Goal: Task Accomplishment & Management: Manage account settings

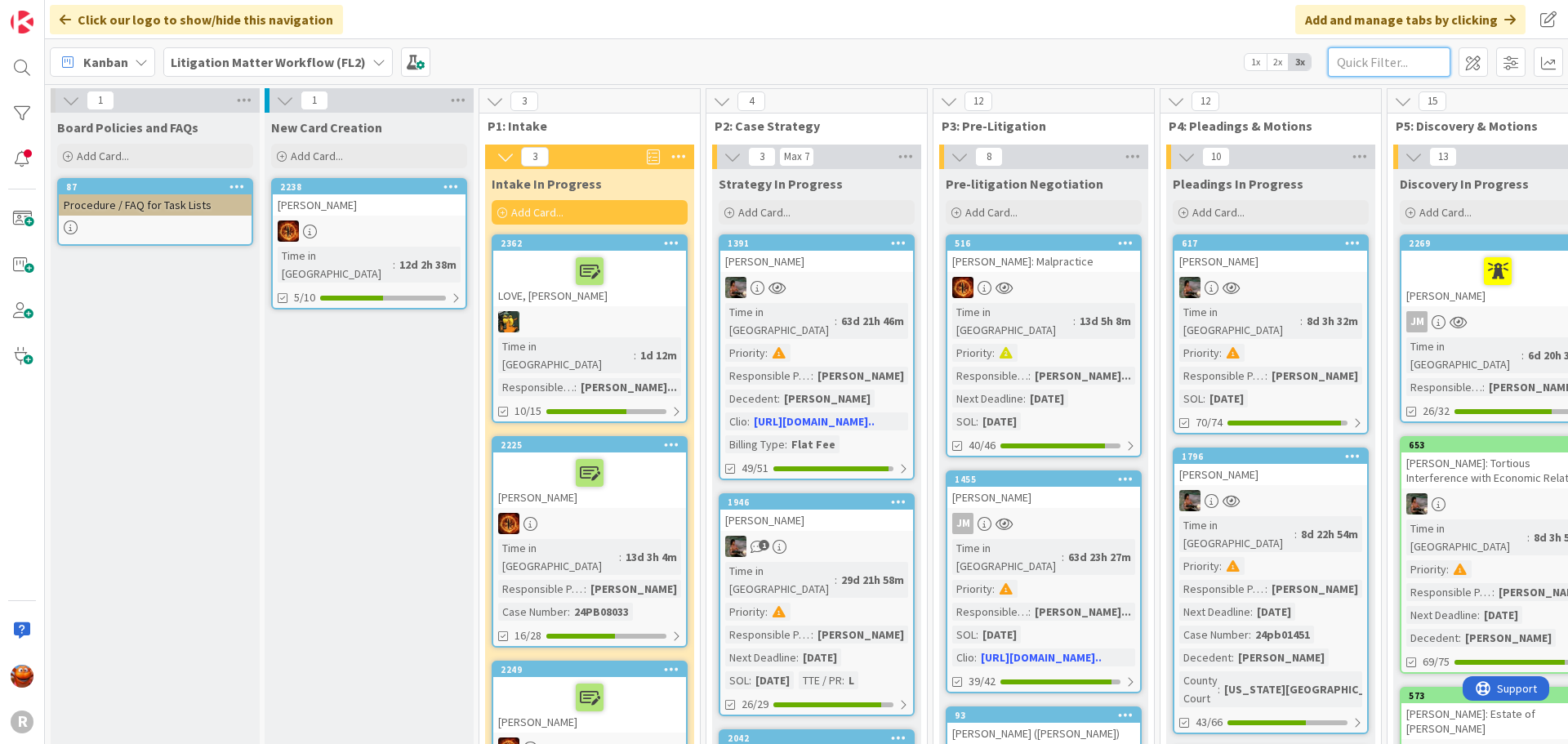
click at [1377, 59] on input "text" at bounding box center [1389, 62] width 123 height 29
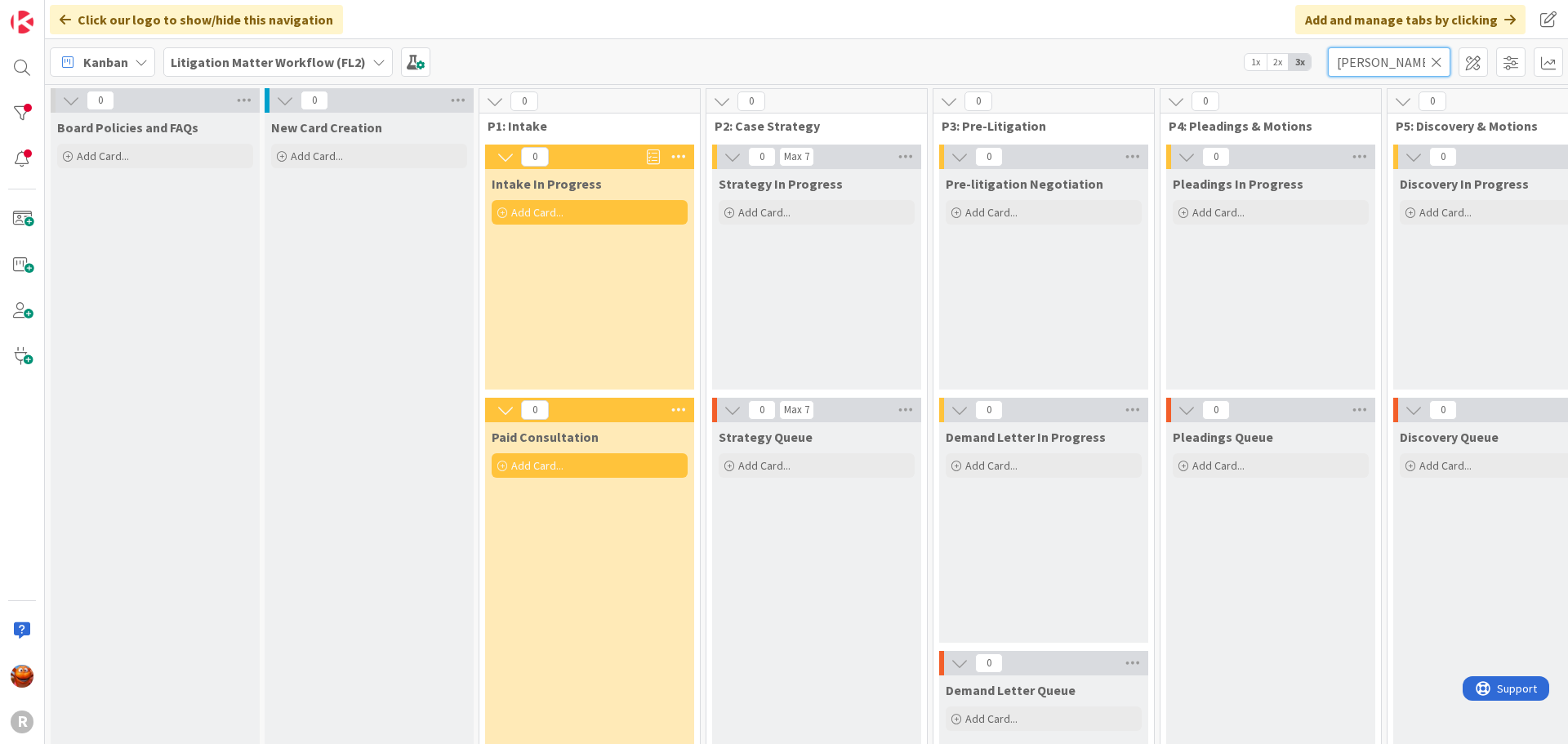
type input "[PERSON_NAME]"
click at [314, 72] on div "Litigation Matter Workflow (FL2)" at bounding box center [277, 62] width 230 height 29
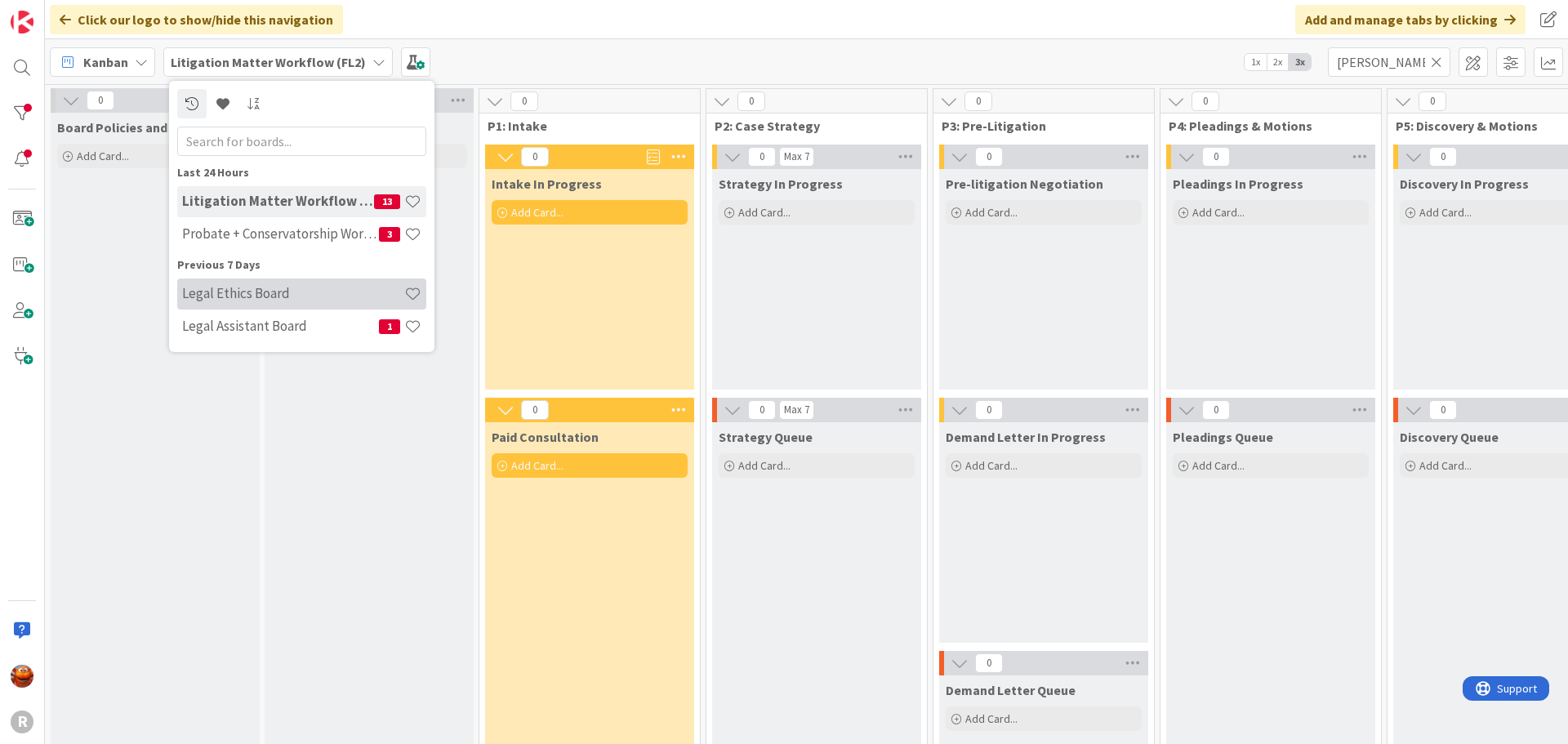
click at [276, 297] on h4 "Legal Ethics Board" at bounding box center [293, 293] width 222 height 16
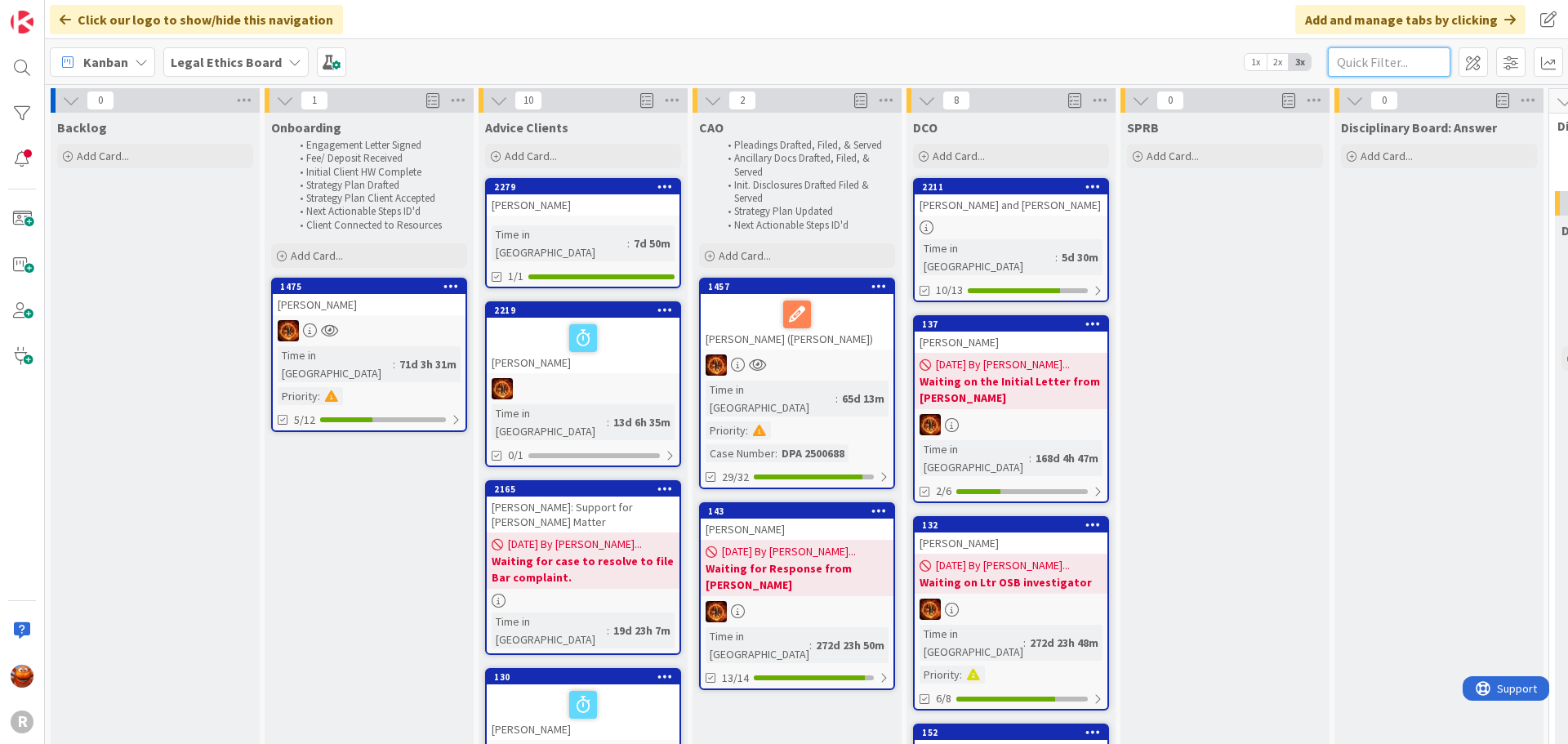
click at [1386, 58] on input "text" at bounding box center [1389, 62] width 123 height 29
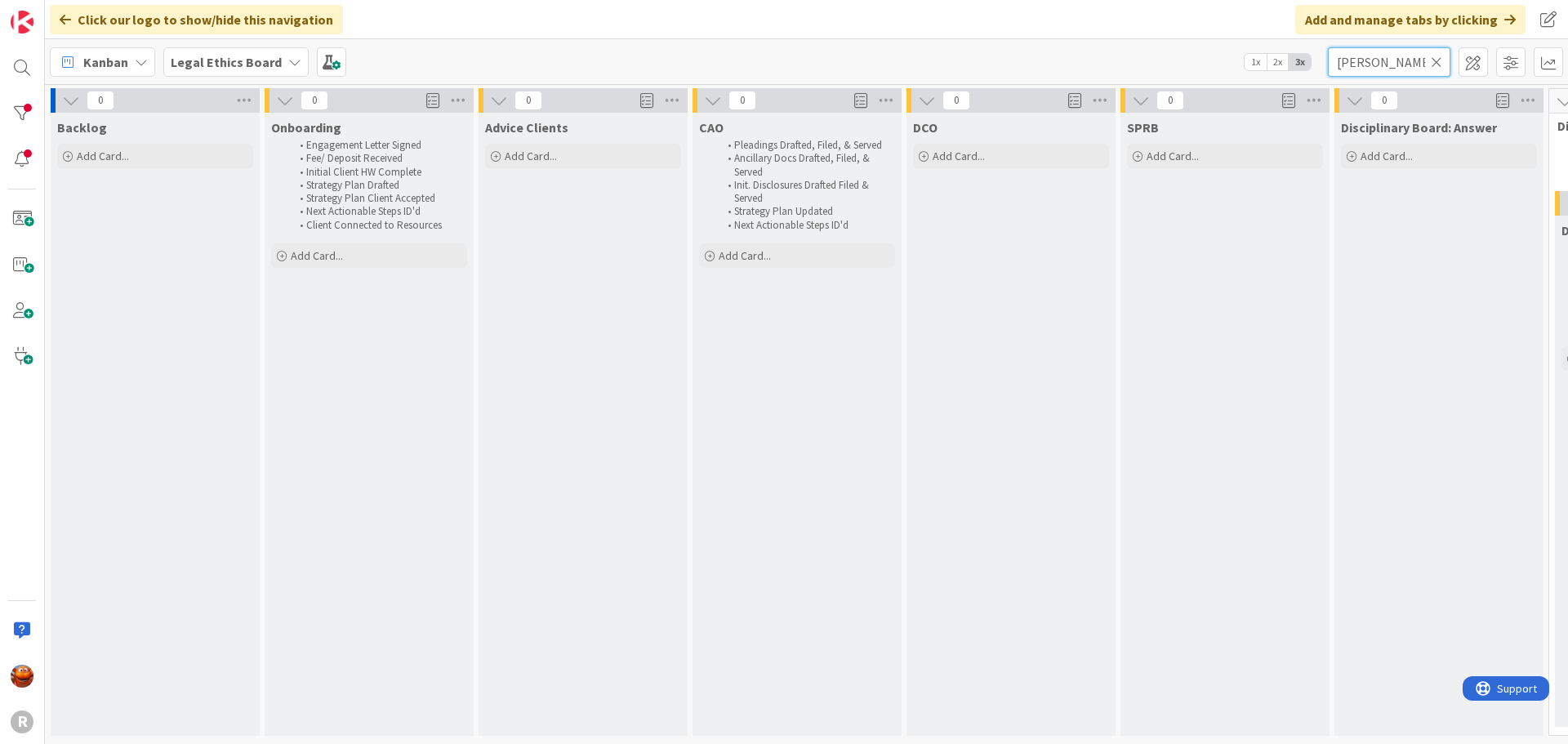
scroll to position [5, 0]
click at [263, 59] on b "Legal Ethics Board" at bounding box center [225, 62] width 111 height 16
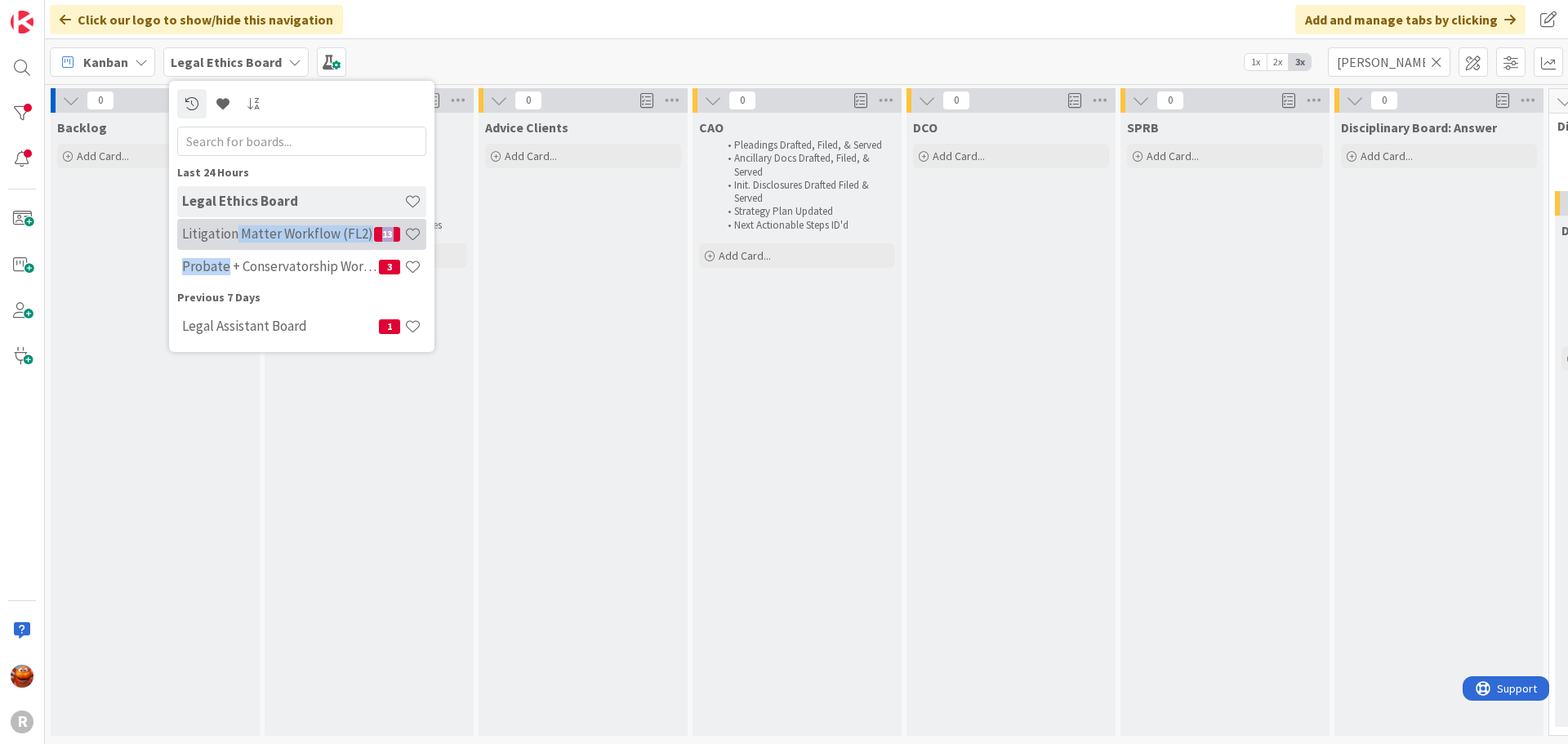
drag, startPoint x: 226, startPoint y: 268, endPoint x: 234, endPoint y: 221, distance: 47.7
click at [234, 221] on div "Legal Ethics Board Litigation Matter Workflow (FL2) 13 Probate + Conservatorshi…" at bounding box center [302, 234] width 249 height 98
click at [236, 229] on h4 "Litigation Matter Workflow (FL2)" at bounding box center [278, 233] width 192 height 16
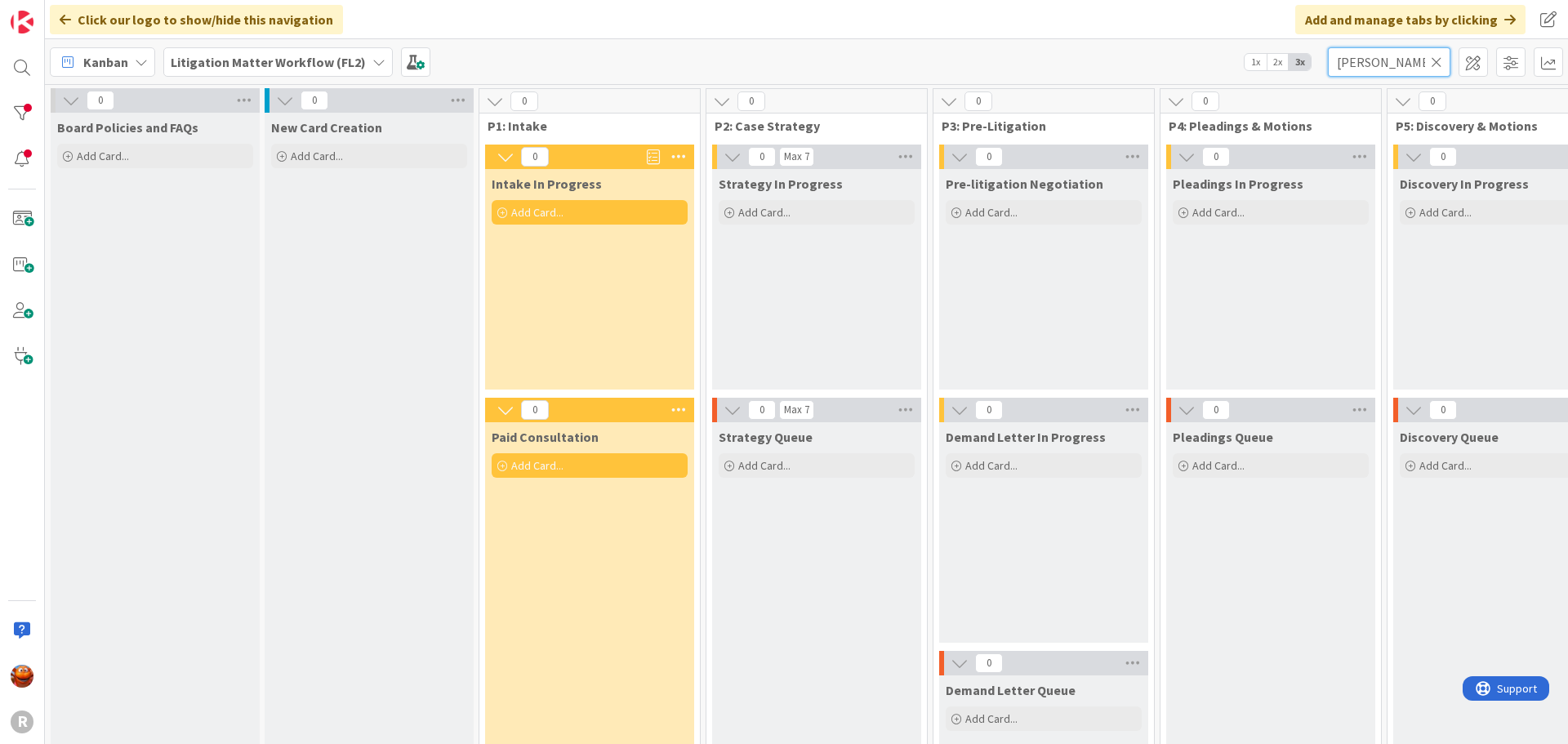
click at [1422, 54] on input "[PERSON_NAME]" at bounding box center [1389, 62] width 123 height 29
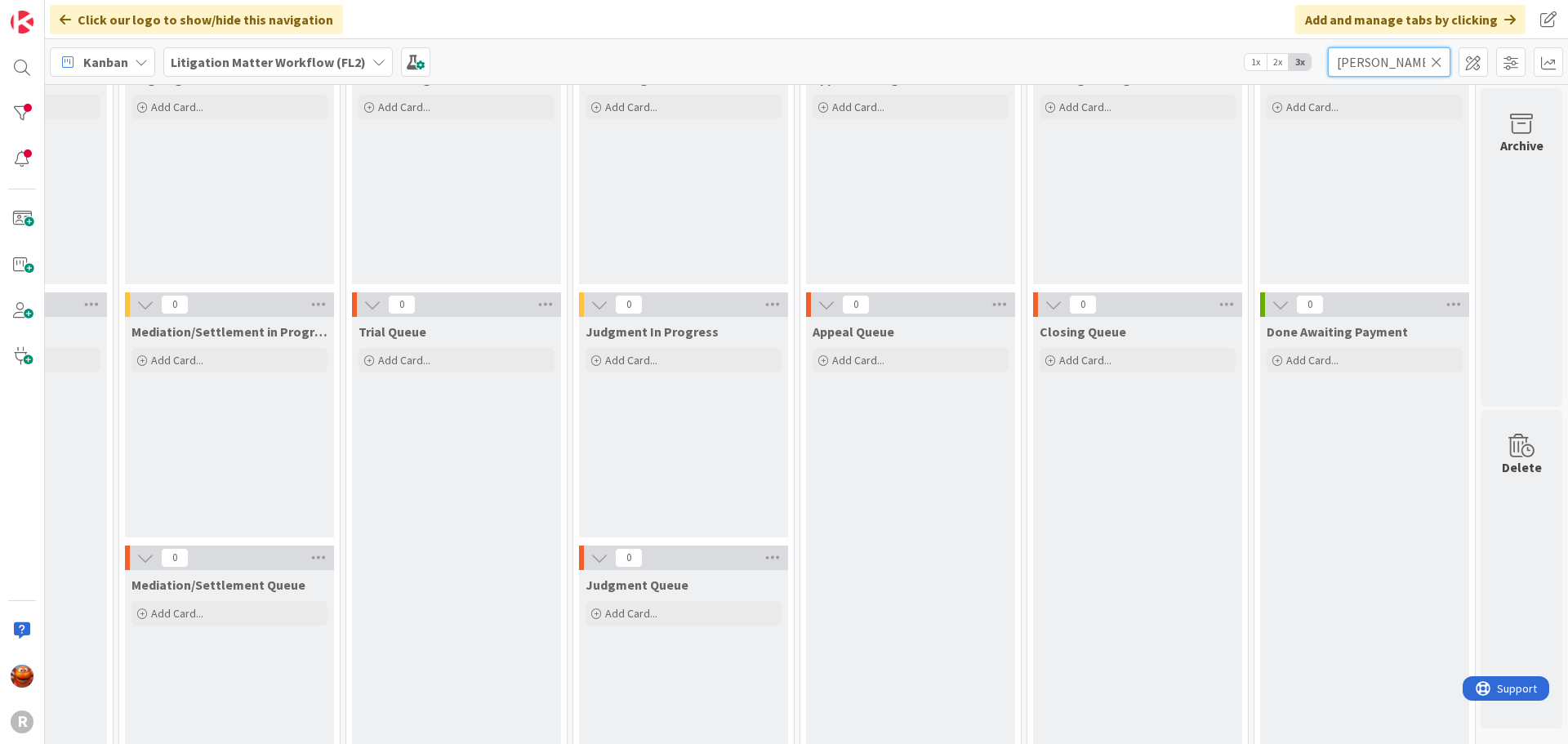
scroll to position [181, 1735]
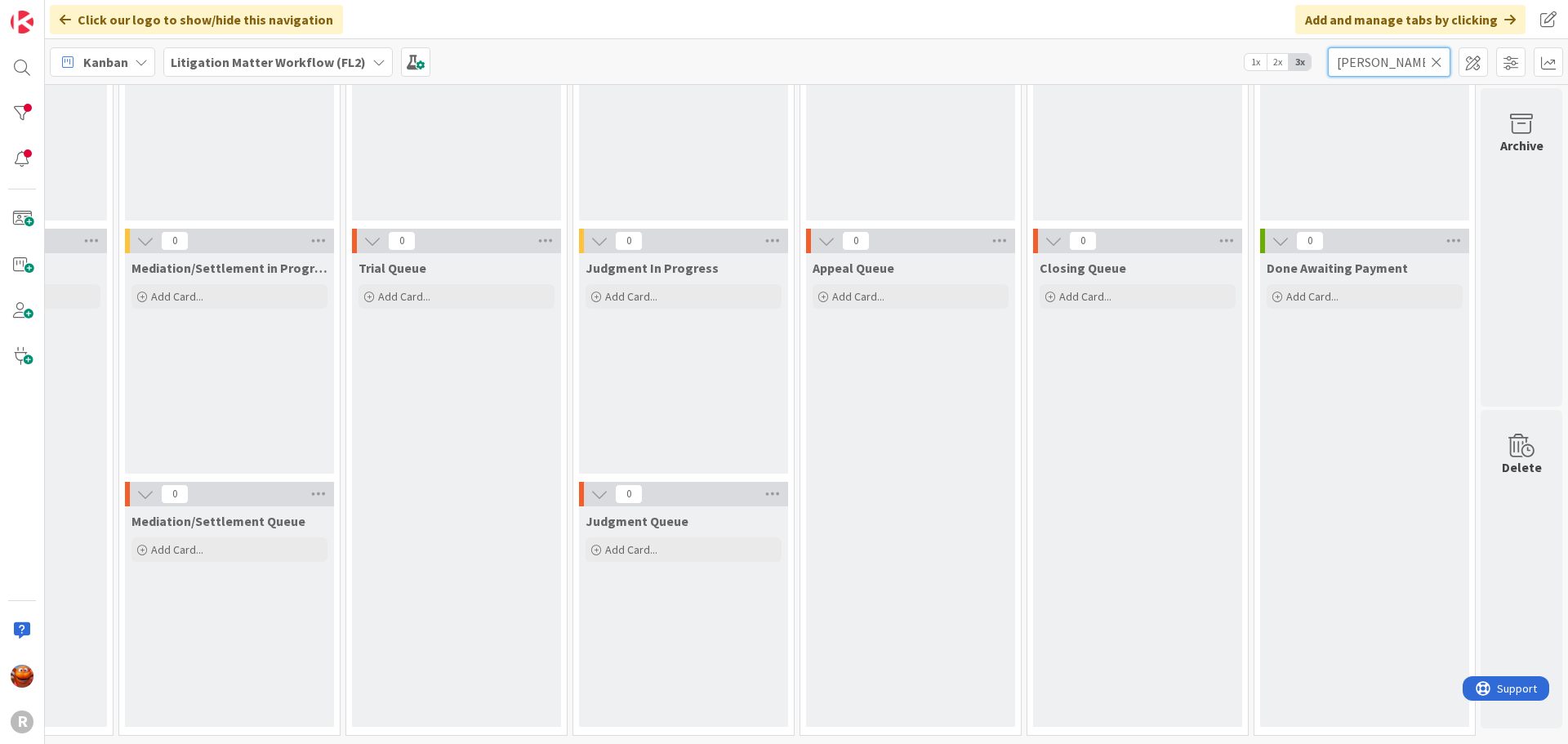
type input "[PERSON_NAME]"
click at [86, 61] on span "Kanban" at bounding box center [105, 61] width 45 height 19
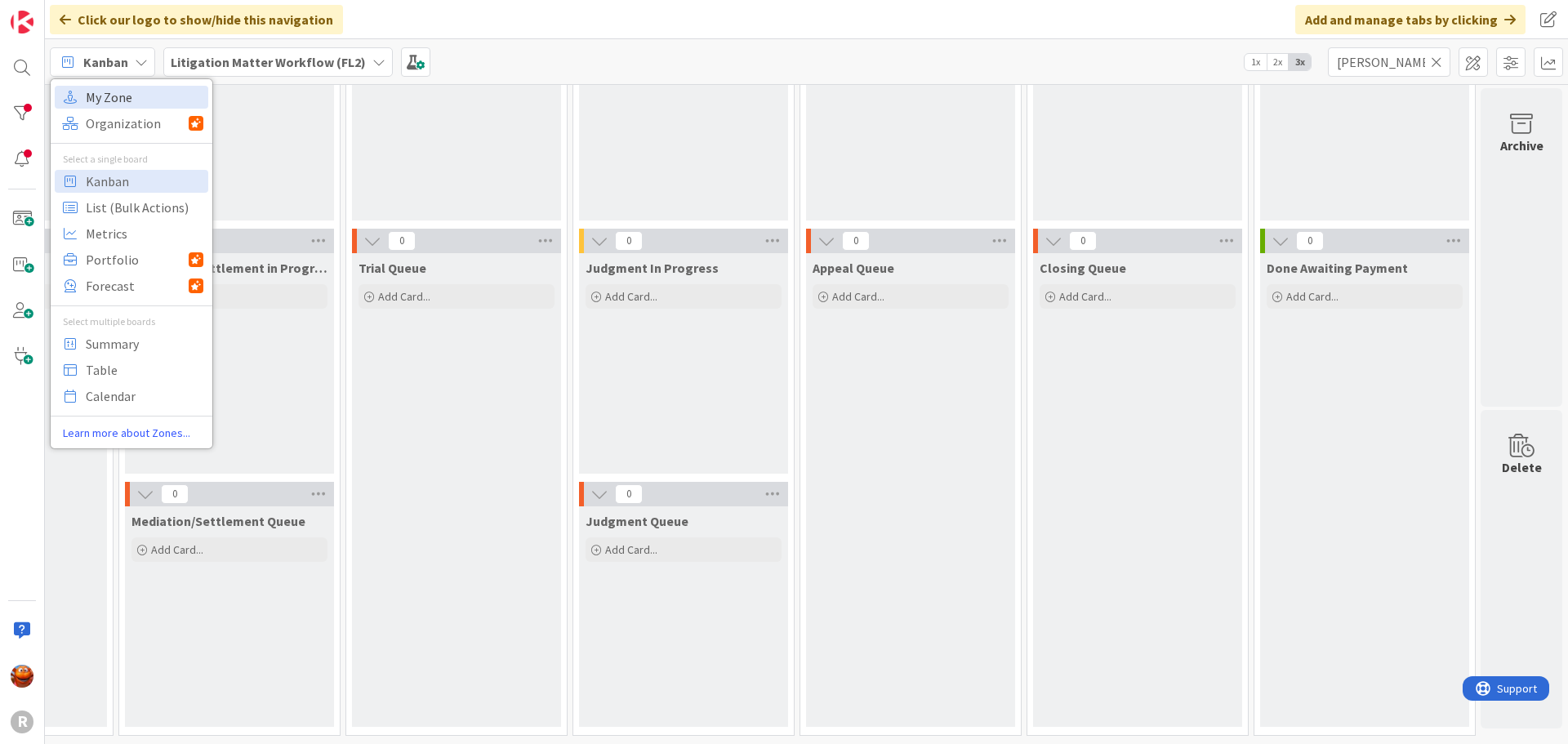
click at [99, 85] on span "My Zone" at bounding box center [145, 97] width 117 height 25
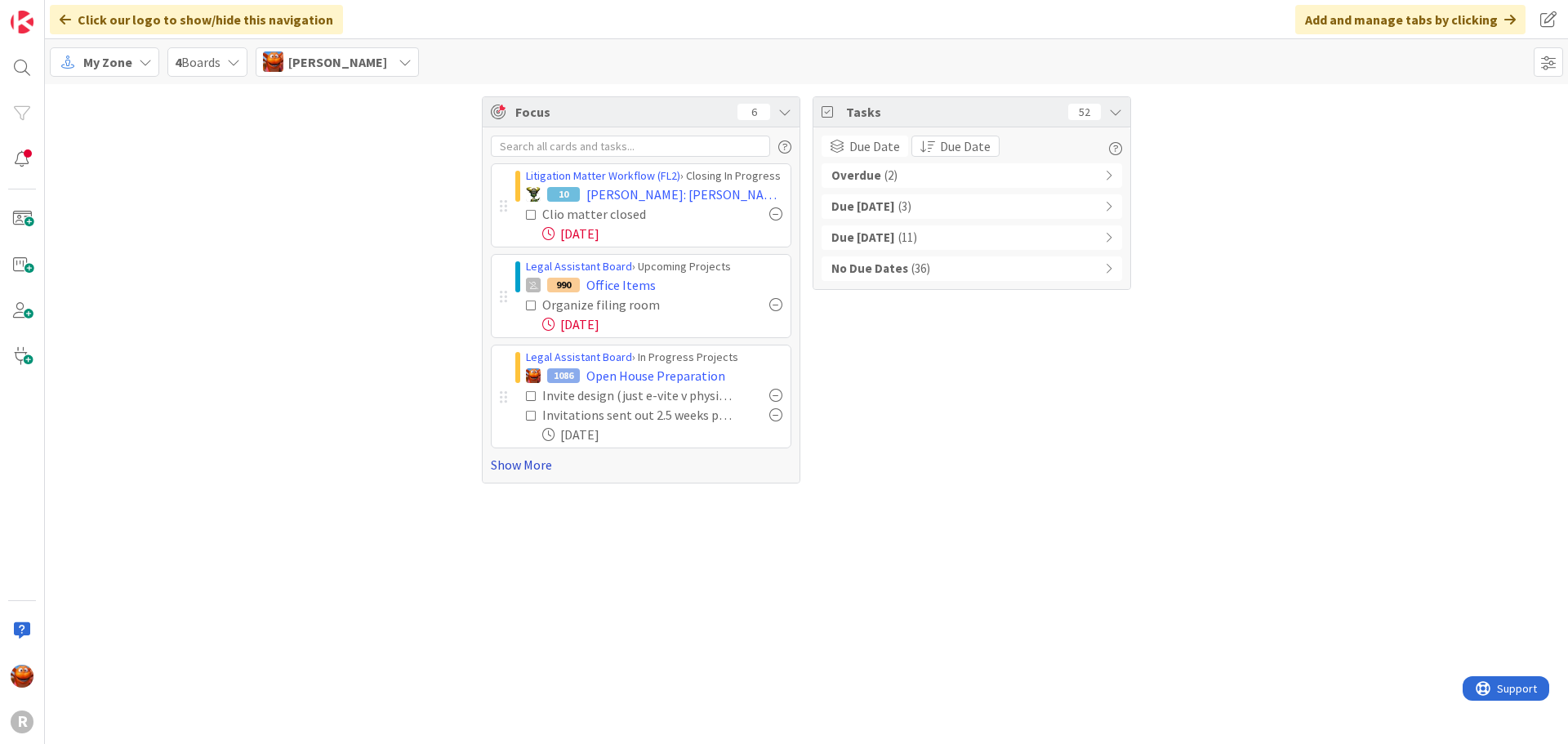
click at [538, 462] on link "Show More" at bounding box center [641, 464] width 300 height 19
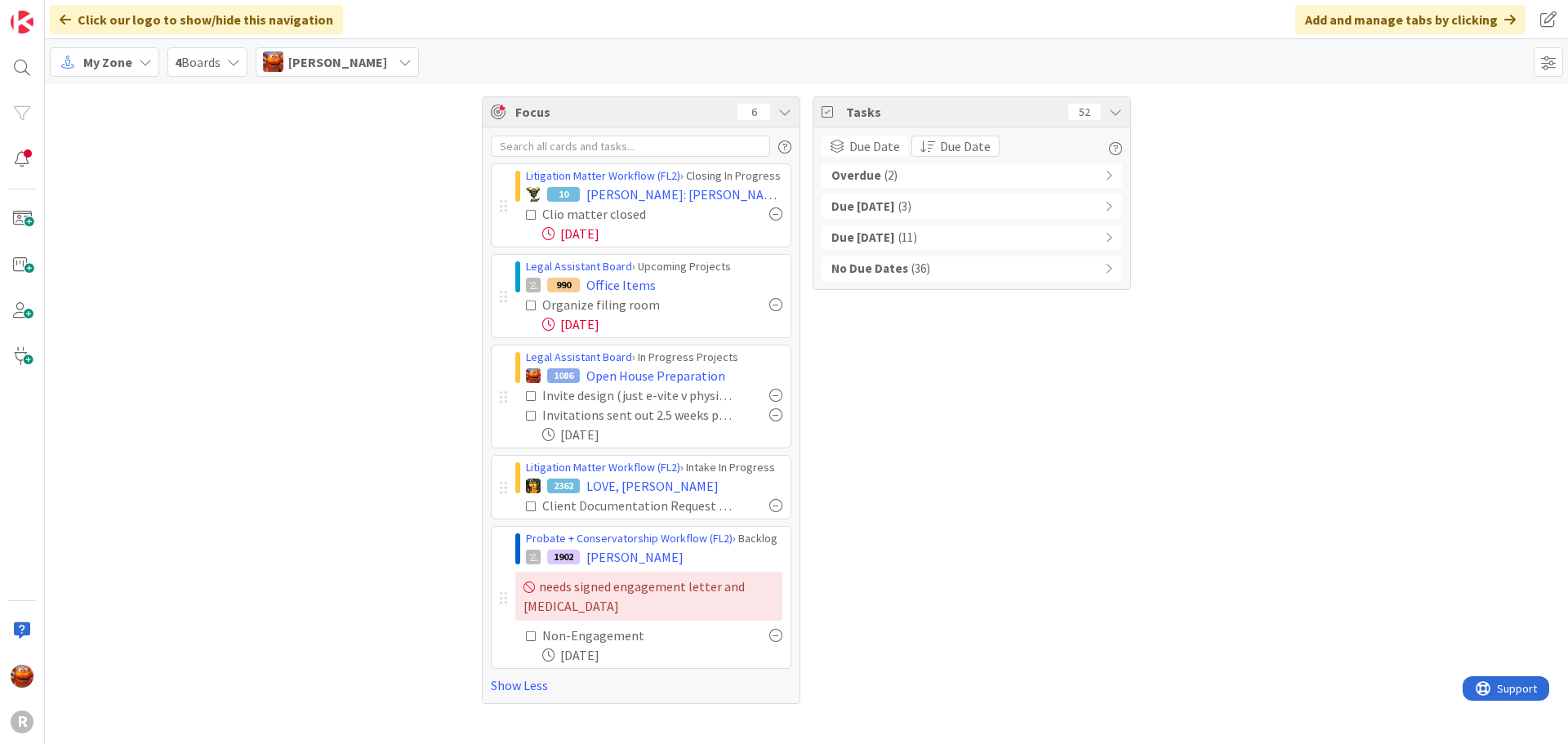
click at [903, 174] on div "Overdue ( 2 )" at bounding box center [971, 175] width 300 height 25
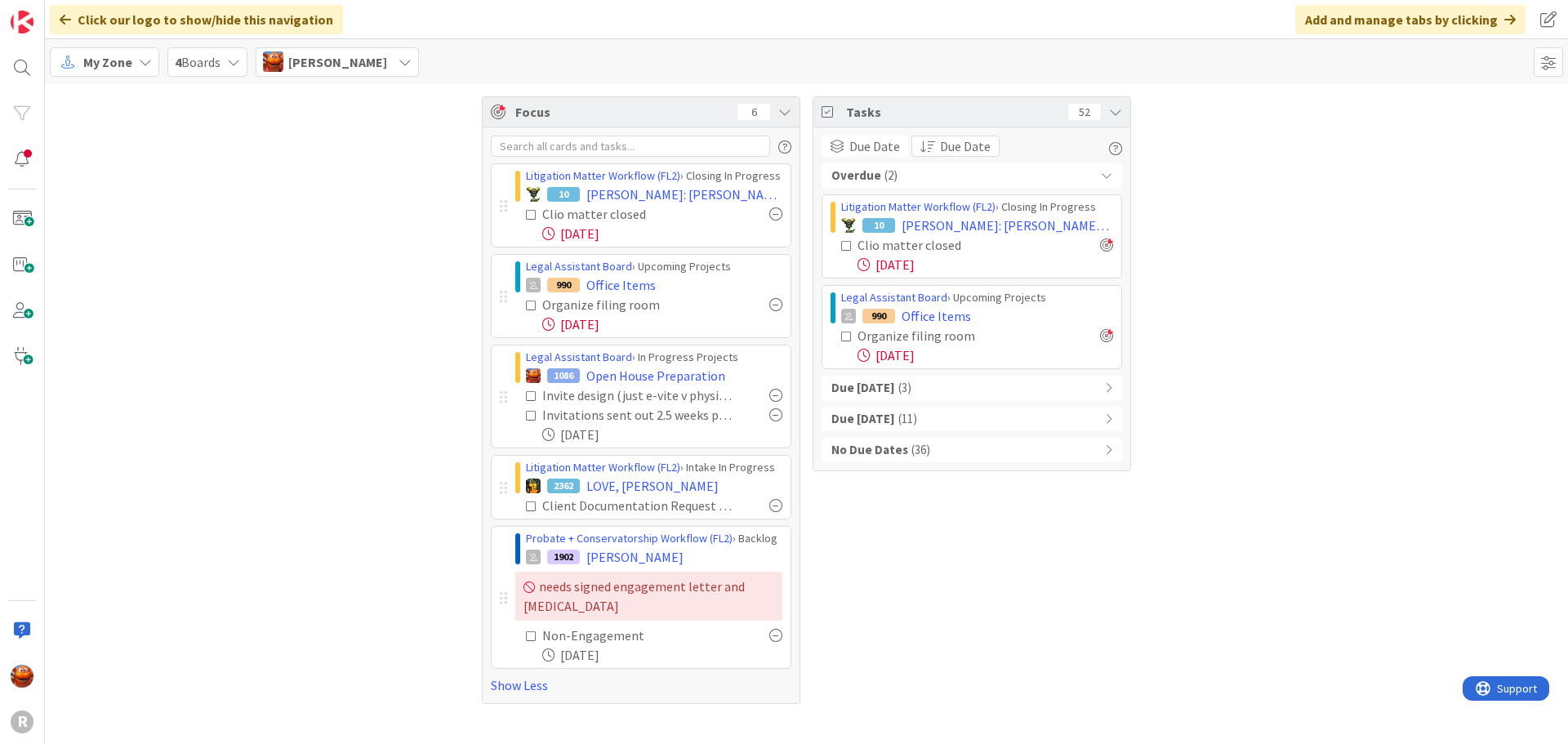
click at [903, 174] on div "Overdue ( 2 )" at bounding box center [971, 175] width 300 height 25
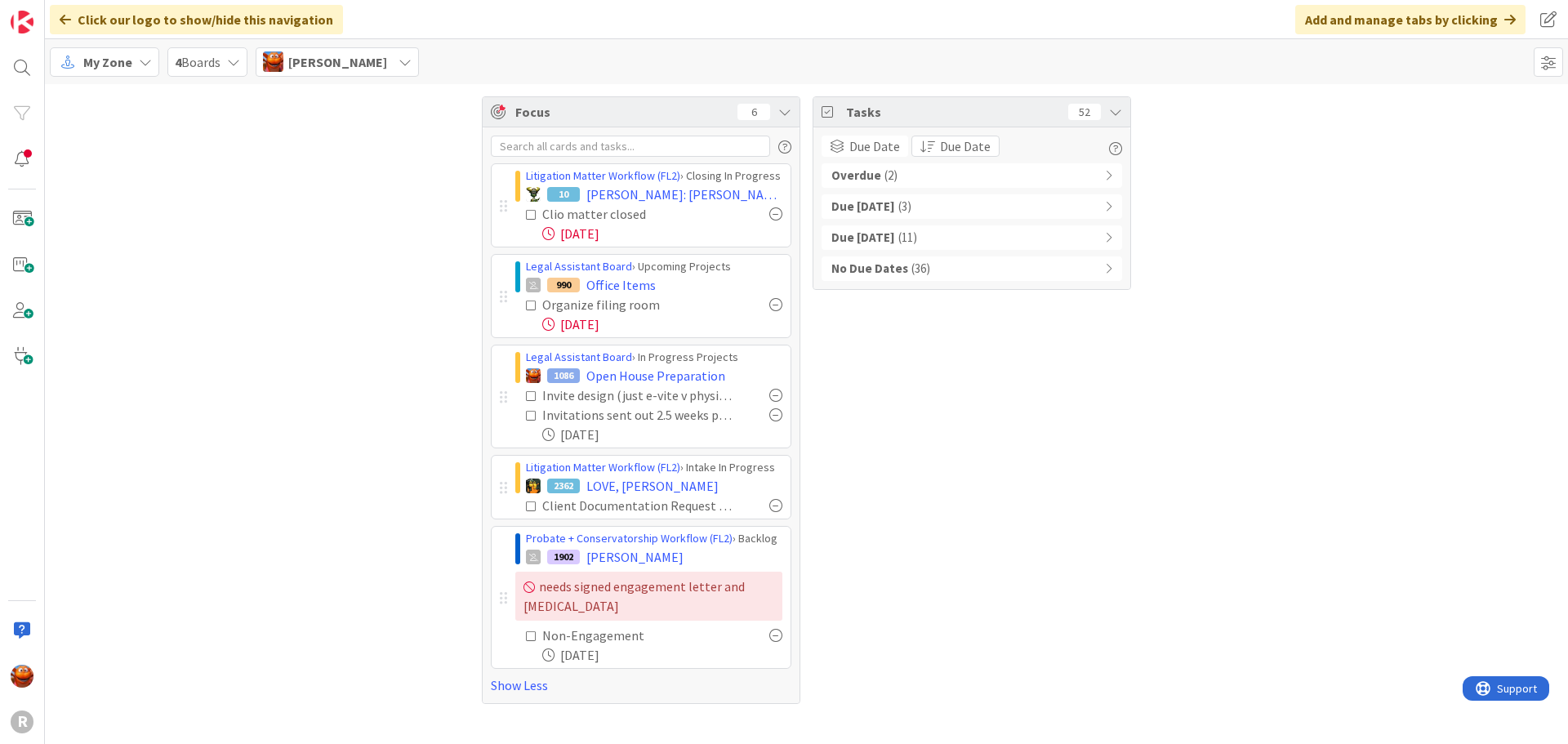
click at [939, 214] on div "Due [DATE] ( 3 )" at bounding box center [971, 206] width 300 height 25
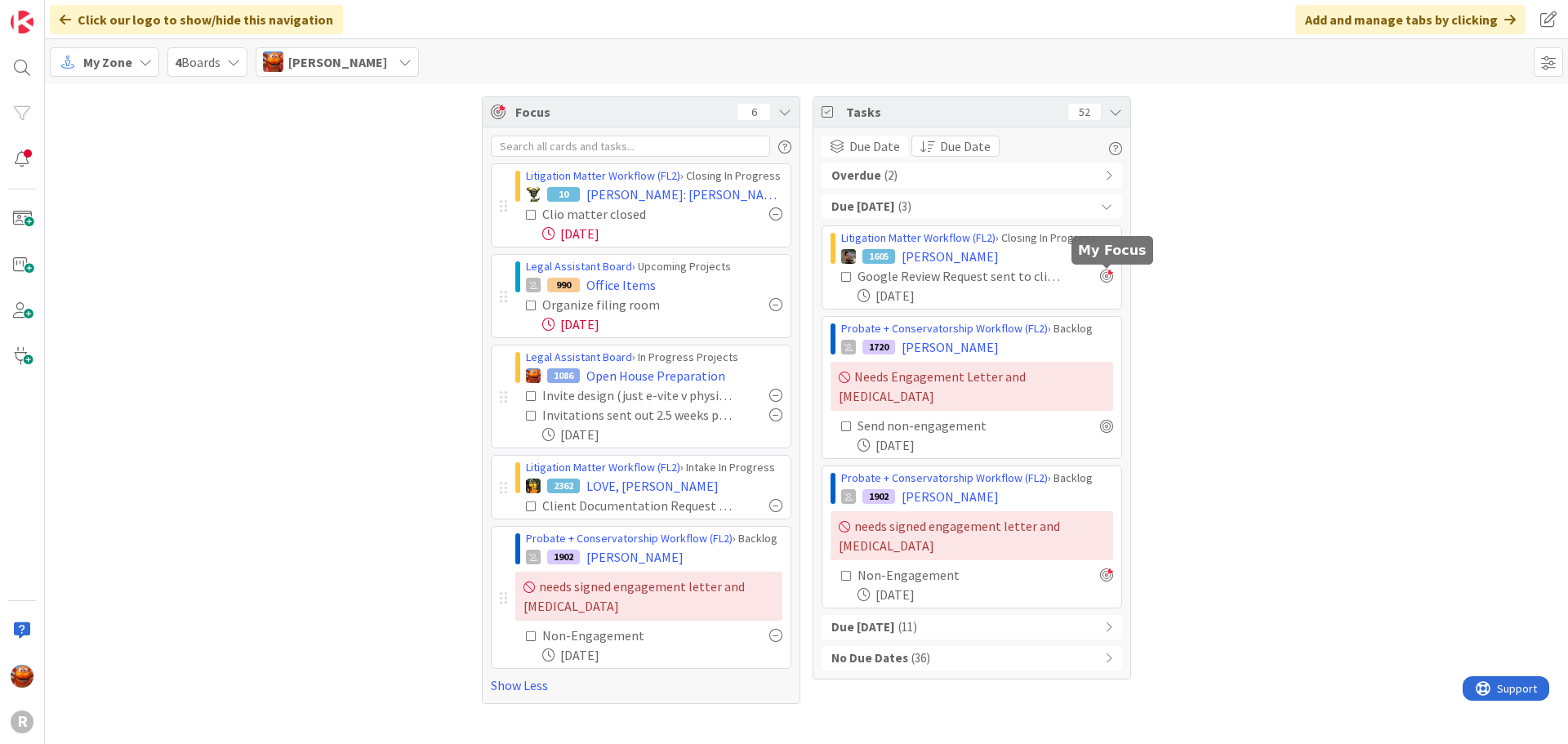
click at [1104, 275] on div at bounding box center [1107, 275] width 13 height 13
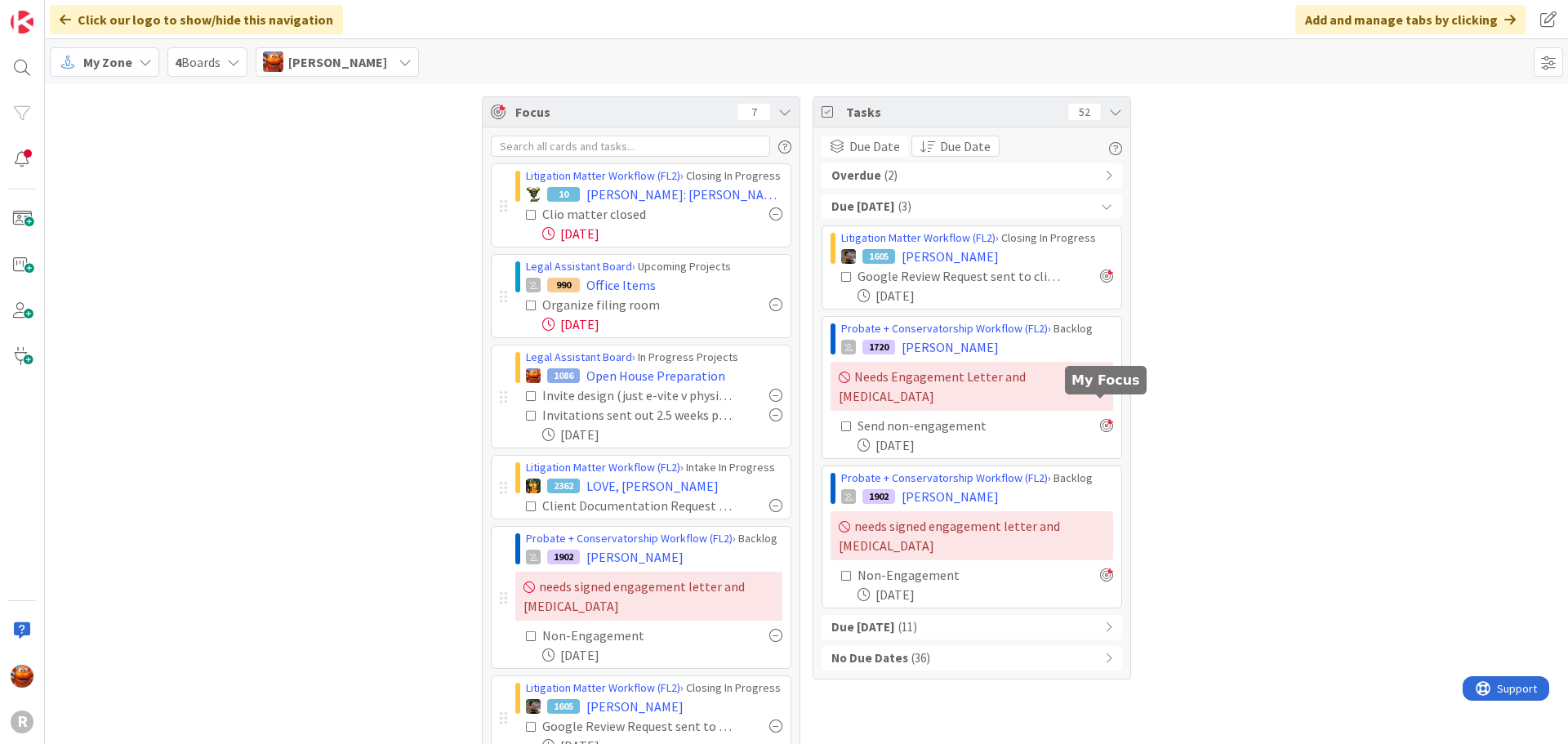
click at [1100, 419] on div at bounding box center [1107, 426] width 13 height 13
click at [925, 255] on span "[PERSON_NAME]" at bounding box center [950, 255] width 97 height 19
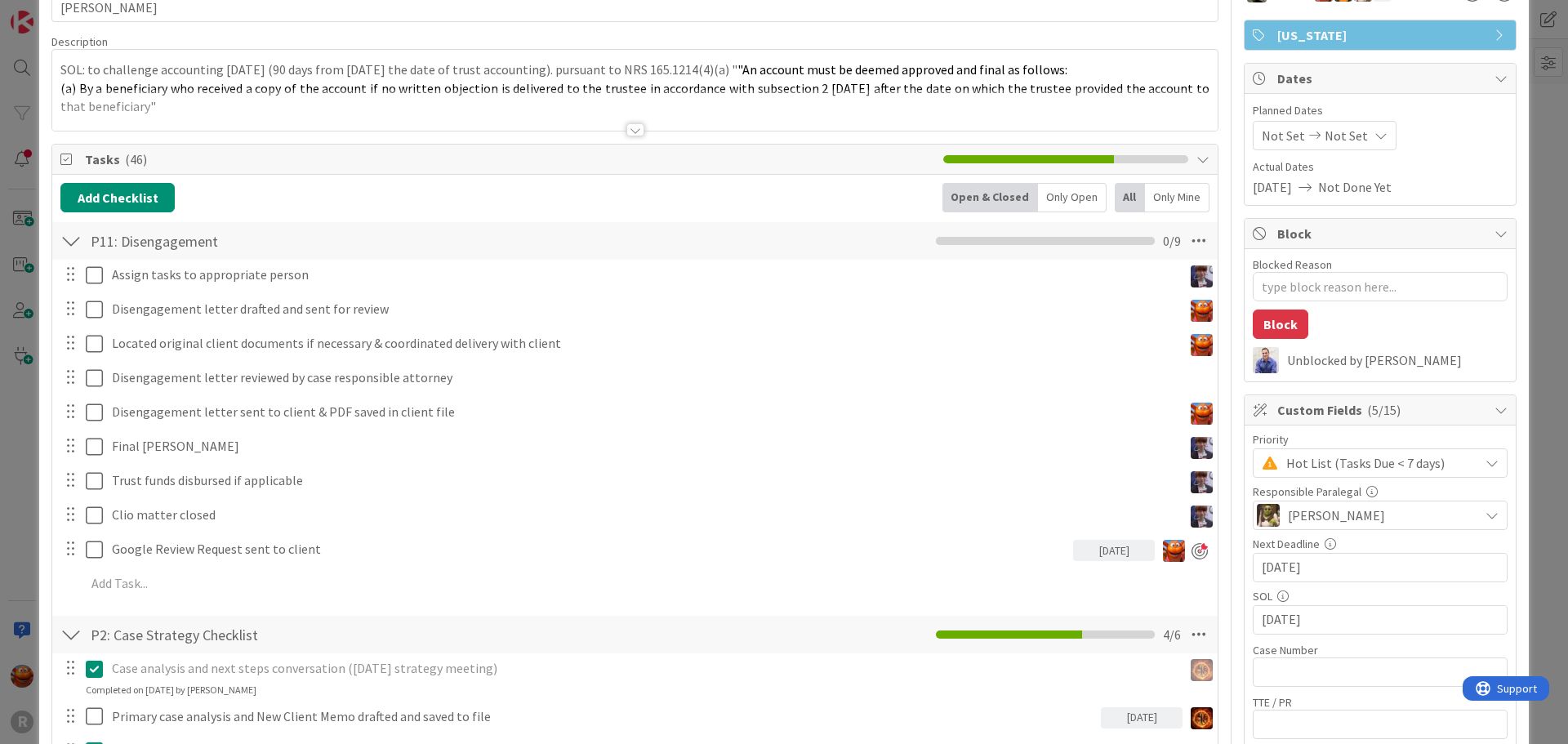
scroll to position [81, 0]
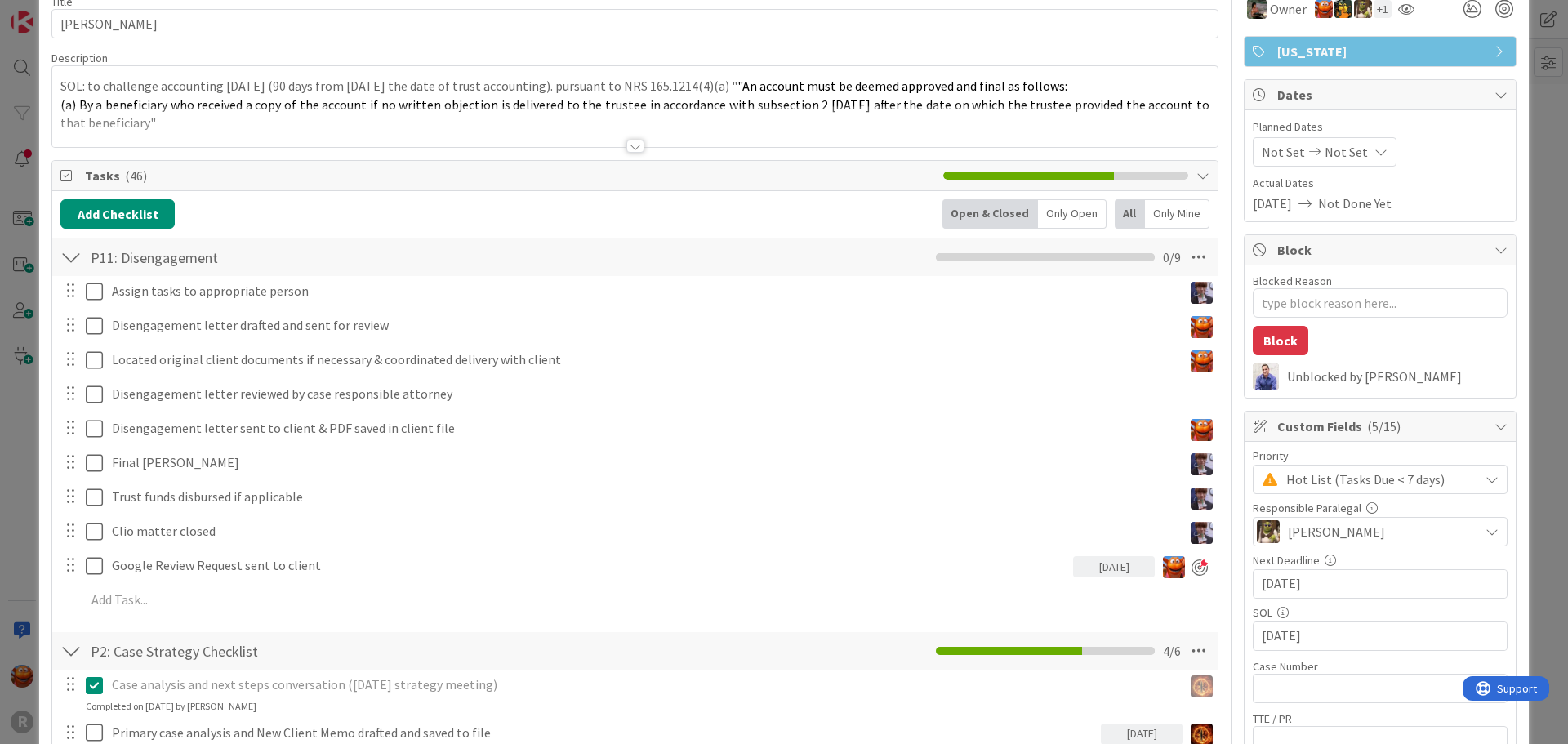
type textarea "x"
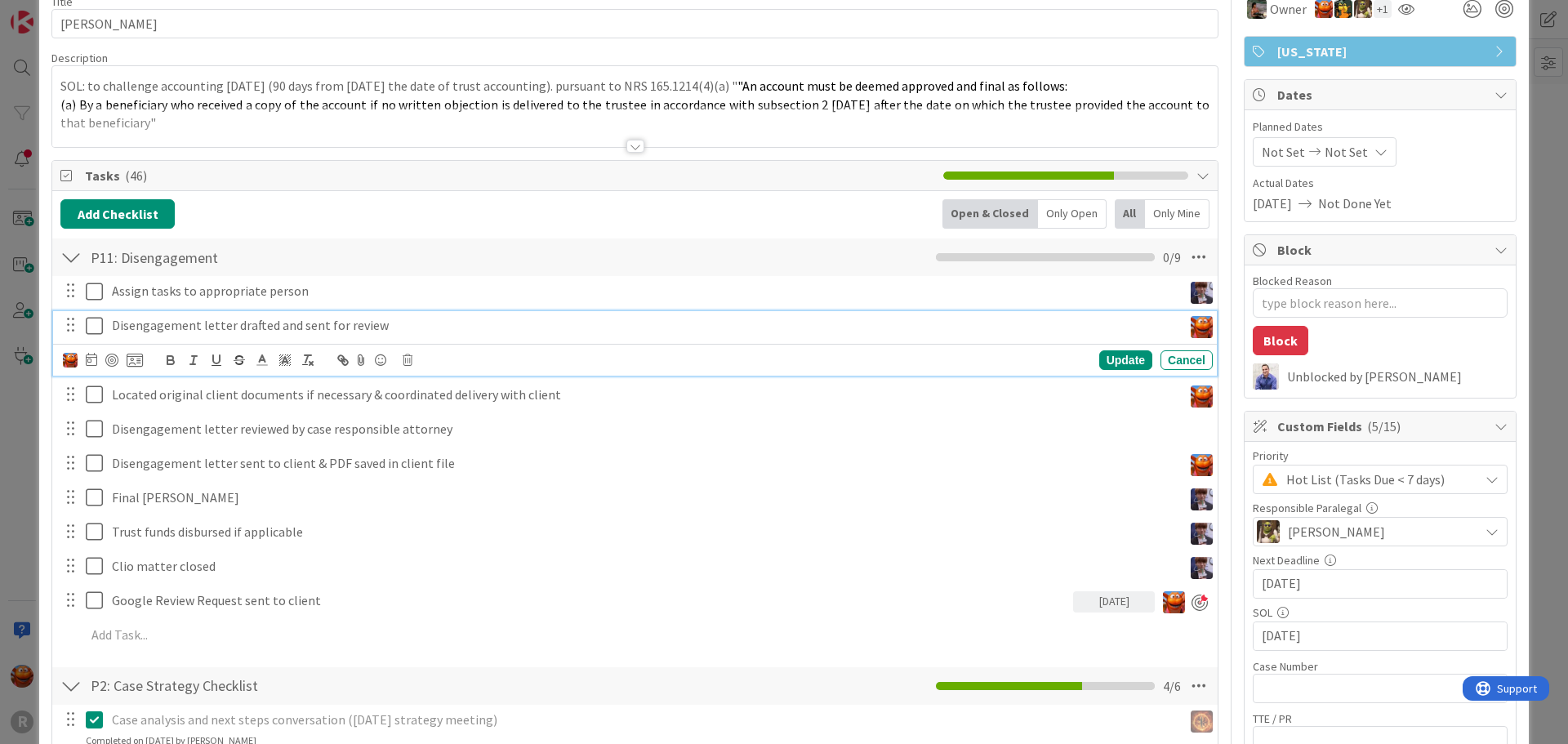
click at [231, 330] on p "Disengagement letter drafted and sent for review" at bounding box center [643, 325] width 1064 height 19
click at [92, 360] on icon at bounding box center [92, 359] width 11 height 13
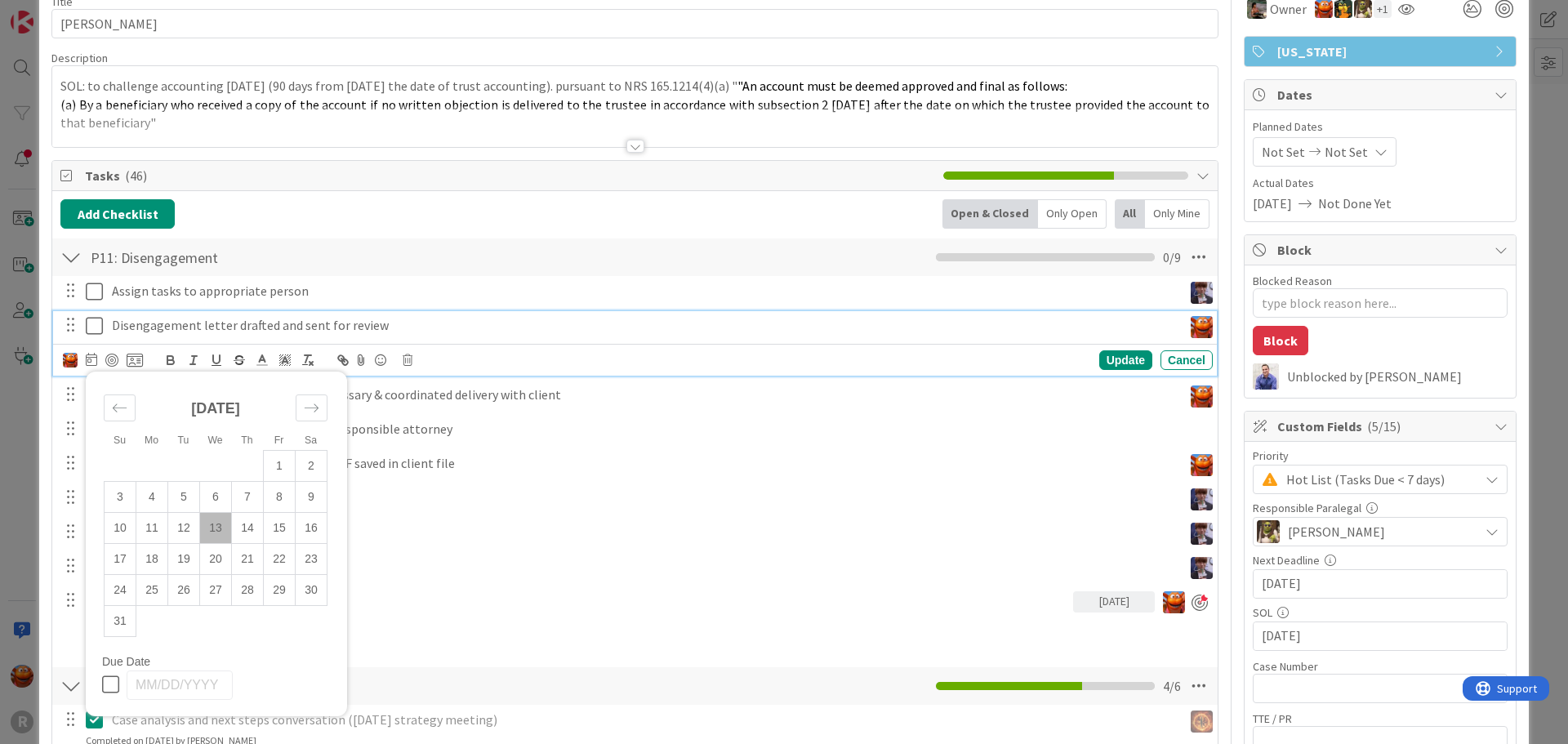
click at [213, 531] on td "13" at bounding box center [216, 527] width 32 height 31
type input "[DATE]"
click at [114, 355] on div at bounding box center [112, 360] width 13 height 13
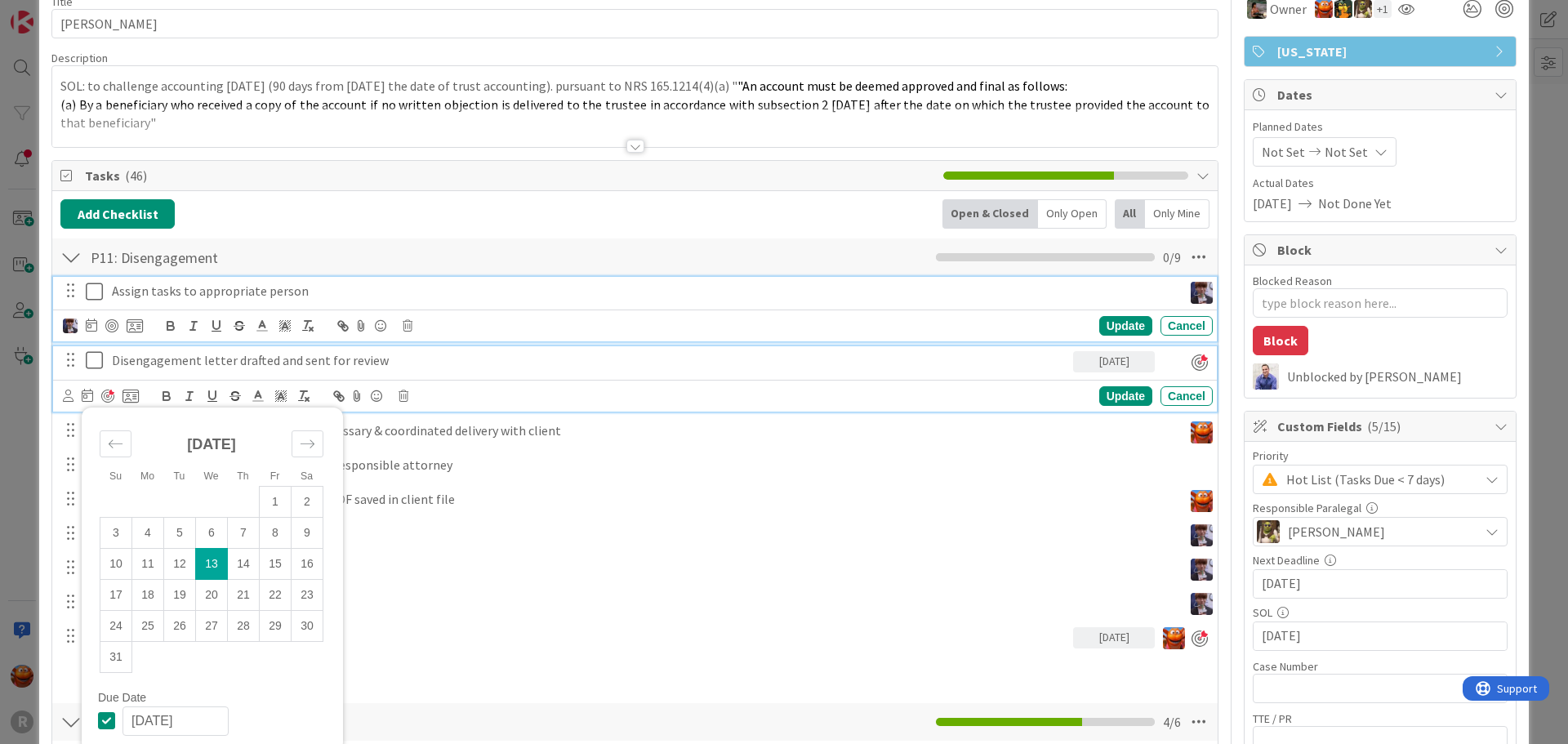
click at [135, 294] on div "Assign tasks to appropriate person Update Cancel" at bounding box center [634, 308] width 1163 height 64
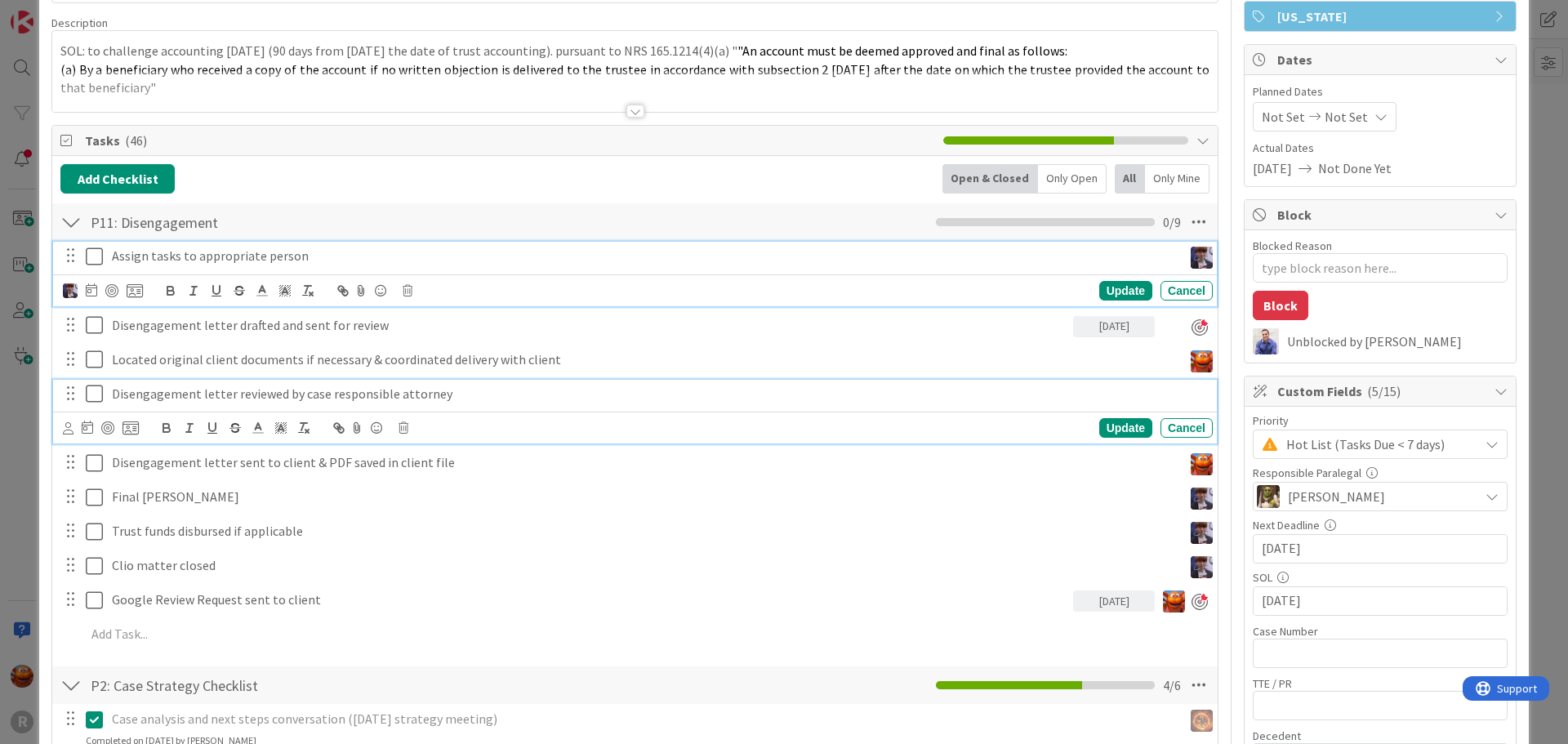
click at [261, 398] on p "Disengagement letter reviewed by case responsible attorney" at bounding box center [658, 394] width 1094 height 19
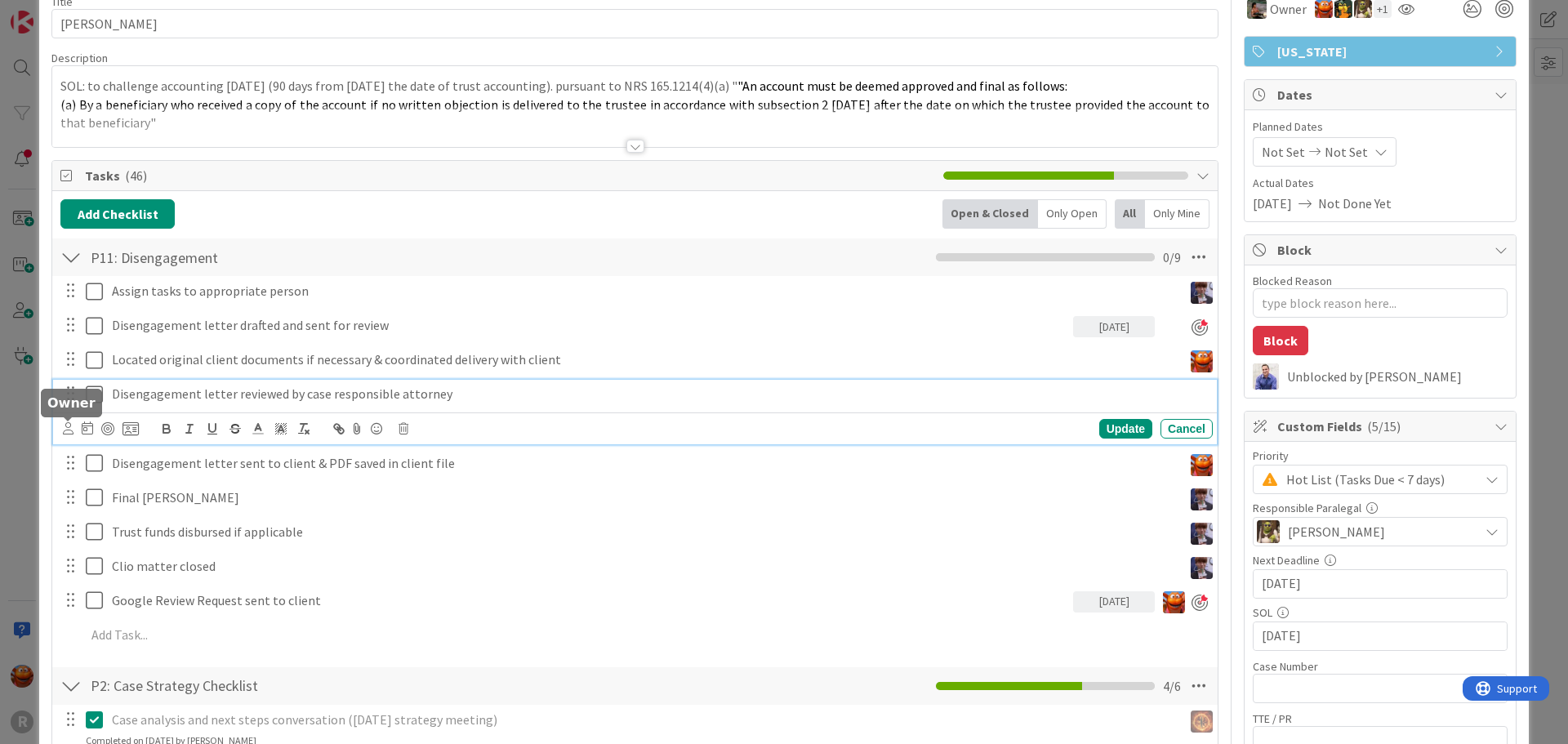
click at [68, 425] on icon at bounding box center [69, 427] width 11 height 12
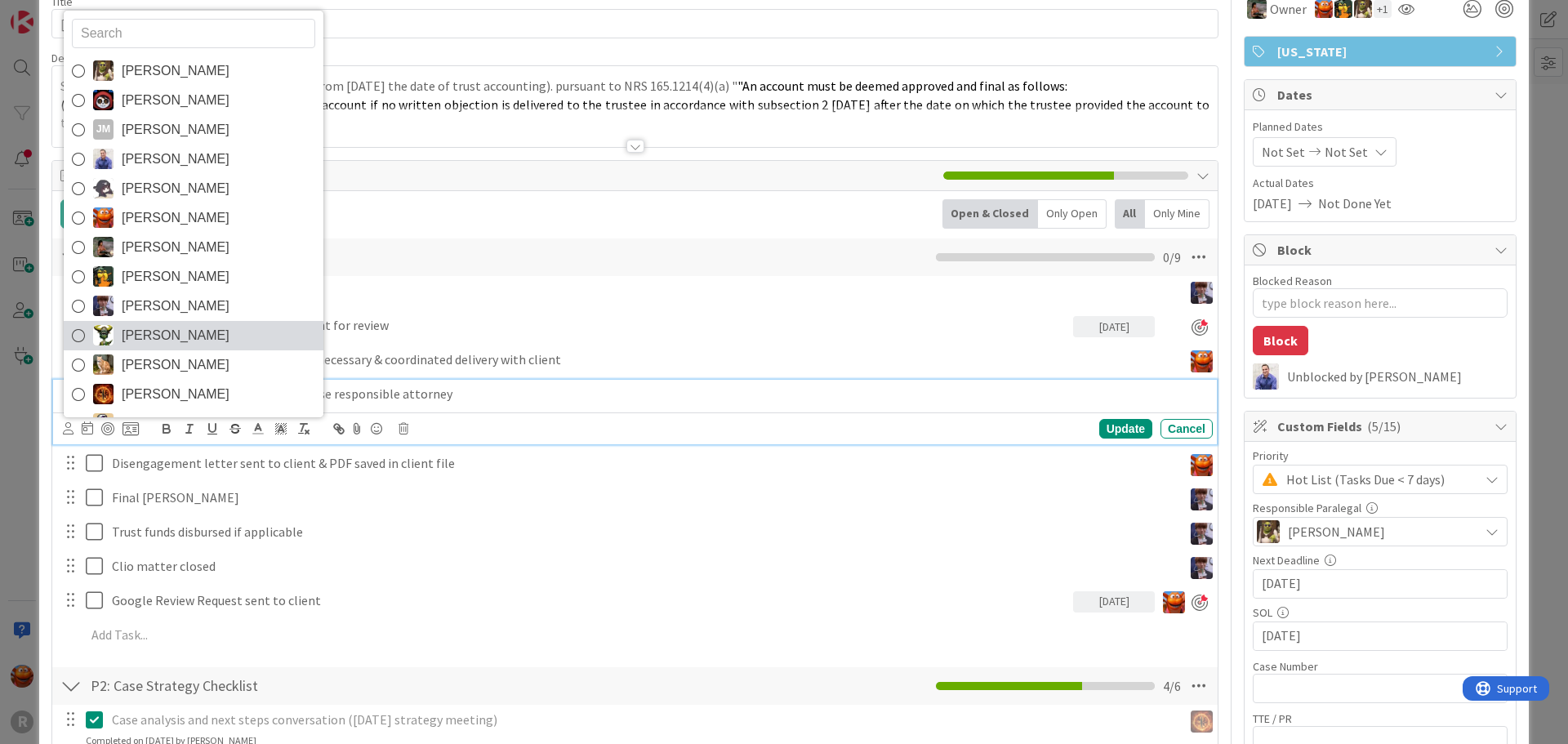
click at [161, 331] on span "[PERSON_NAME]" at bounding box center [176, 335] width 108 height 25
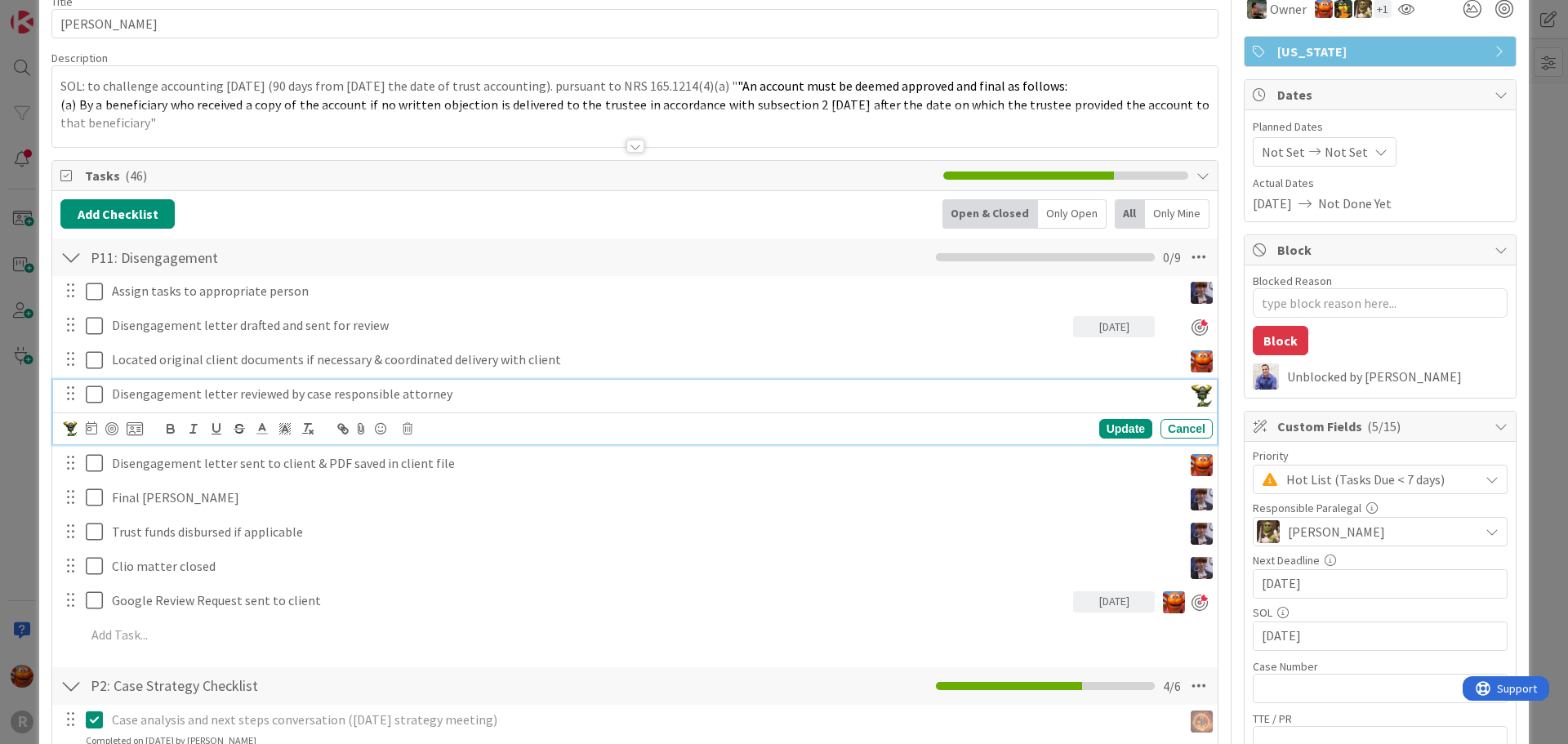
type textarea "x"
click at [92, 429] on icon at bounding box center [92, 427] width 11 height 13
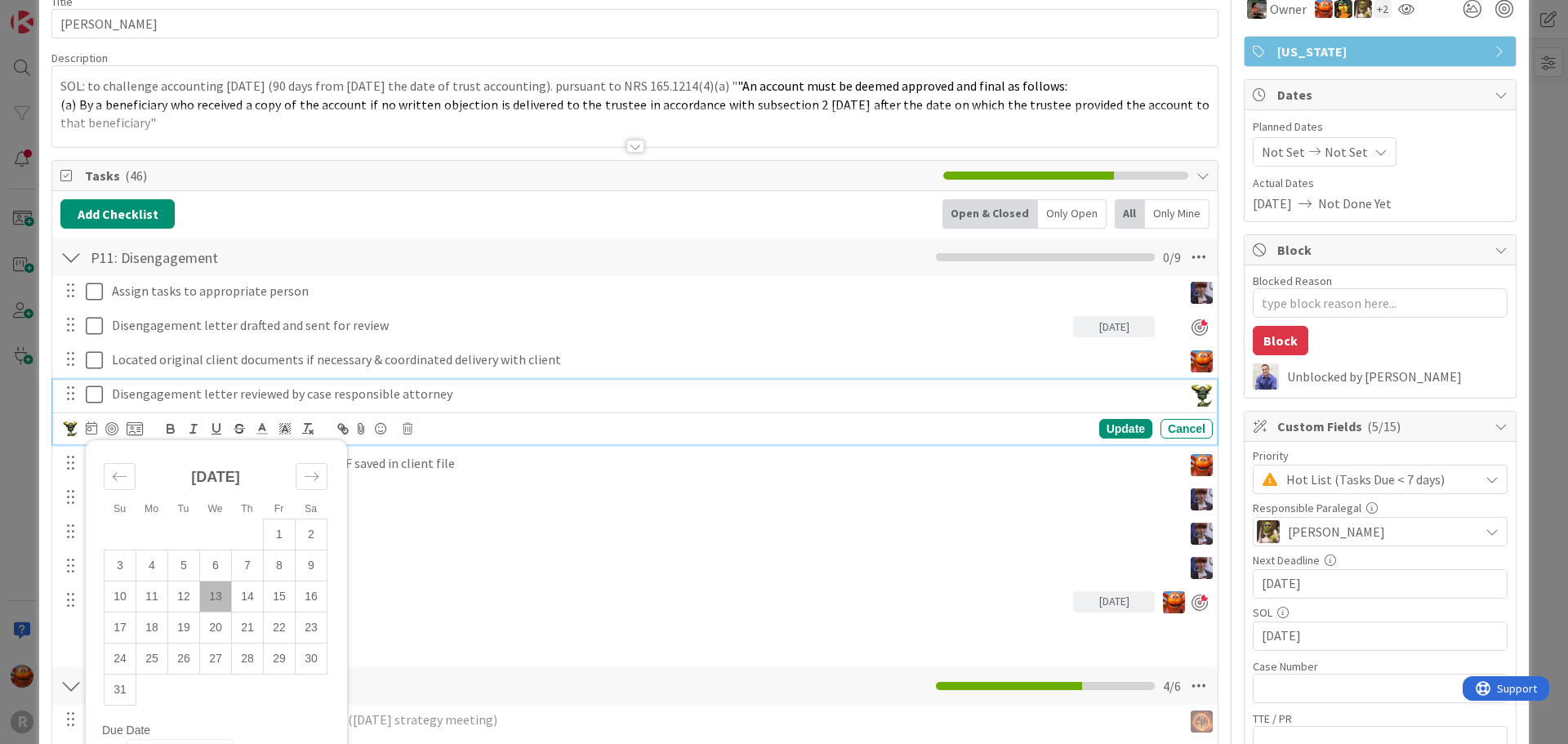
click at [218, 588] on td "13" at bounding box center [216, 596] width 32 height 31
type input "[DATE]"
click at [1104, 444] on div "Assign tasks to appropriate person Update Cancel Disengagement letter drafted a…" at bounding box center [634, 466] width 1149 height 380
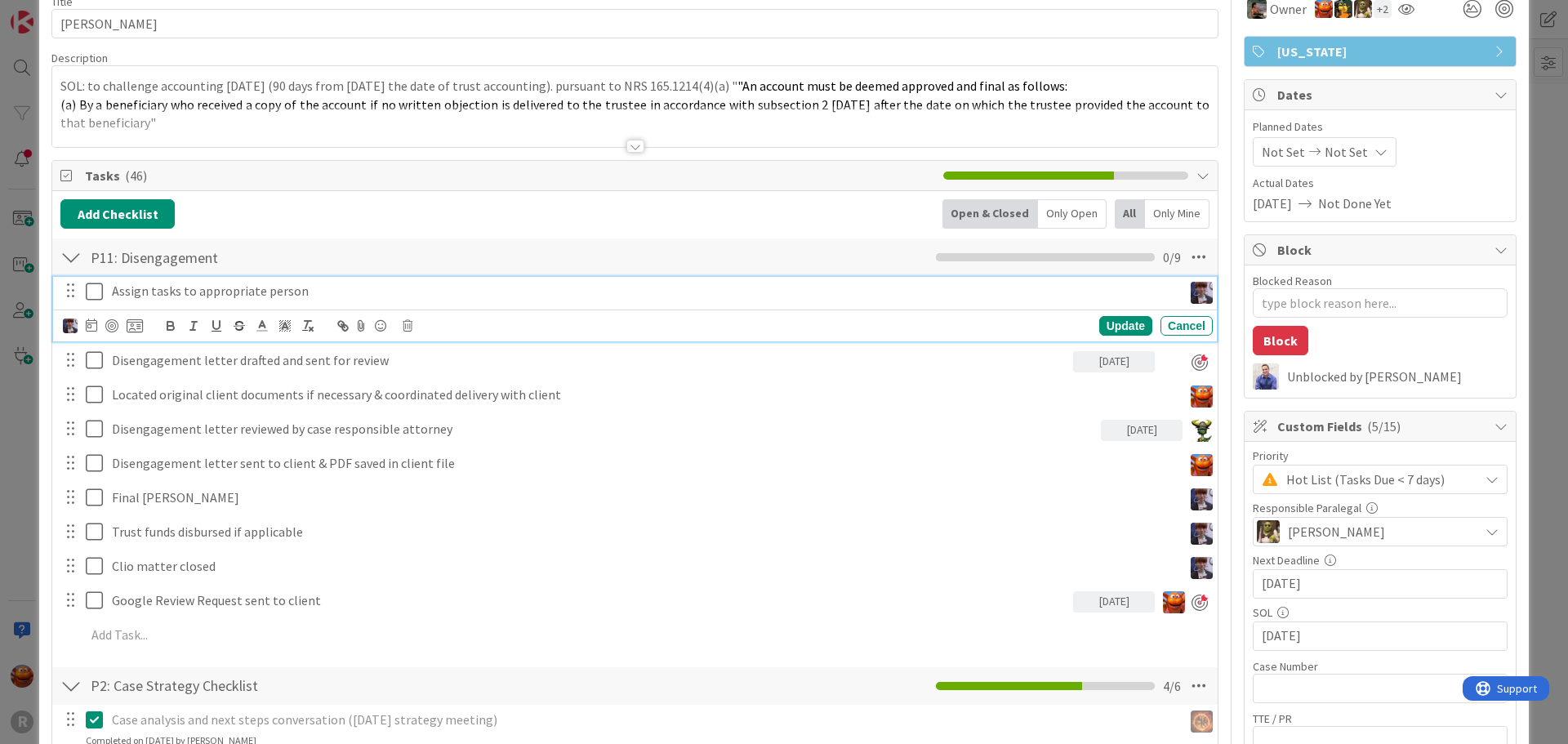
click at [92, 296] on icon at bounding box center [98, 291] width 25 height 19
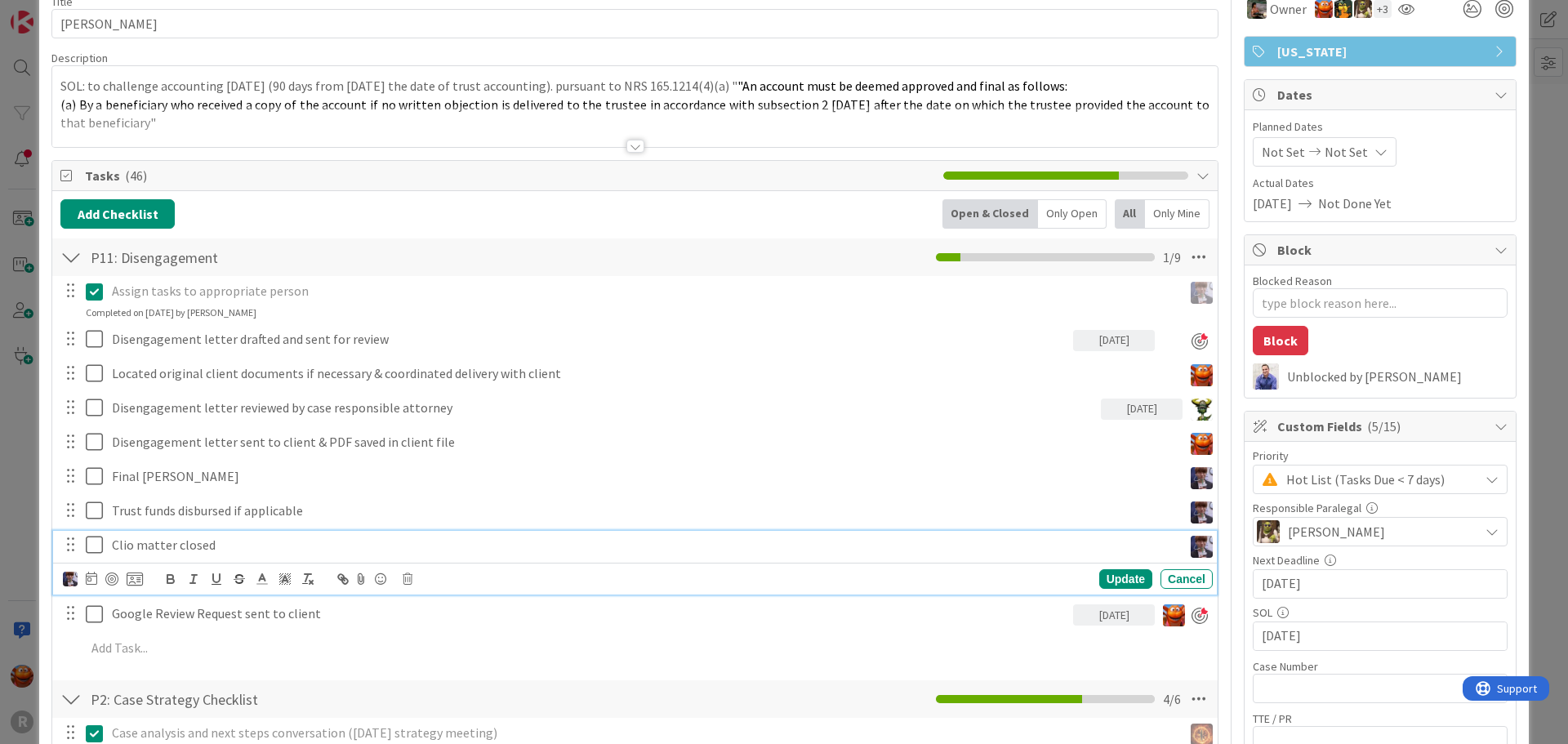
click at [211, 555] on div "Clio matter closed" at bounding box center [643, 545] width 1077 height 28
click at [72, 577] on img at bounding box center [70, 578] width 15 height 15
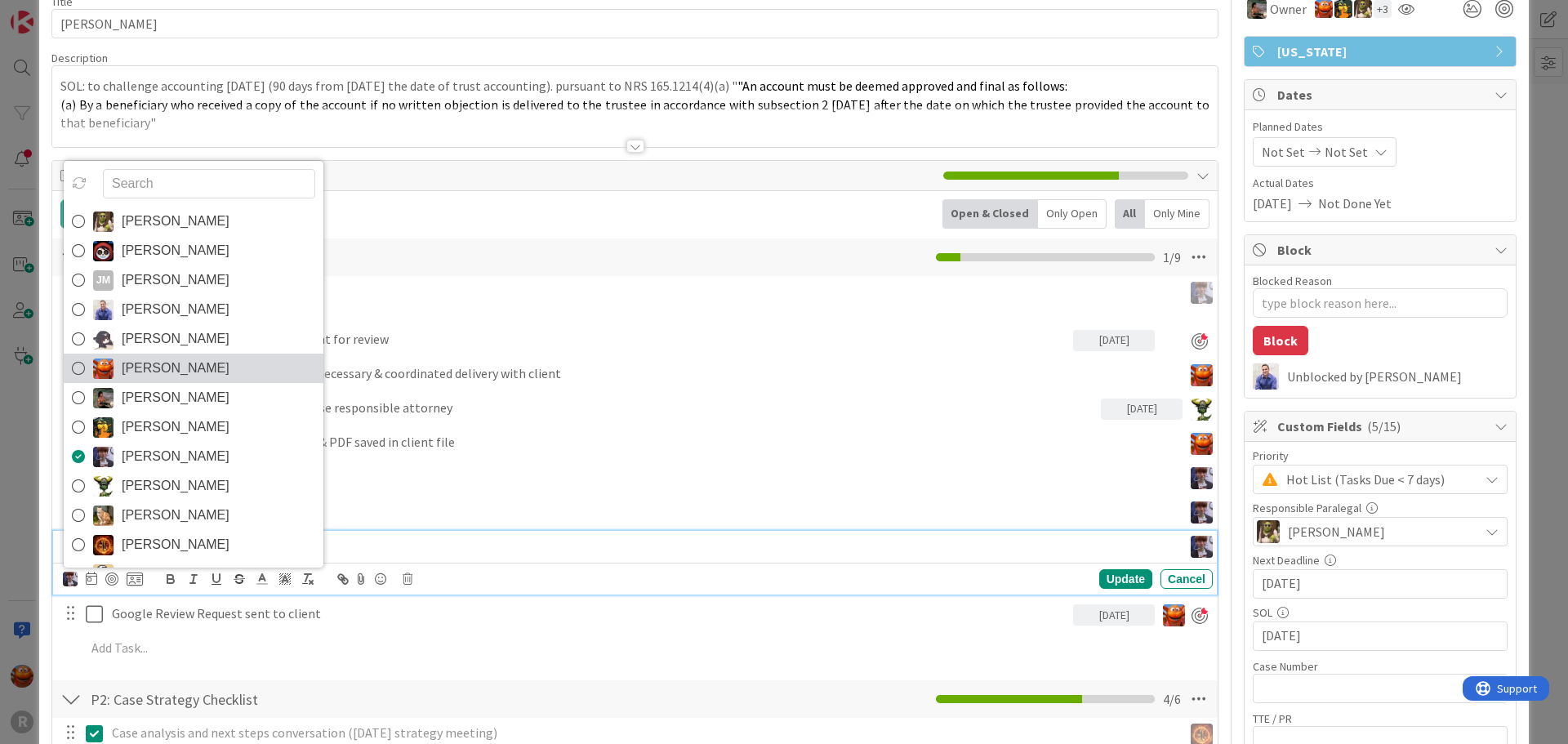
click at [176, 368] on span "[PERSON_NAME]" at bounding box center [176, 368] width 108 height 25
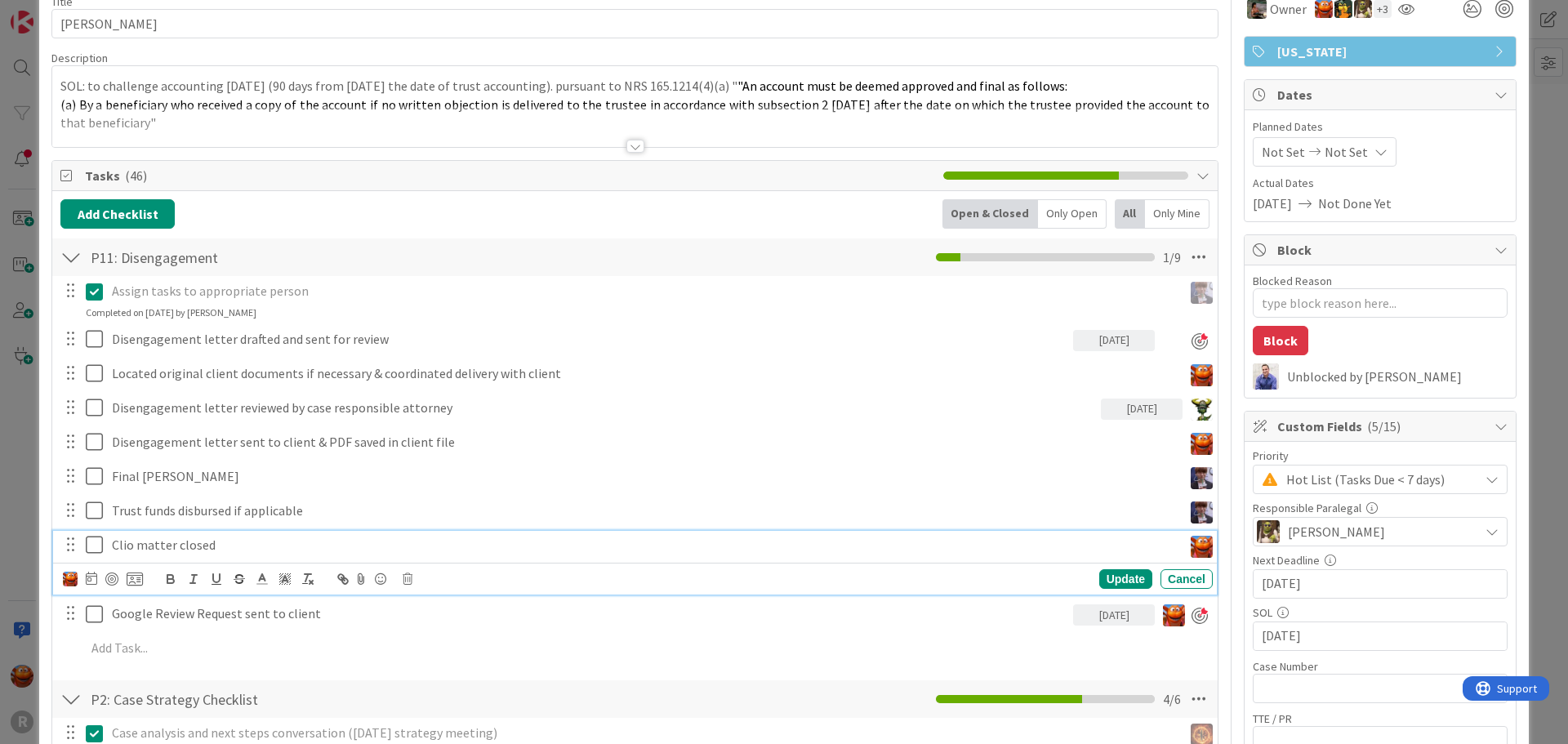
type textarea "x"
click at [95, 576] on icon at bounding box center [92, 577] width 11 height 13
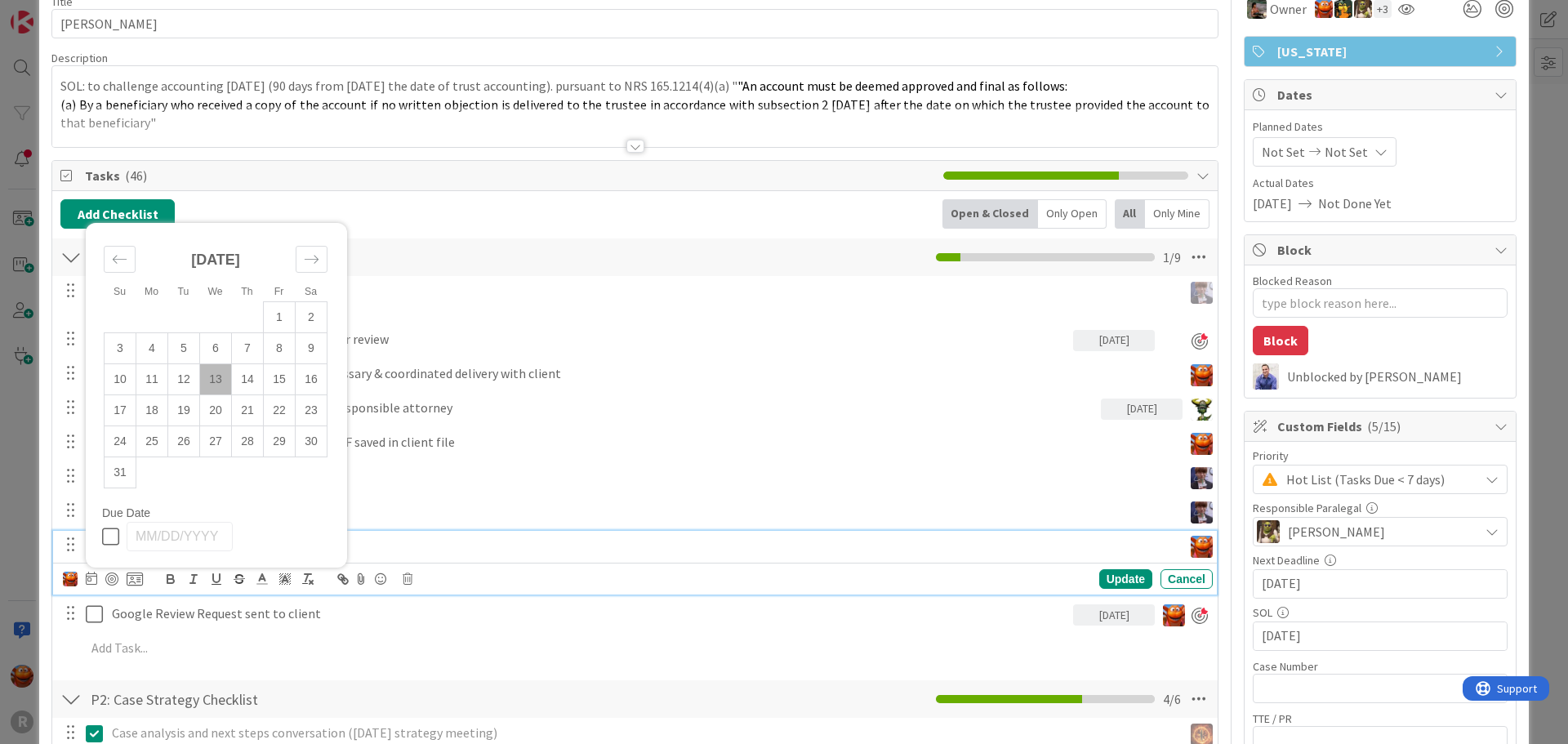
scroll to position [163, 0]
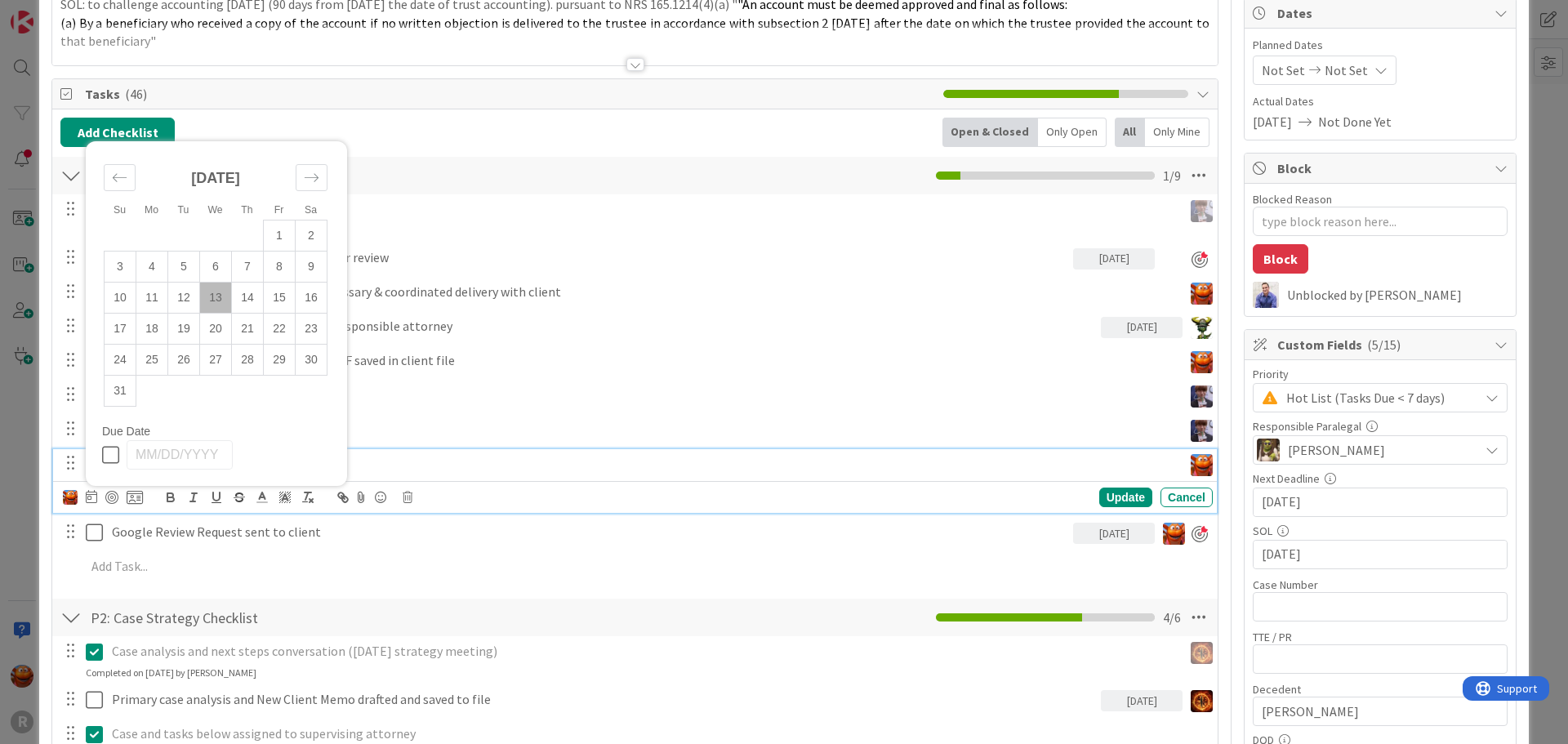
click at [478, 376] on div "Assign tasks to appropriate person Update Cancel Completed on [DATE] by [PERSON…" at bounding box center [634, 390] width 1149 height 393
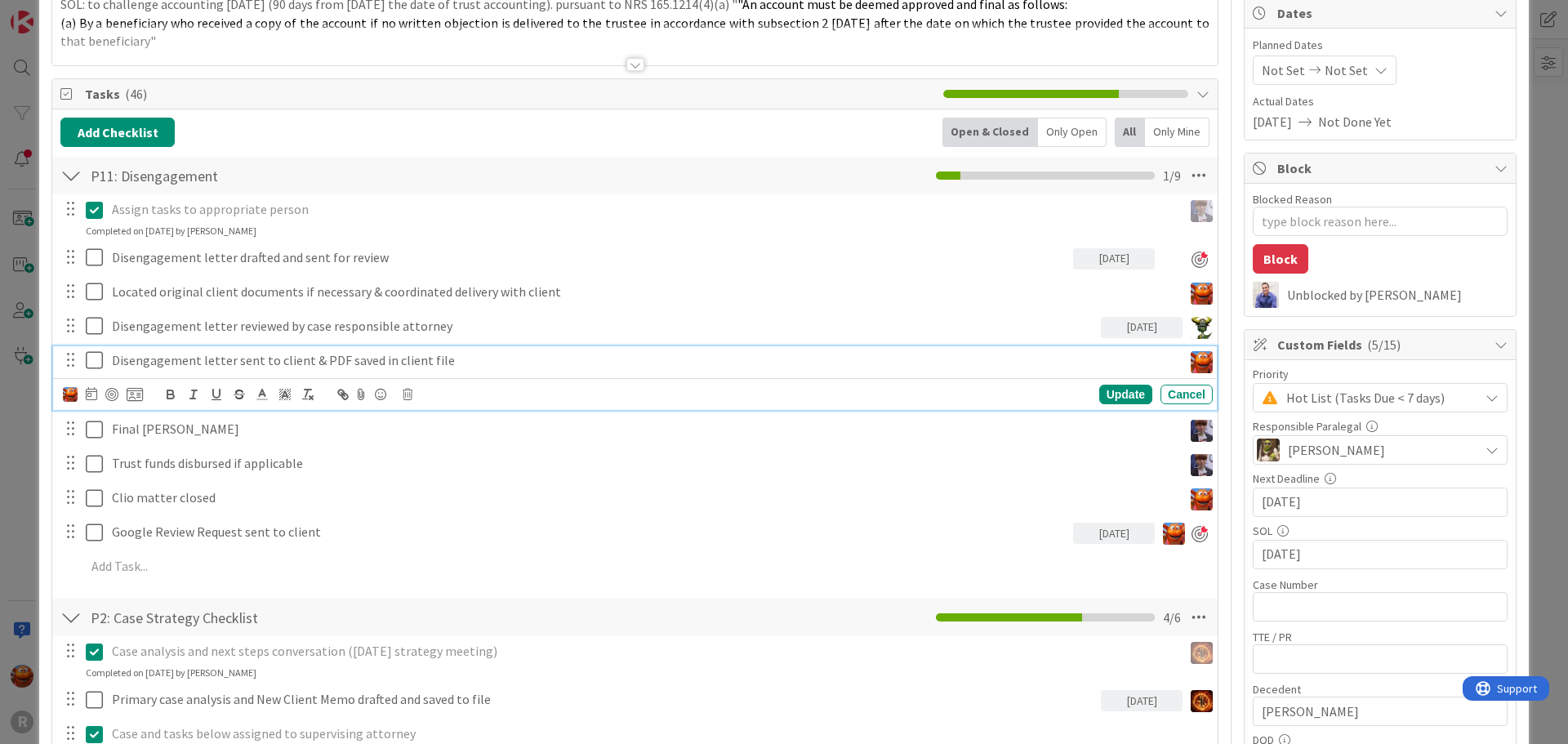
click at [232, 360] on p "Disengagement letter sent to client & PDF saved in client file" at bounding box center [643, 361] width 1064 height 19
click at [99, 392] on div at bounding box center [103, 394] width 80 height 19
click at [95, 393] on icon at bounding box center [92, 394] width 11 height 13
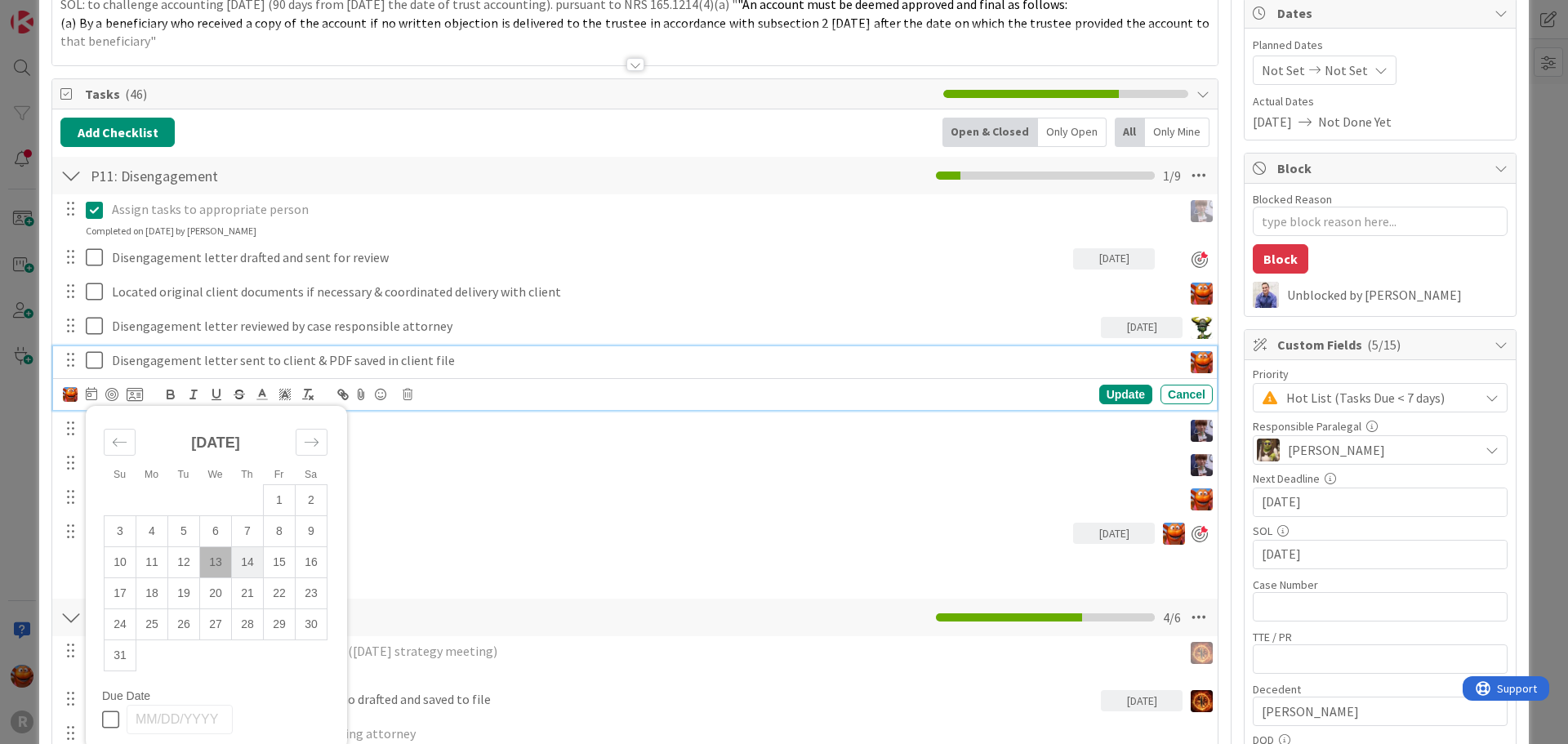
click at [258, 566] on td "14" at bounding box center [247, 563] width 32 height 31
type input "[DATE]"
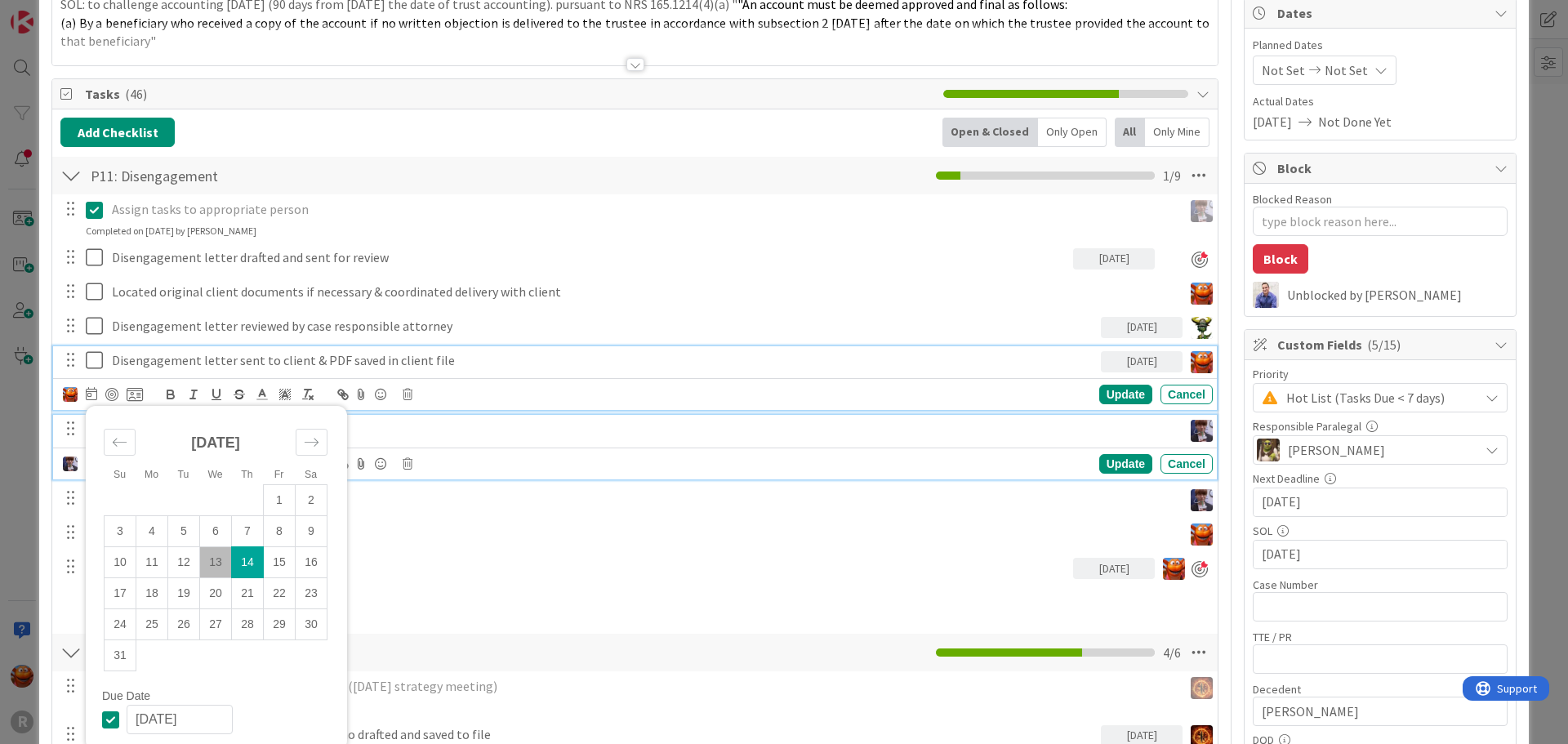
click at [442, 438] on p "Final [PERSON_NAME]" at bounding box center [643, 429] width 1064 height 19
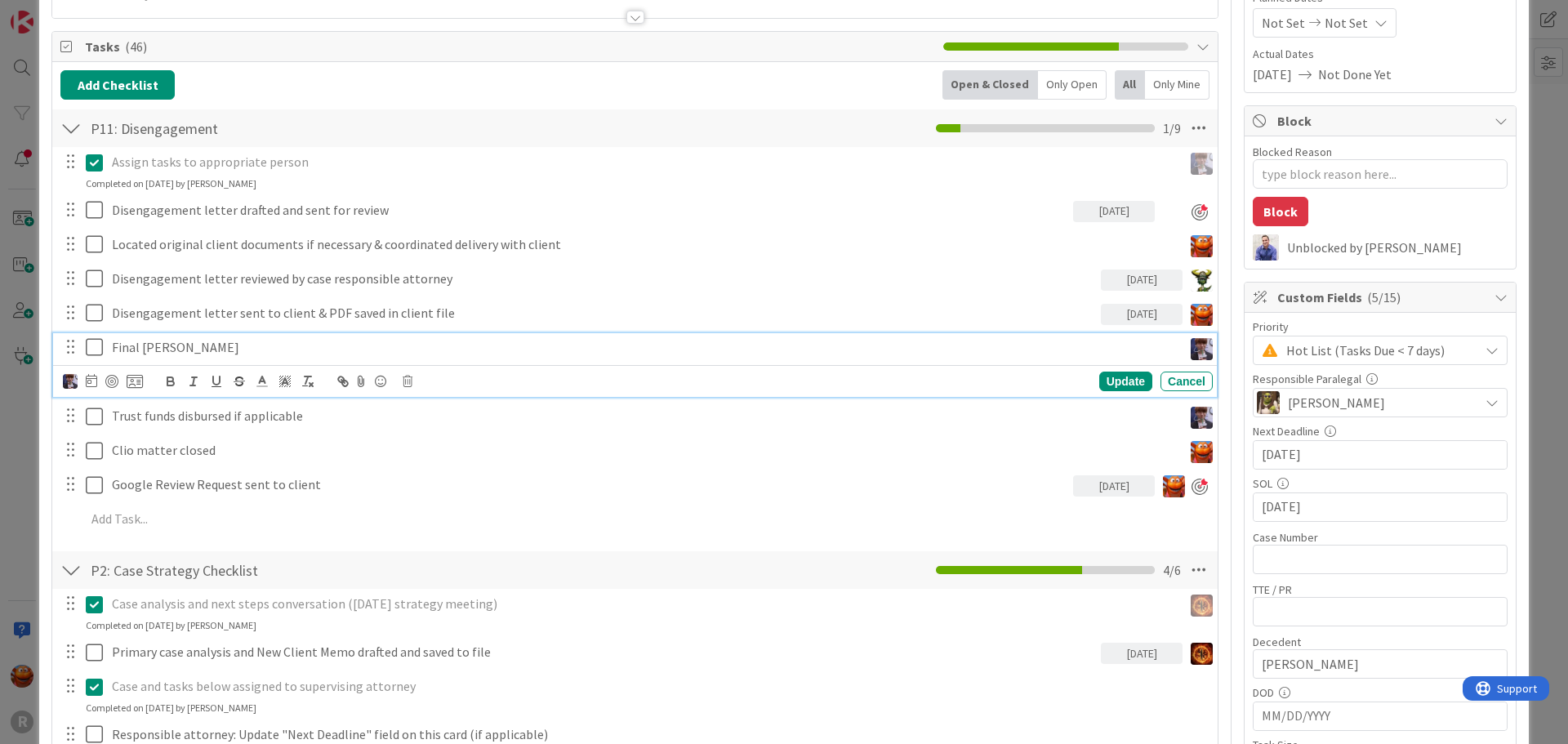
scroll to position [456, 0]
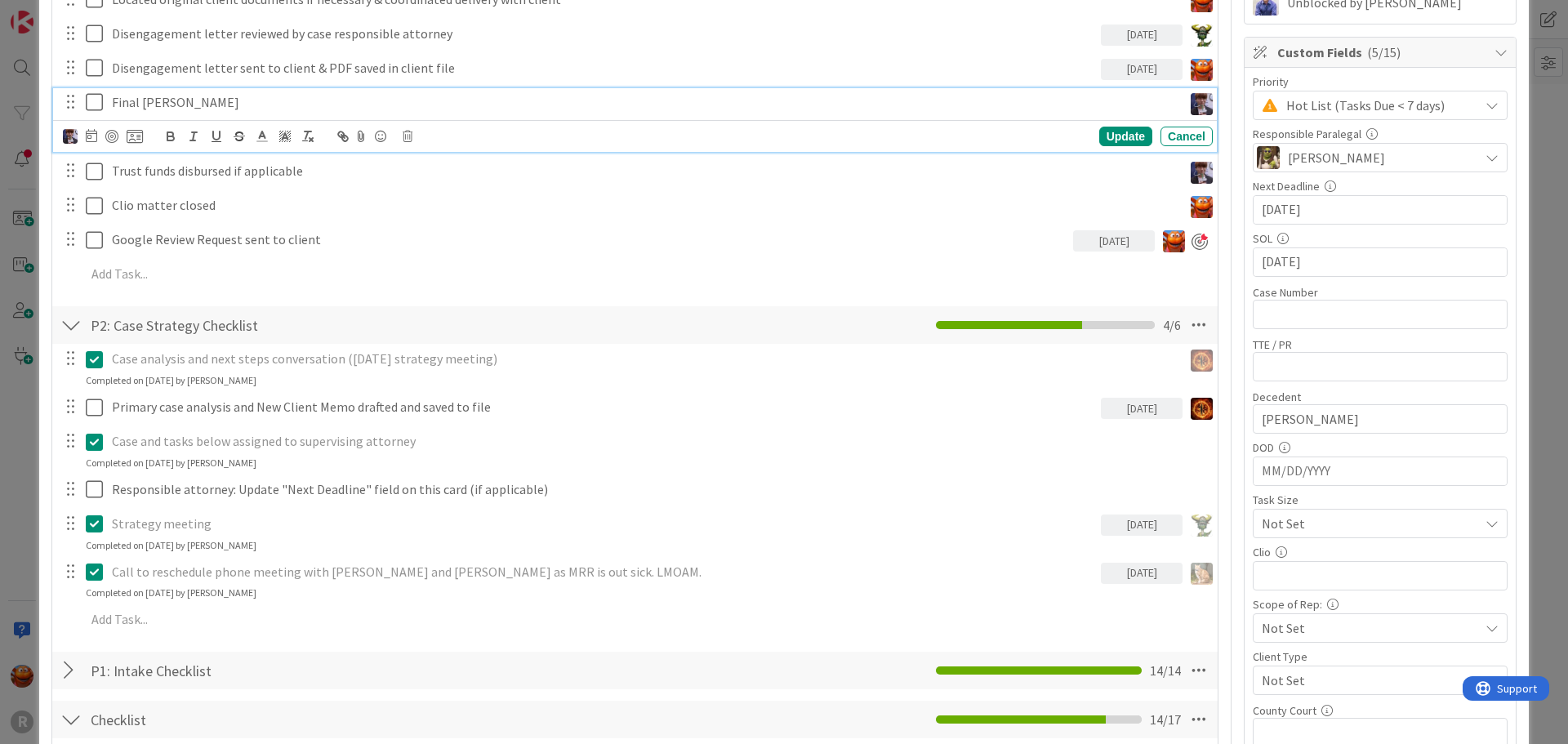
click at [24, 274] on div "ID 1605 Litigation Matter Workflow (FL2) Closing In Progress Title 15 / 128 [PE…" at bounding box center [784, 372] width 1568 height 744
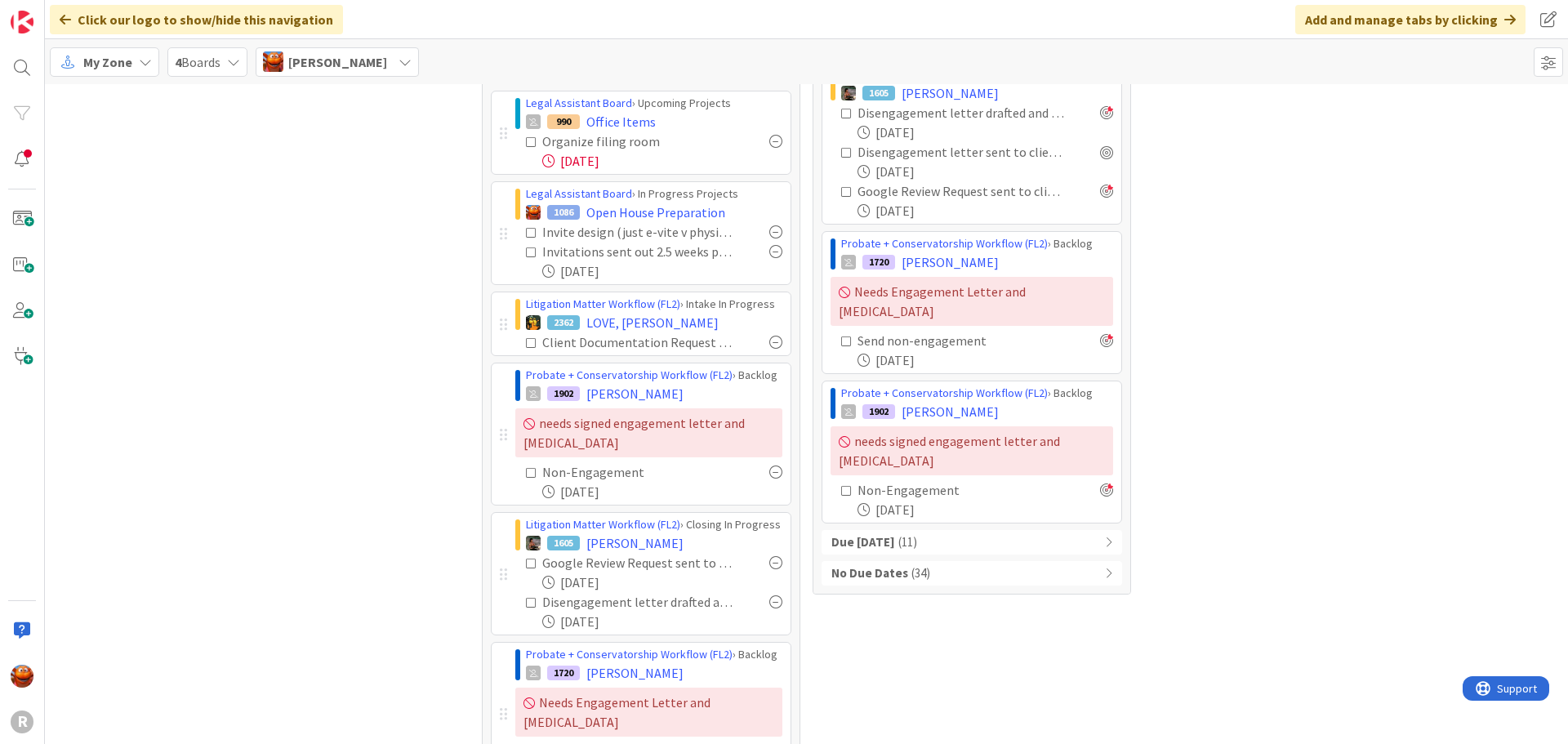
scroll to position [232, 0]
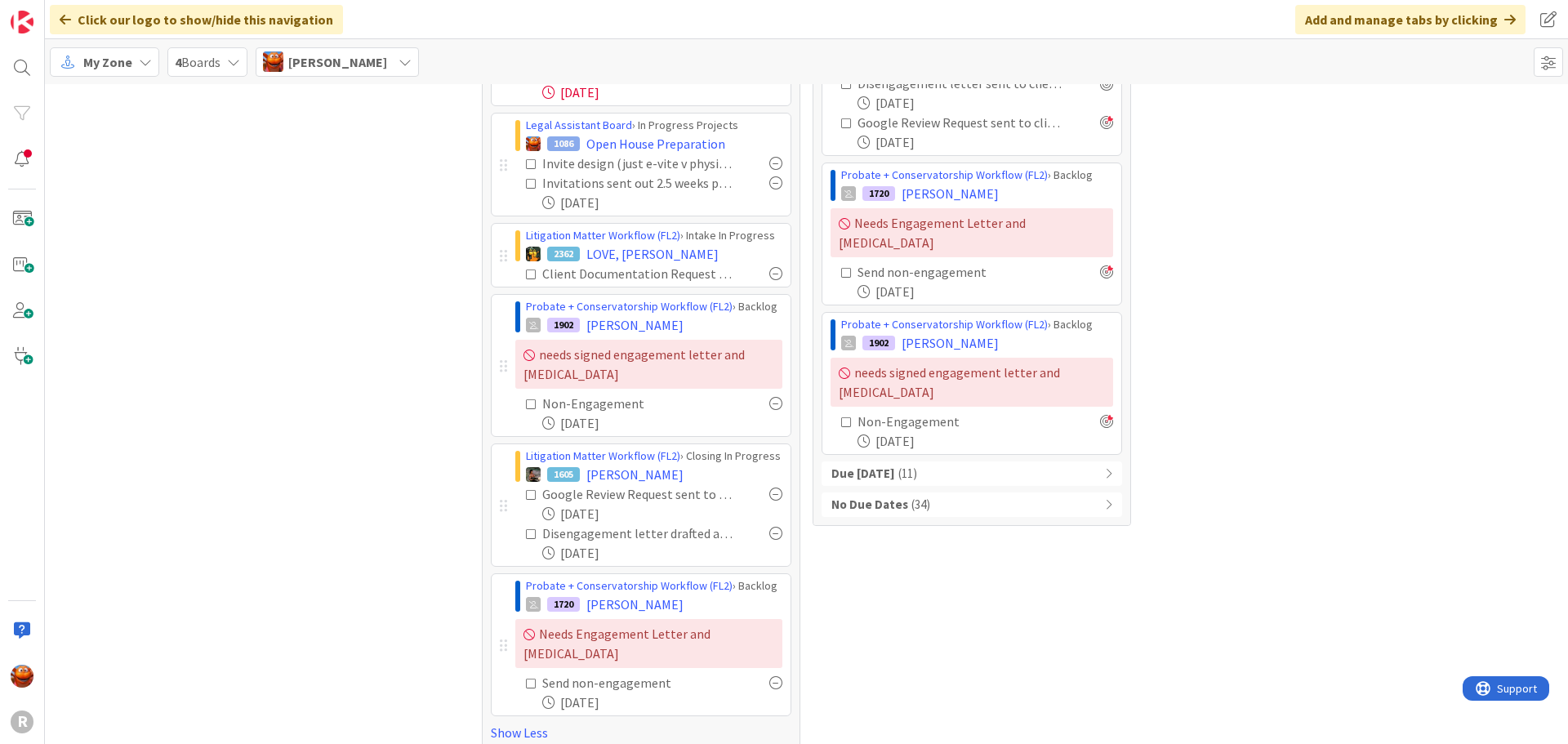
click at [964, 461] on div "Due [DATE] ( 11 )" at bounding box center [971, 473] width 300 height 25
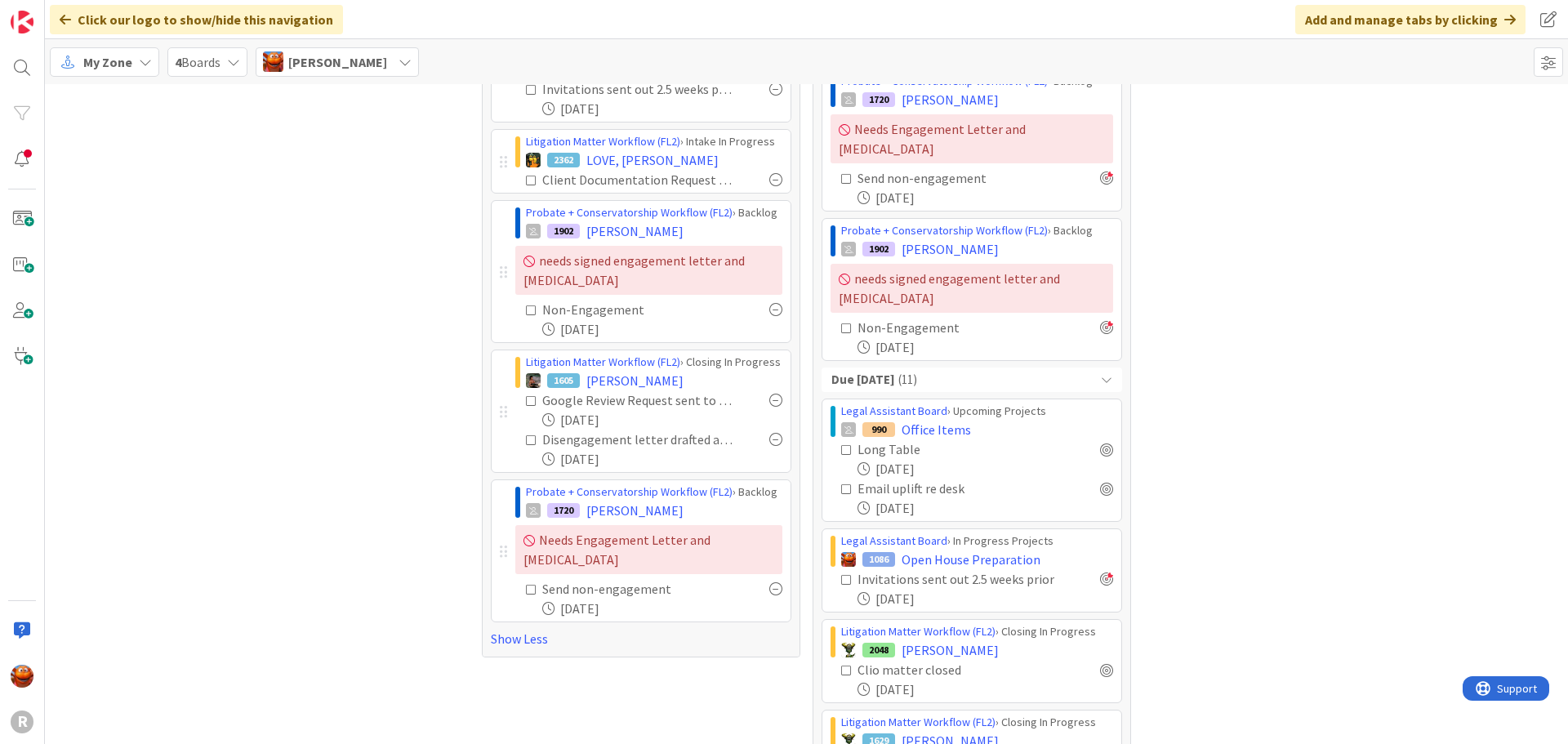
scroll to position [395, 0]
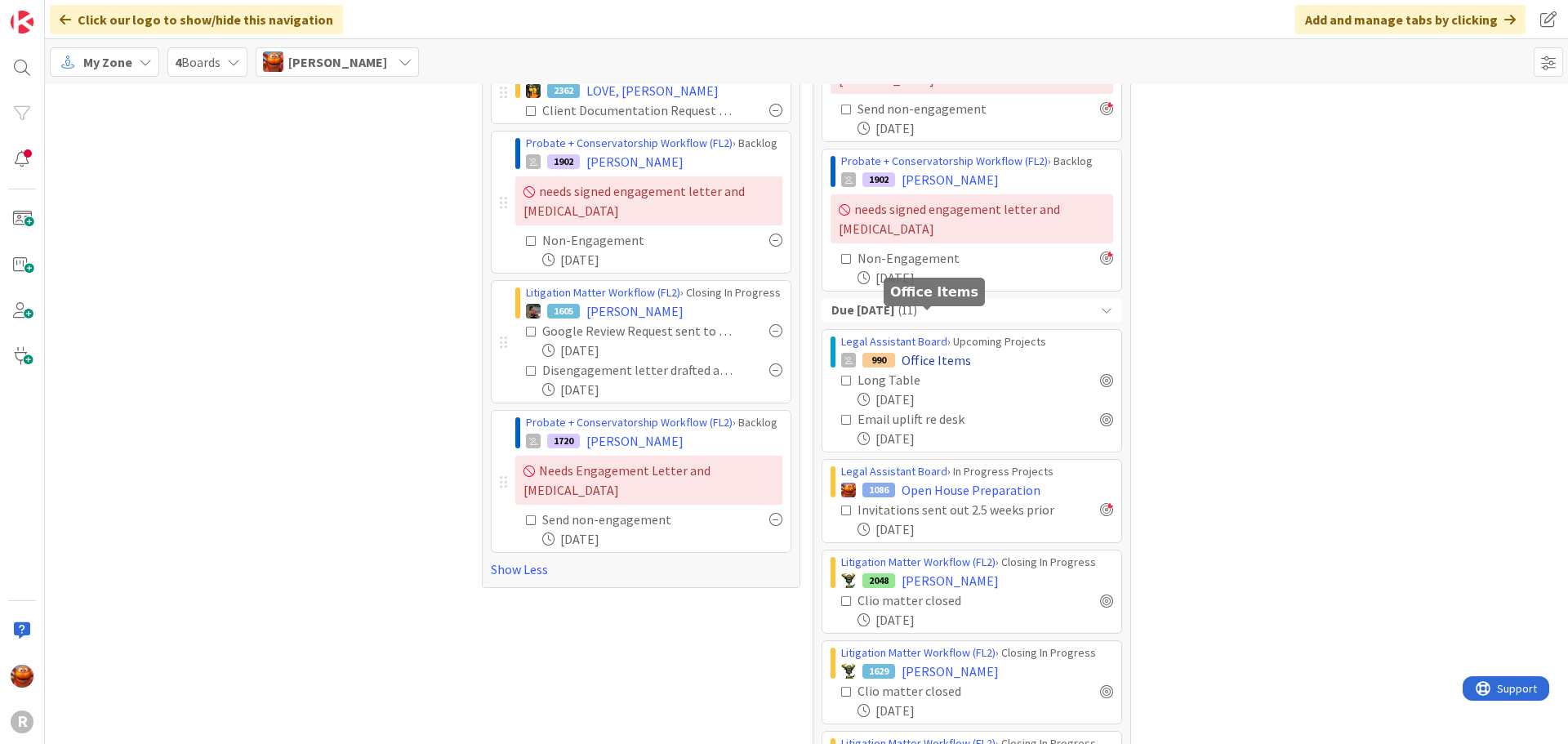
click at [912, 350] on span "Office Items" at bounding box center [936, 360] width 70 height 19
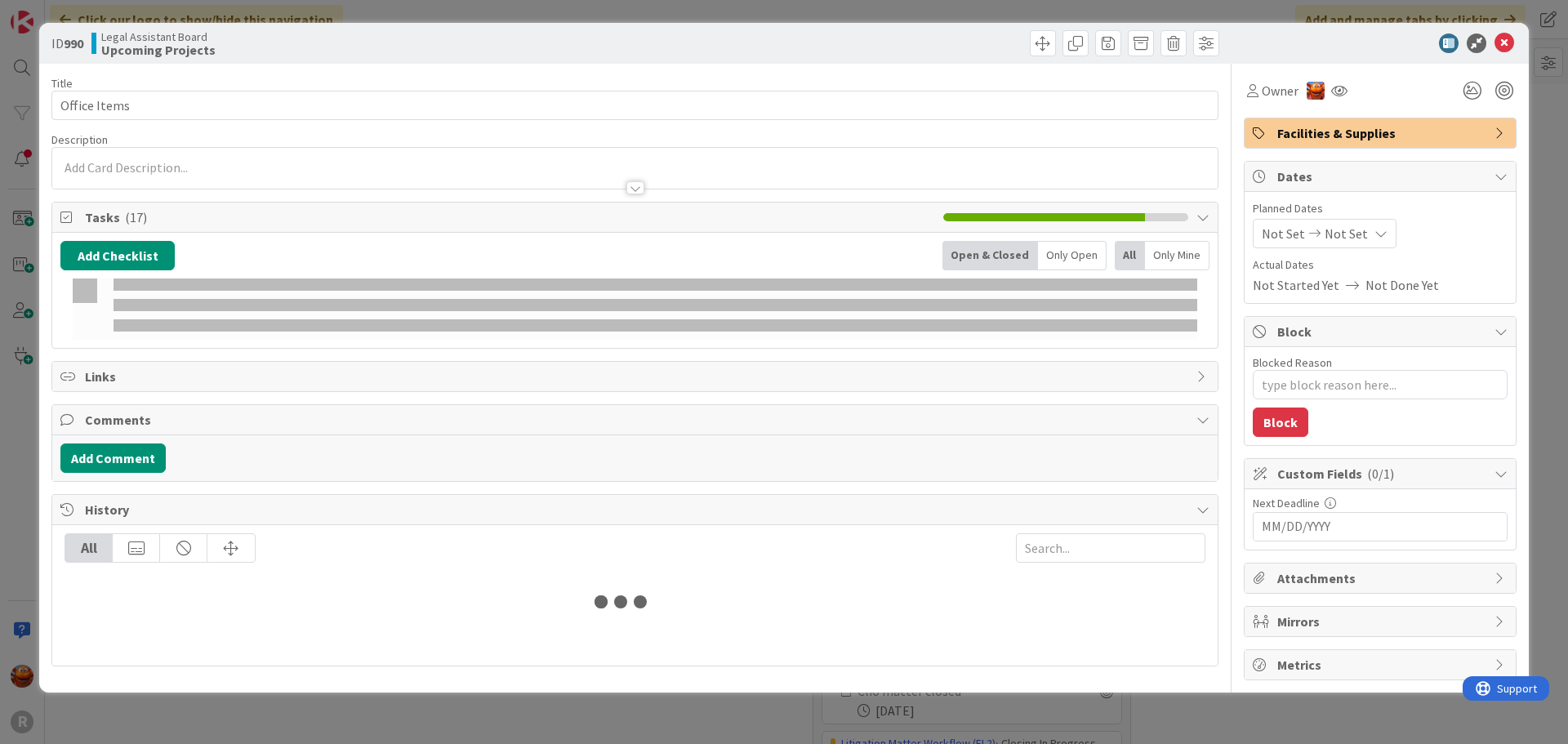
type textarea "x"
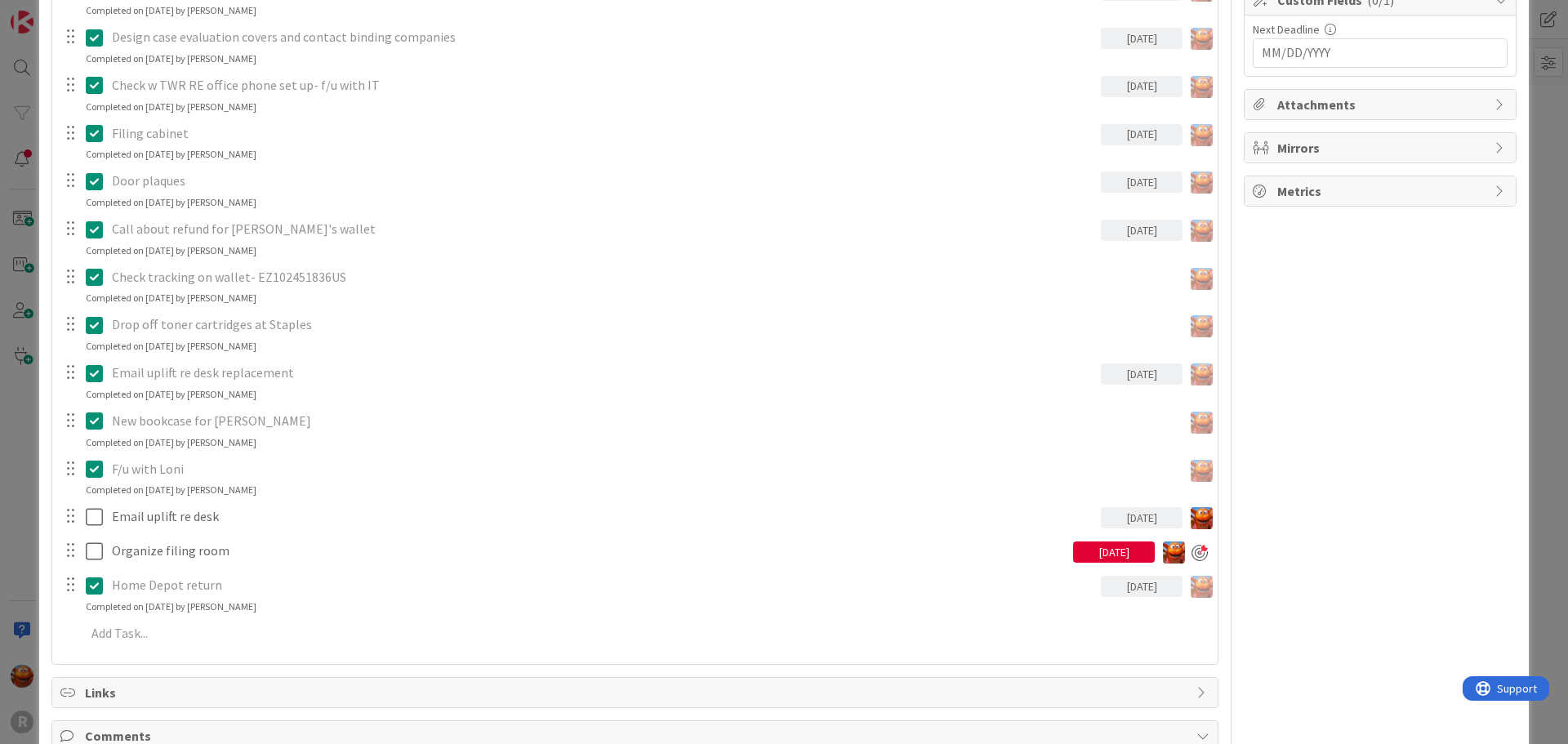
scroll to position [490, 0]
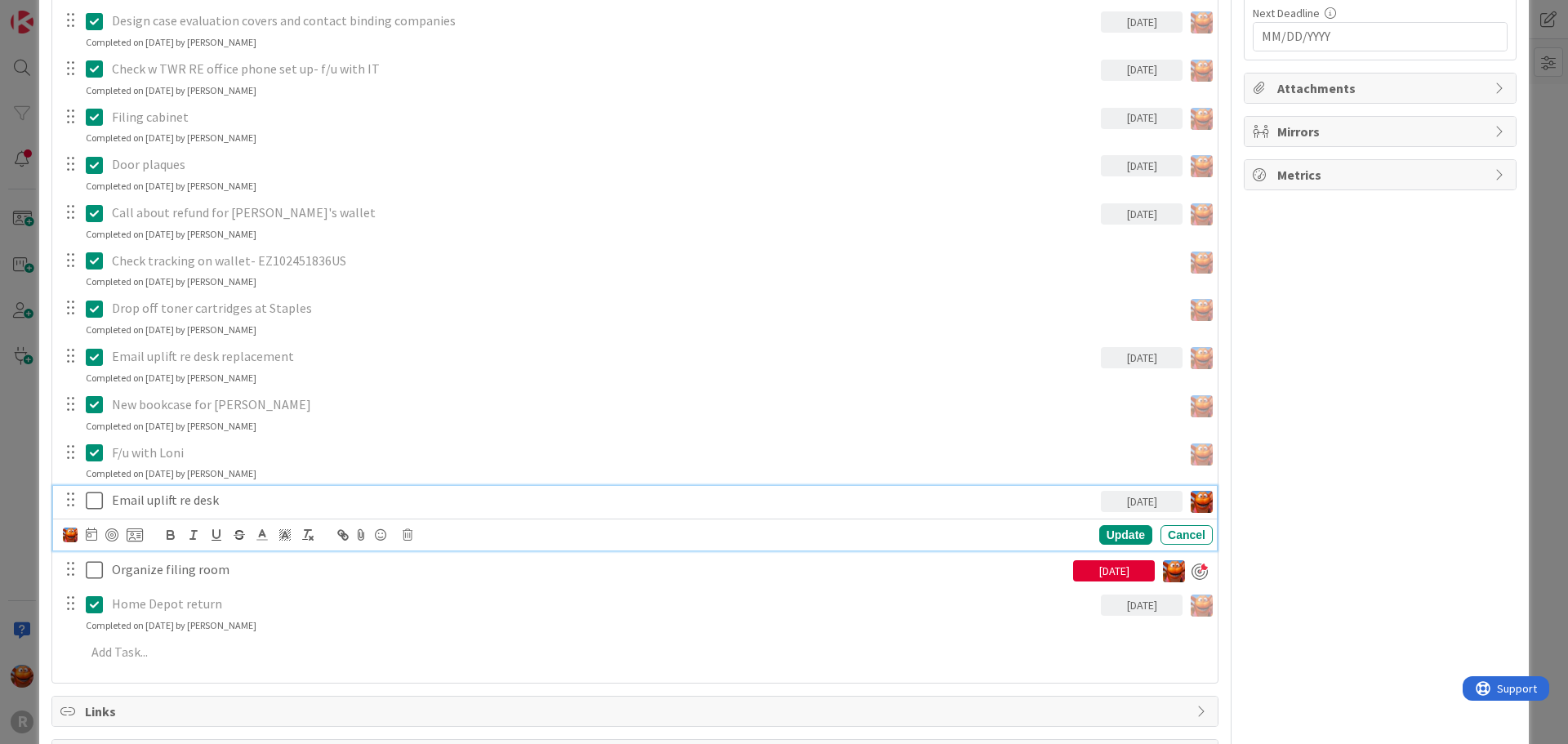
click at [123, 498] on p "Email uplift re desk" at bounding box center [602, 500] width 982 height 19
click at [1120, 538] on div "Update" at bounding box center [1126, 534] width 53 height 19
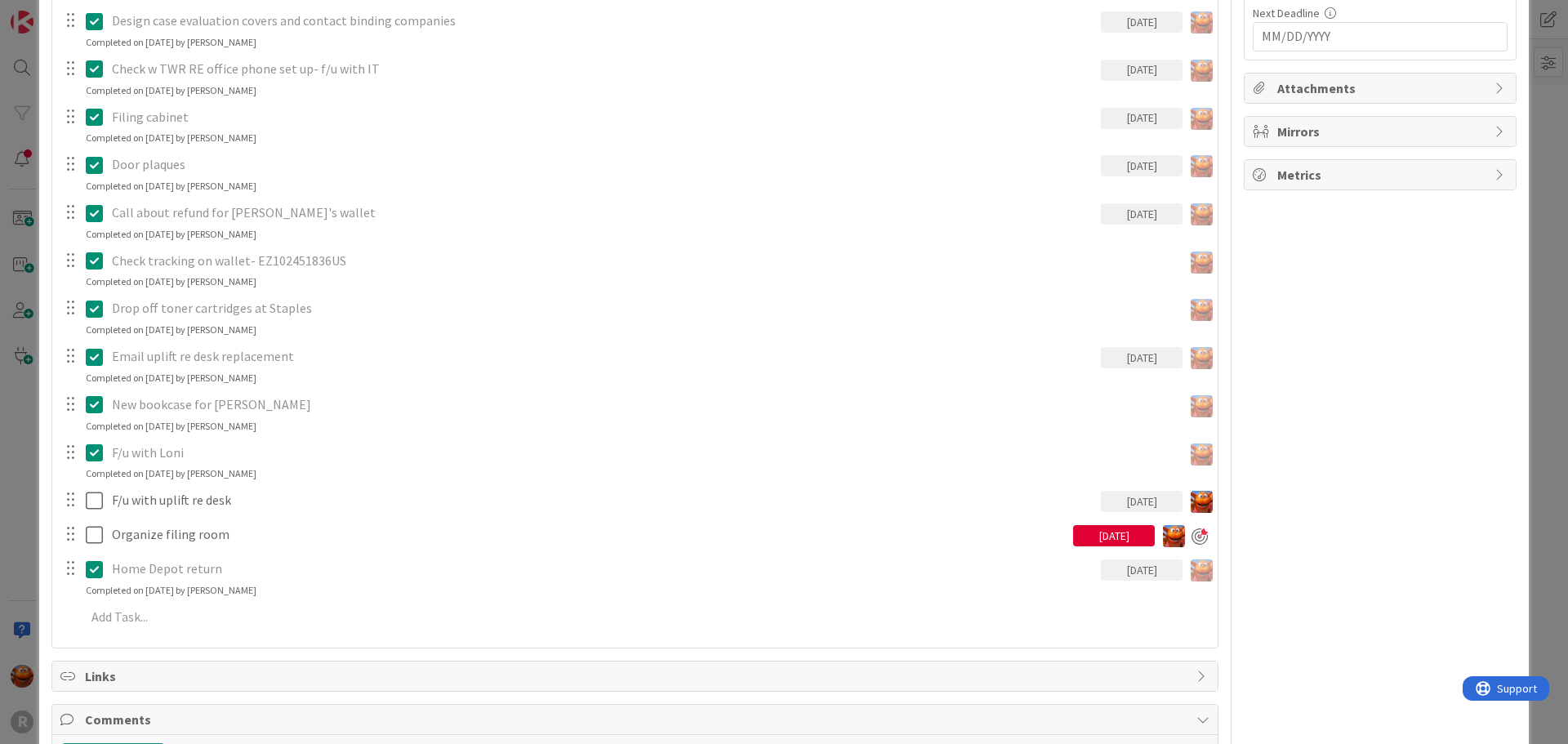
type textarea "x"
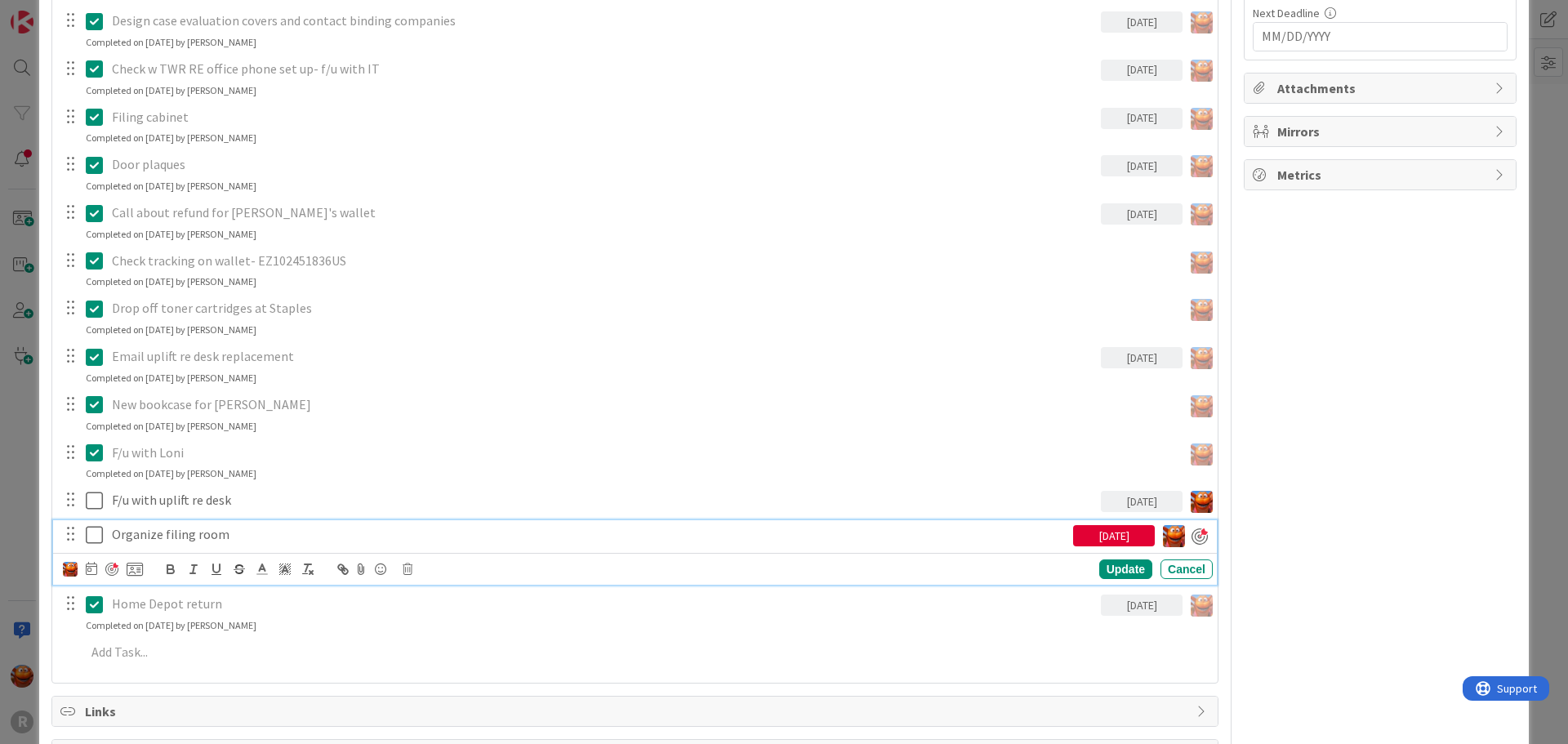
click at [149, 538] on p "Organize filing room" at bounding box center [589, 534] width 955 height 19
click at [85, 567] on div at bounding box center [103, 568] width 80 height 19
click at [88, 567] on icon at bounding box center [92, 568] width 11 height 13
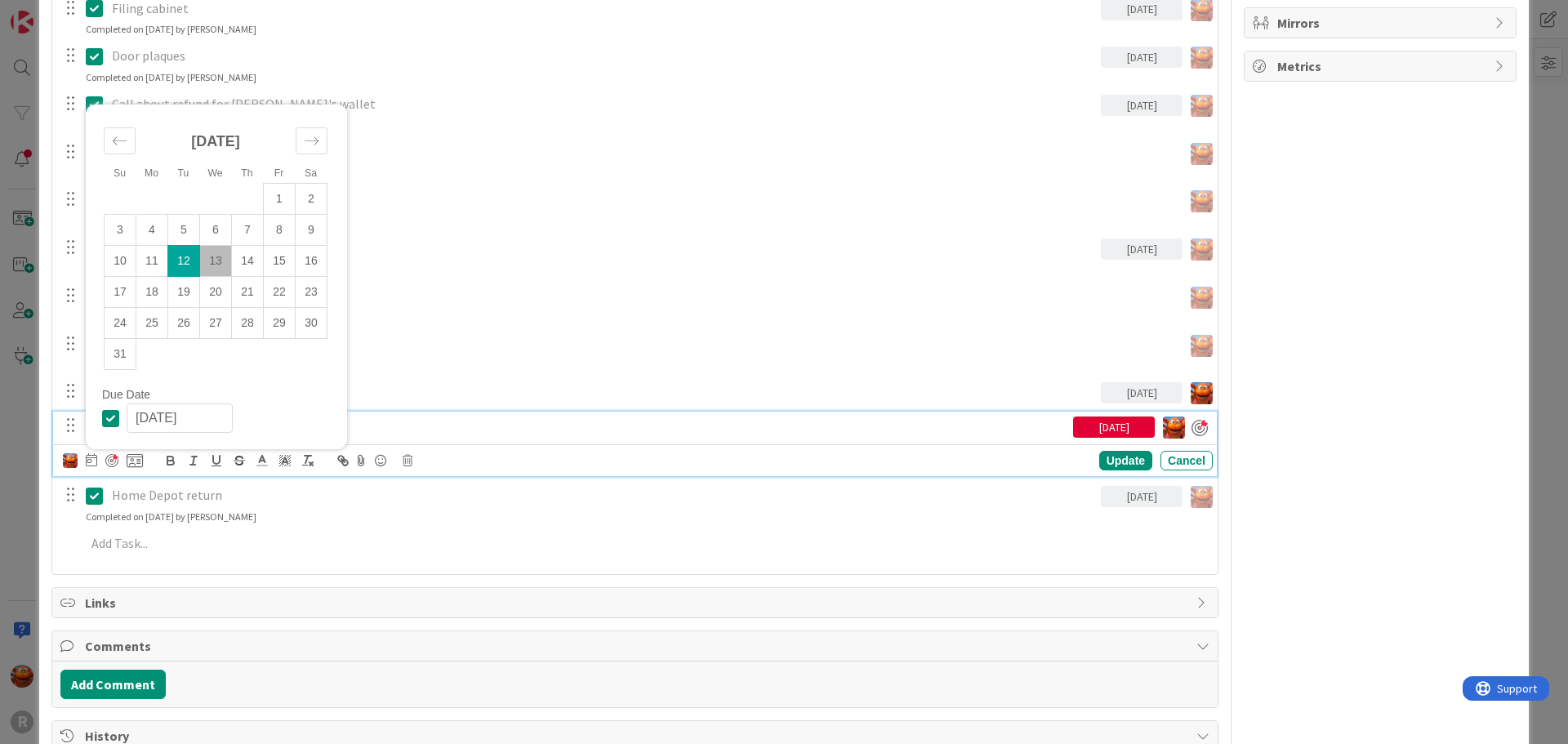
scroll to position [653, 0]
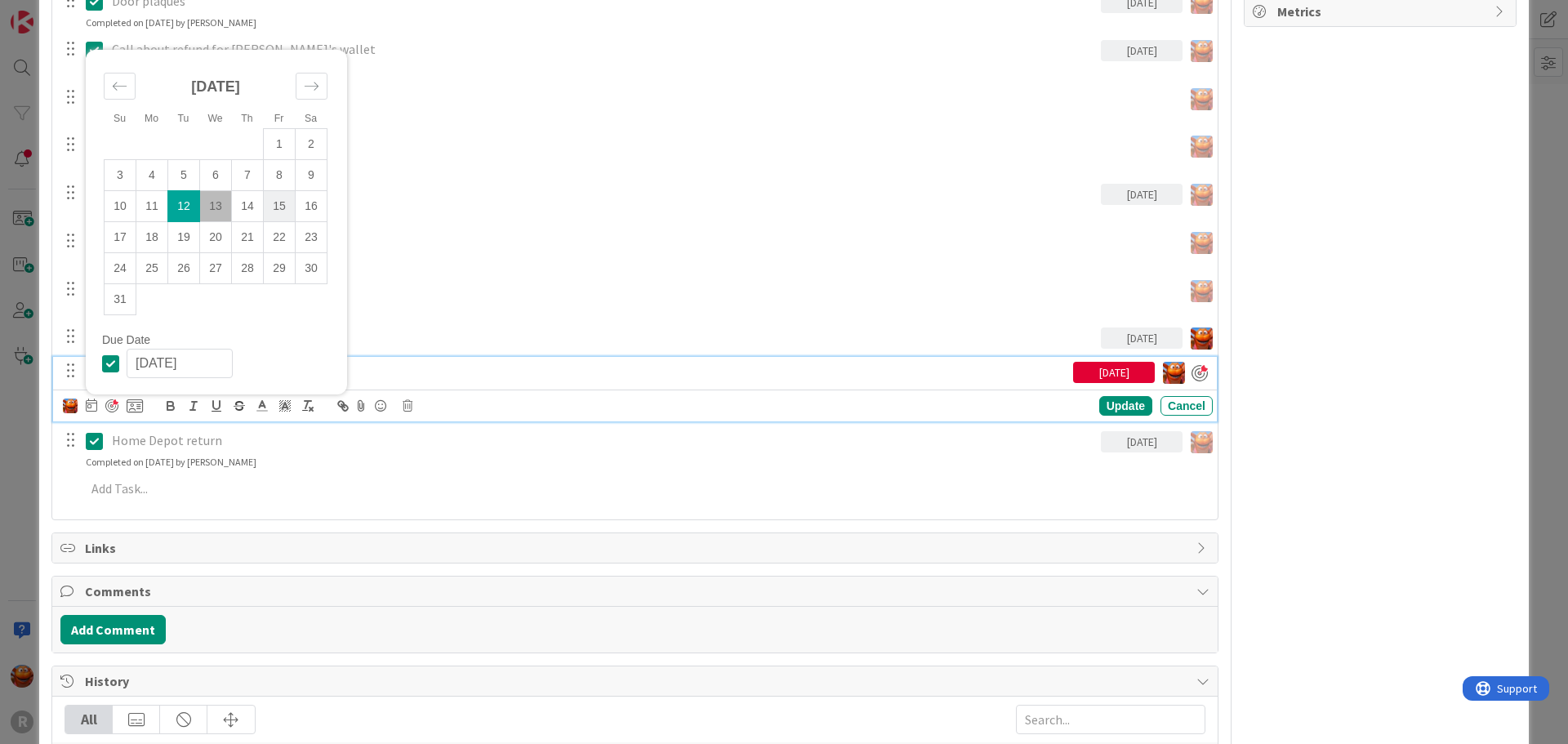
click at [271, 213] on td "15" at bounding box center [279, 207] width 32 height 31
type input "[DATE]"
click at [1100, 415] on div "Update" at bounding box center [1126, 406] width 53 height 19
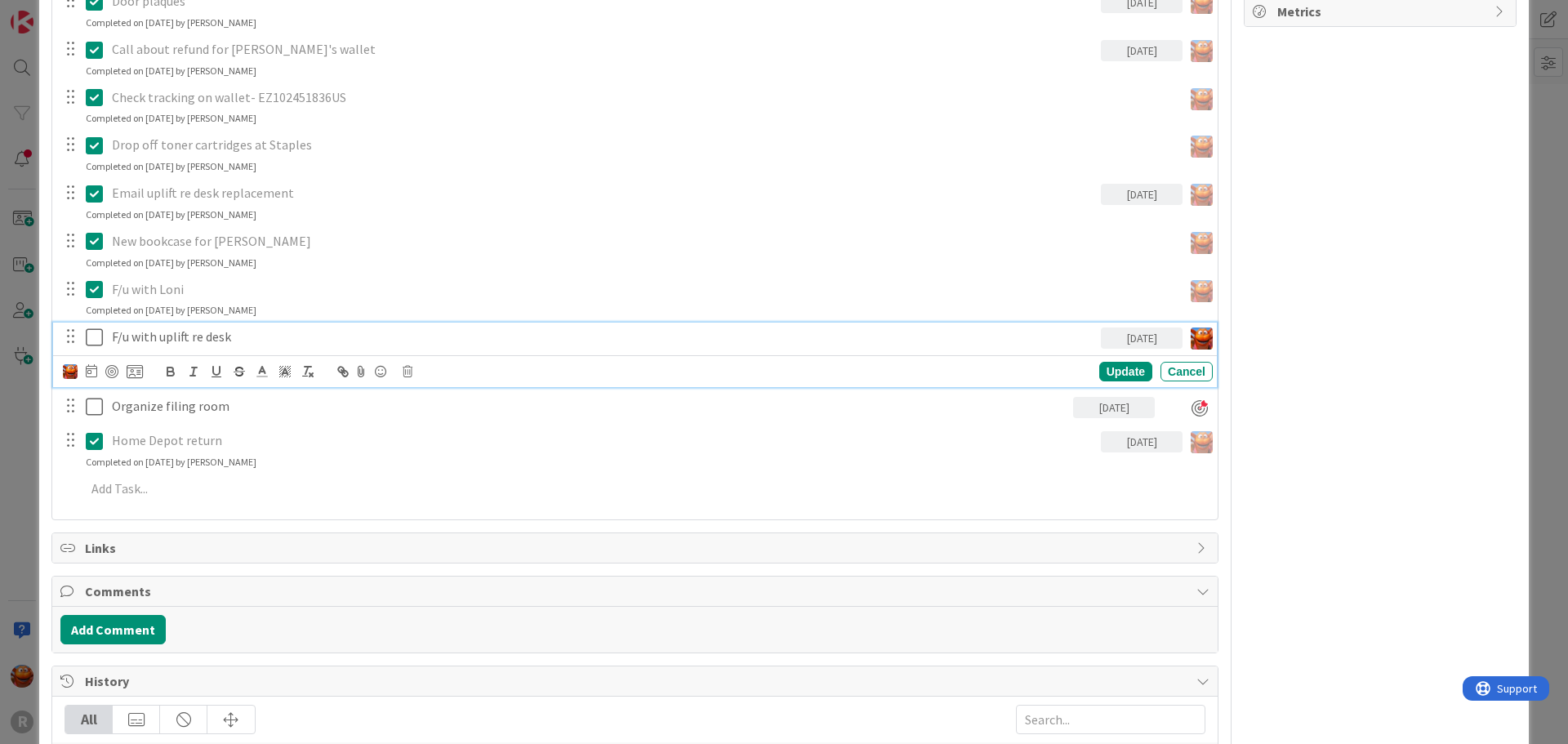
click at [166, 331] on p "F/u with uplift re desk" at bounding box center [602, 337] width 982 height 19
click at [88, 365] on icon at bounding box center [92, 371] width 11 height 13
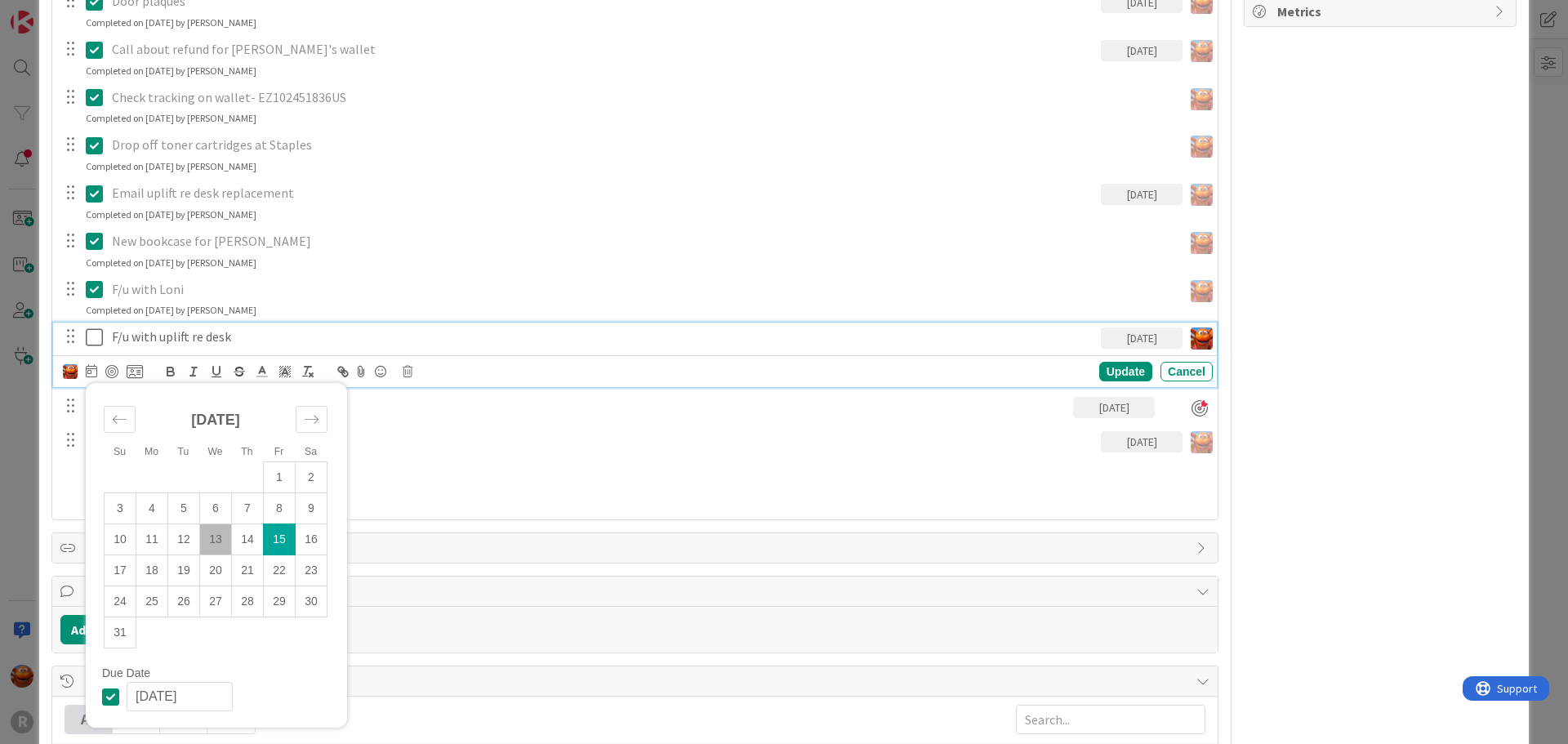
click at [273, 542] on td "15" at bounding box center [279, 540] width 32 height 31
click at [114, 373] on div at bounding box center [112, 372] width 13 height 13
click at [1109, 374] on div "Update" at bounding box center [1126, 372] width 53 height 19
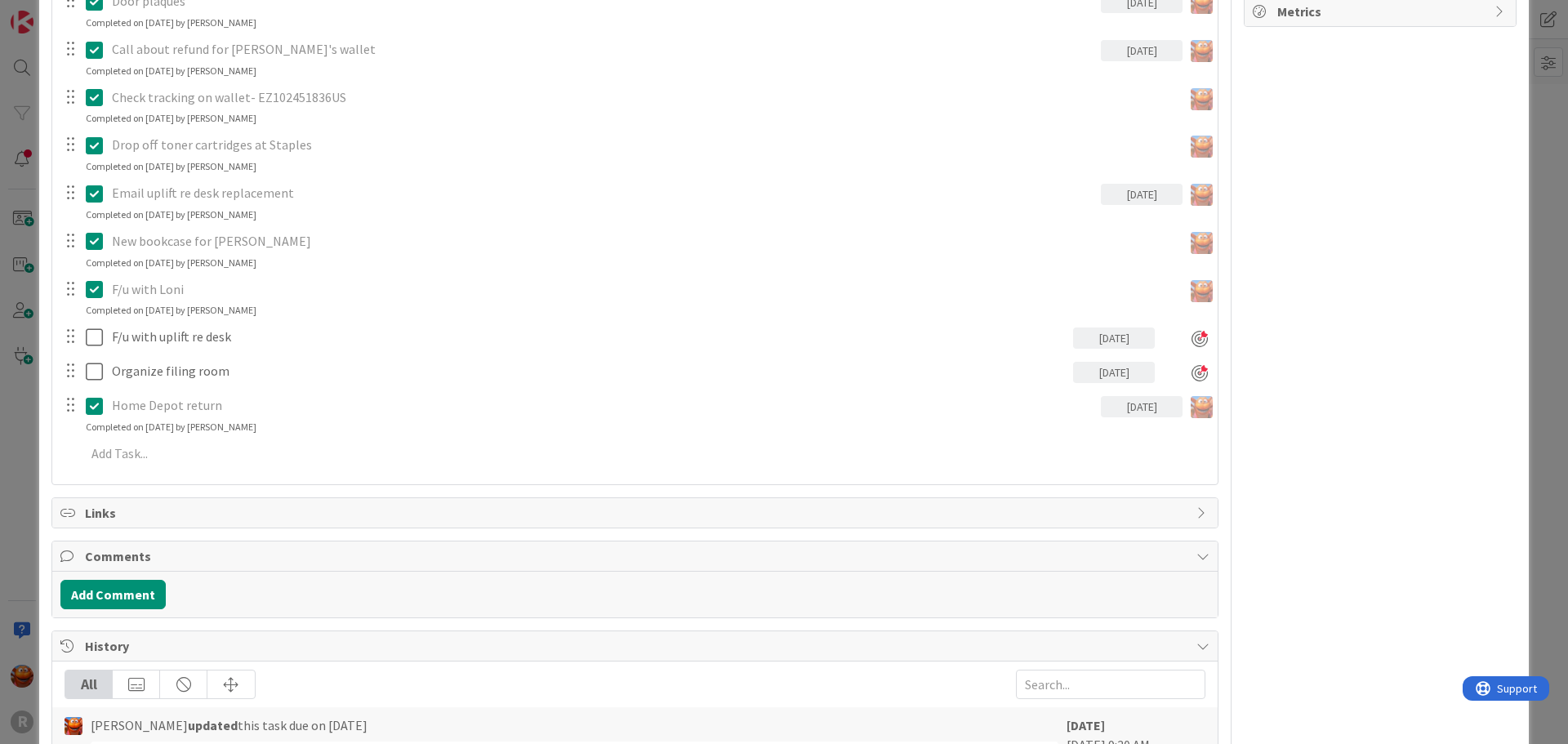
click at [9, 236] on div "ID 990 Legal Assistant Board Upcoming Projects Title 12 / 128 Office Items Desc…" at bounding box center [784, 372] width 1568 height 744
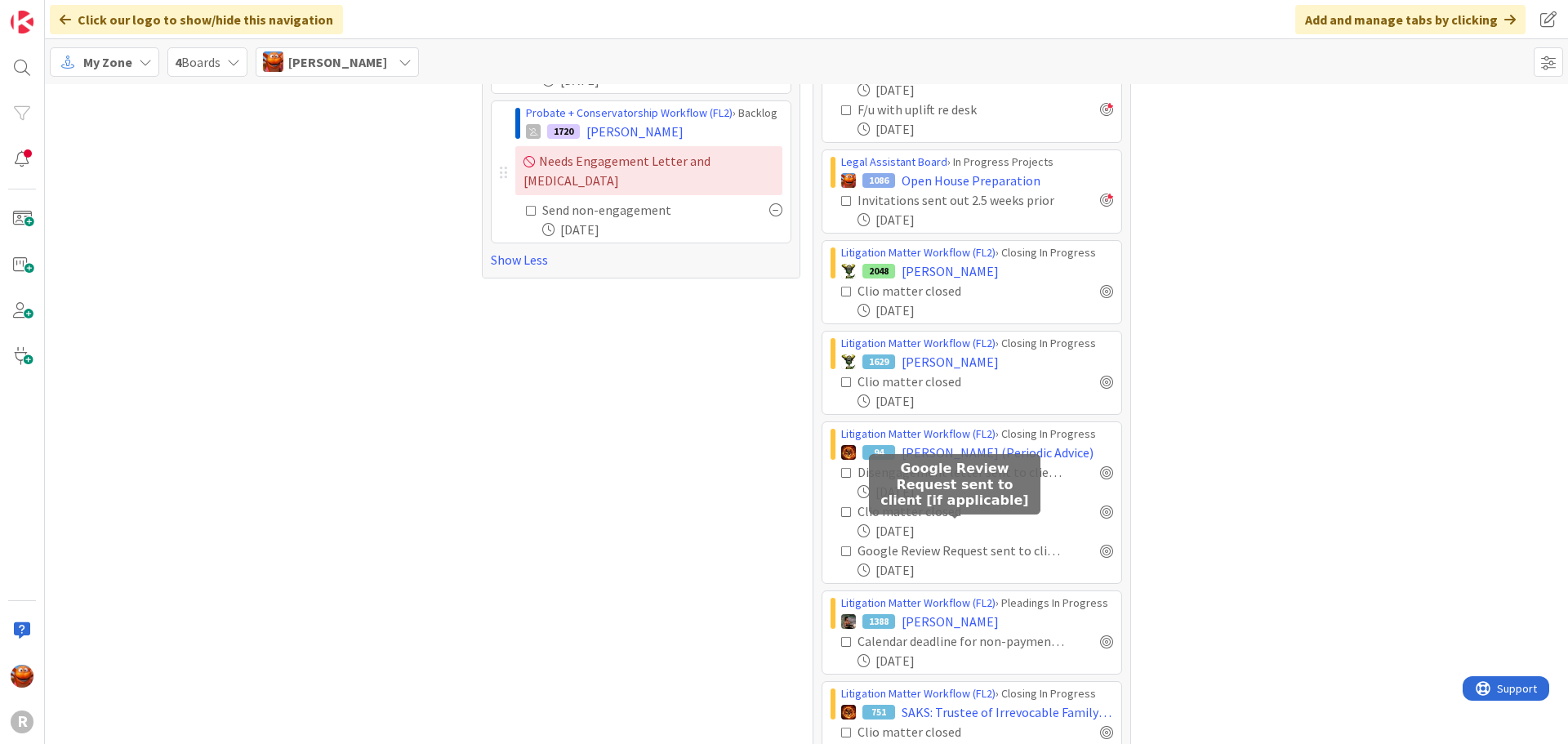
scroll to position [843, 0]
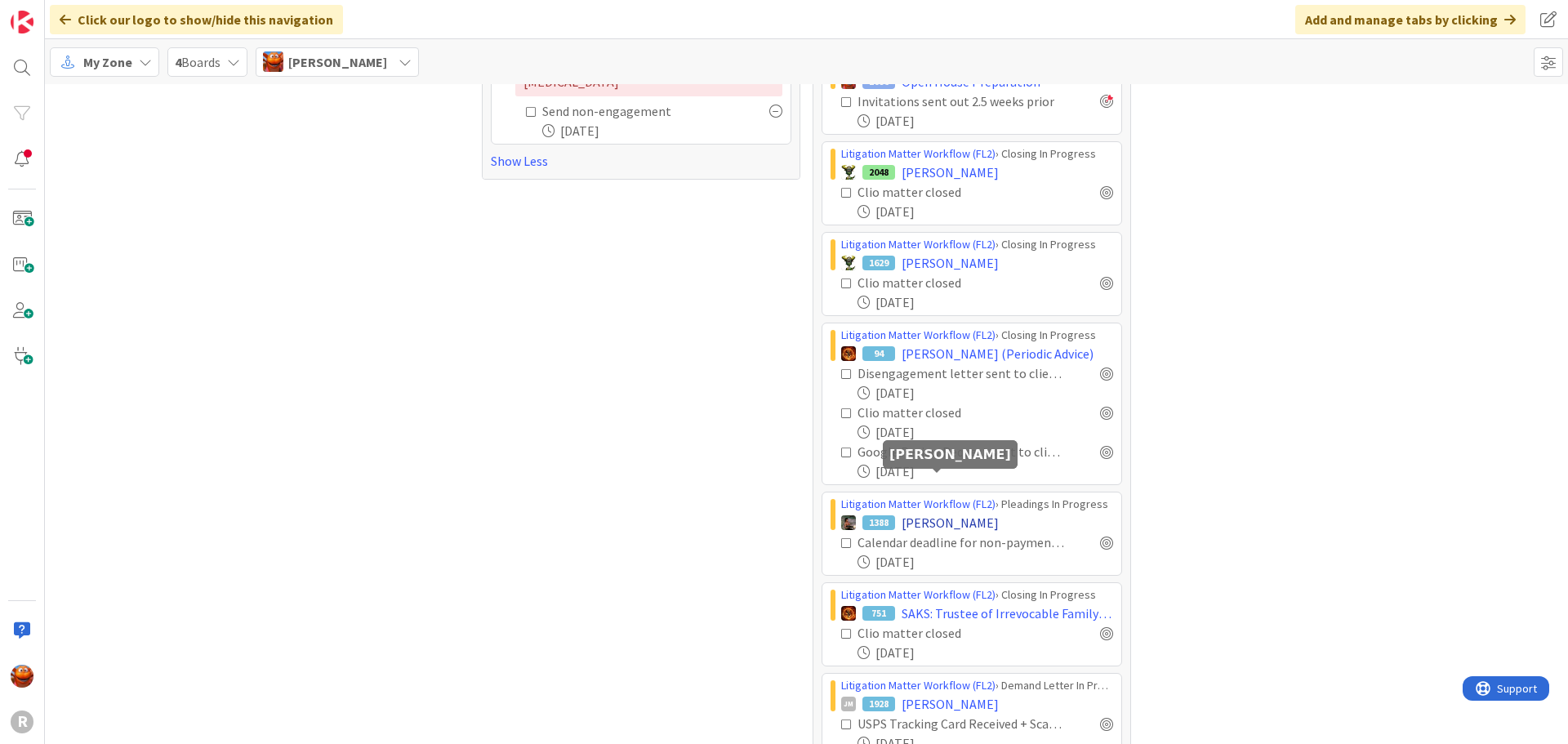
click at [945, 512] on span "[PERSON_NAME]" at bounding box center [950, 522] width 97 height 19
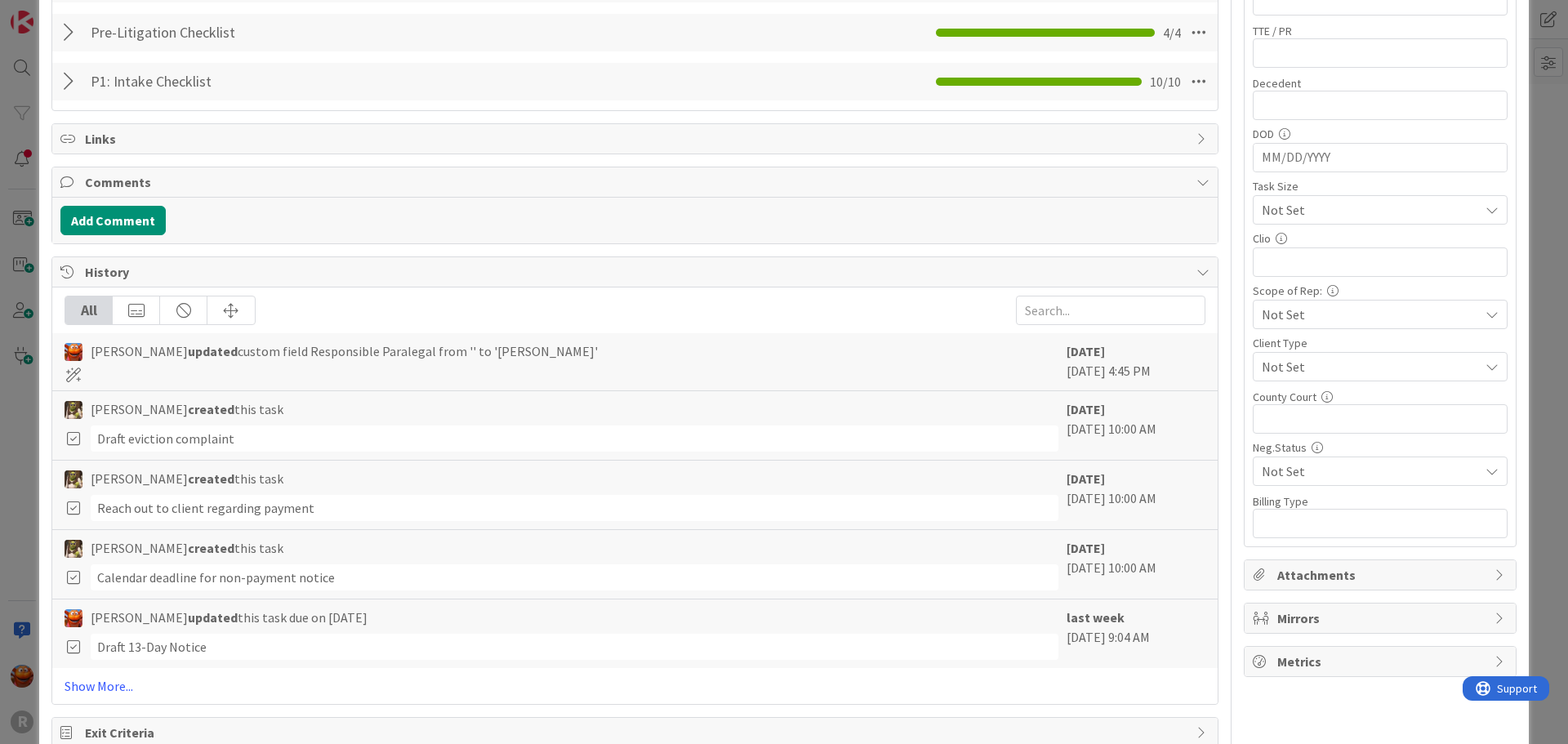
scroll to position [163, 0]
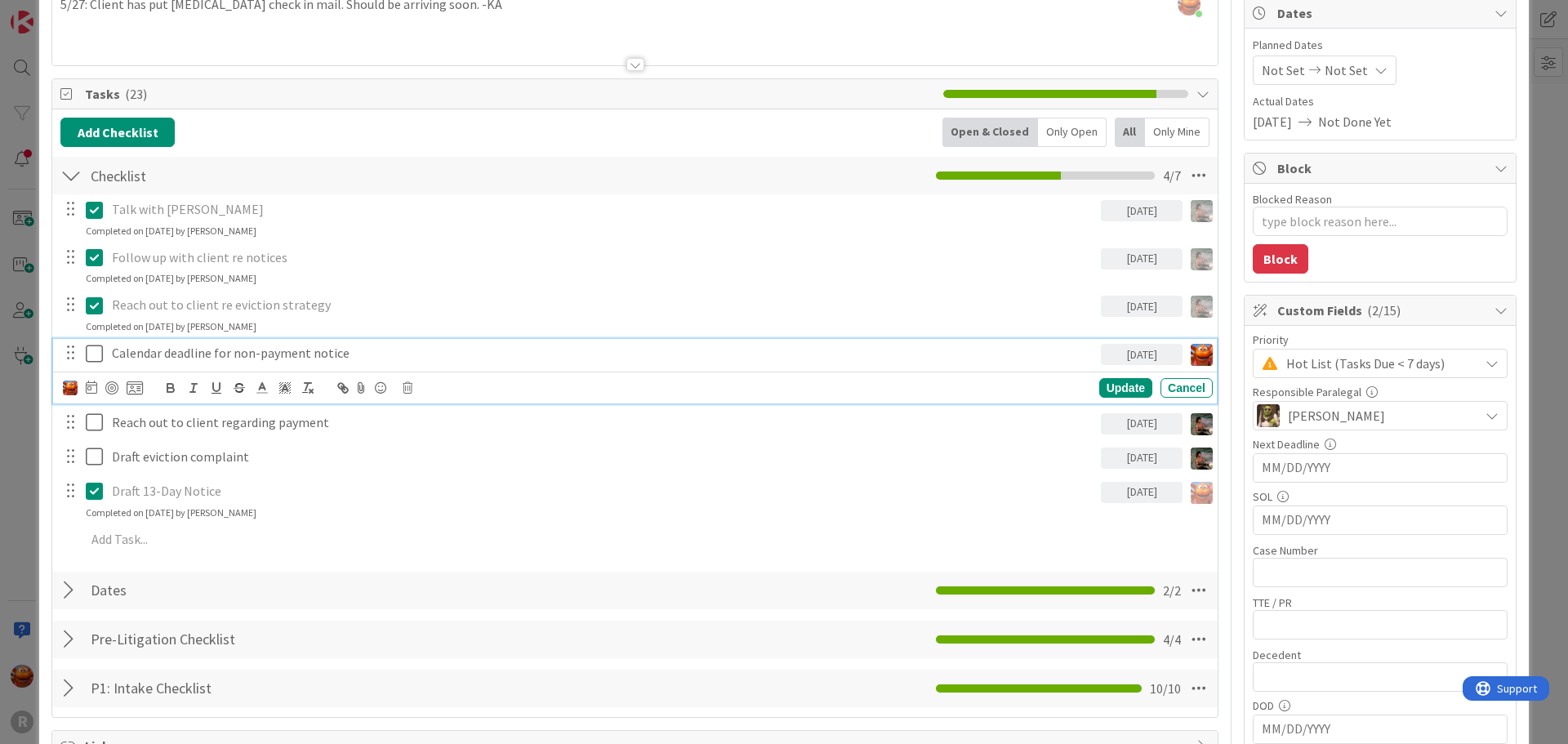
drag, startPoint x: 337, startPoint y: 357, endPoint x: 321, endPoint y: 359, distance: 16.1
click at [337, 357] on p "Calendar deadline for non-payment notice" at bounding box center [602, 353] width 982 height 19
click at [116, 394] on div at bounding box center [112, 388] width 13 height 13
type textarea "x"
click at [91, 388] on icon at bounding box center [87, 388] width 11 height 13
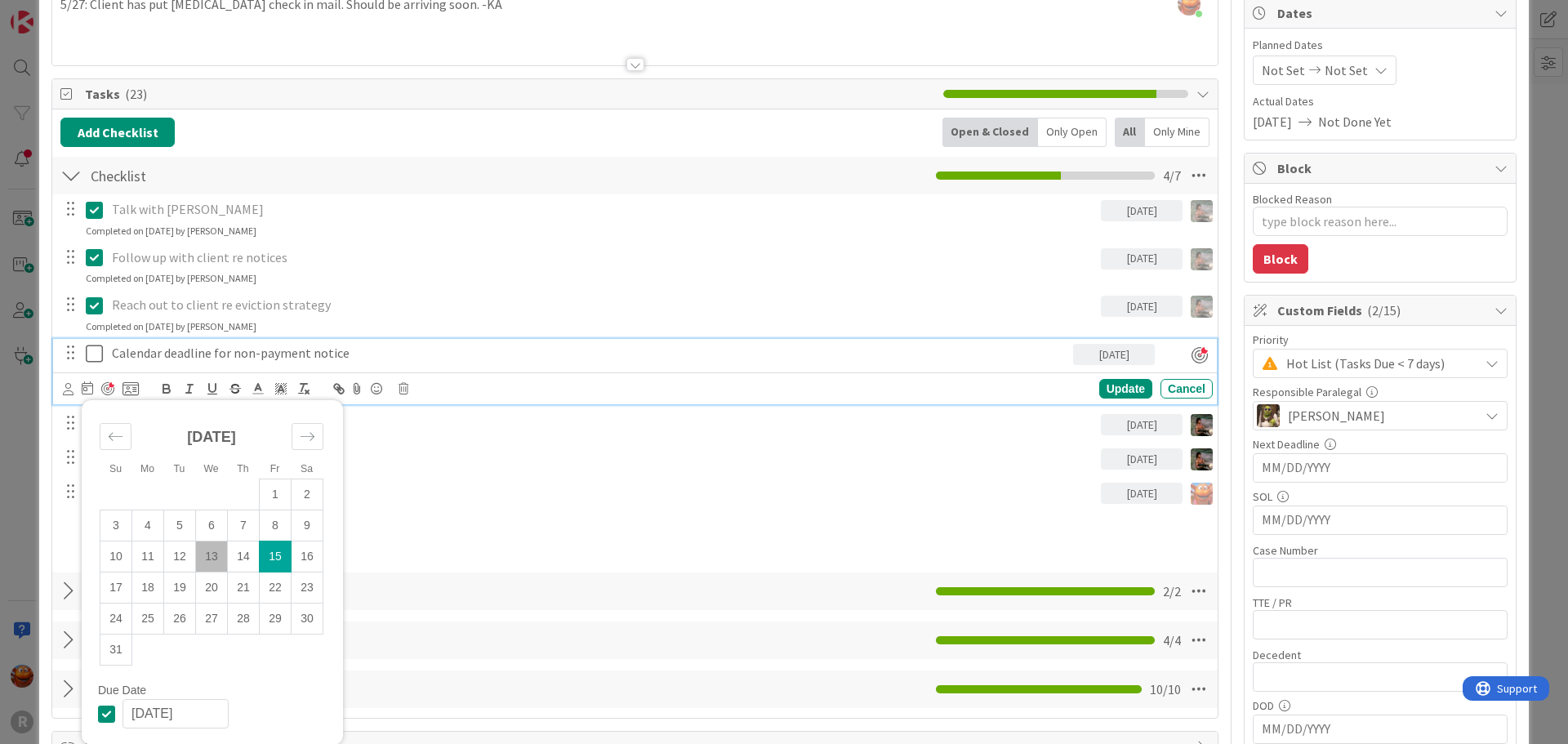
click at [208, 555] on td "13" at bounding box center [211, 556] width 32 height 31
type input "[DATE]"
click at [1104, 383] on div "Update" at bounding box center [1126, 388] width 53 height 19
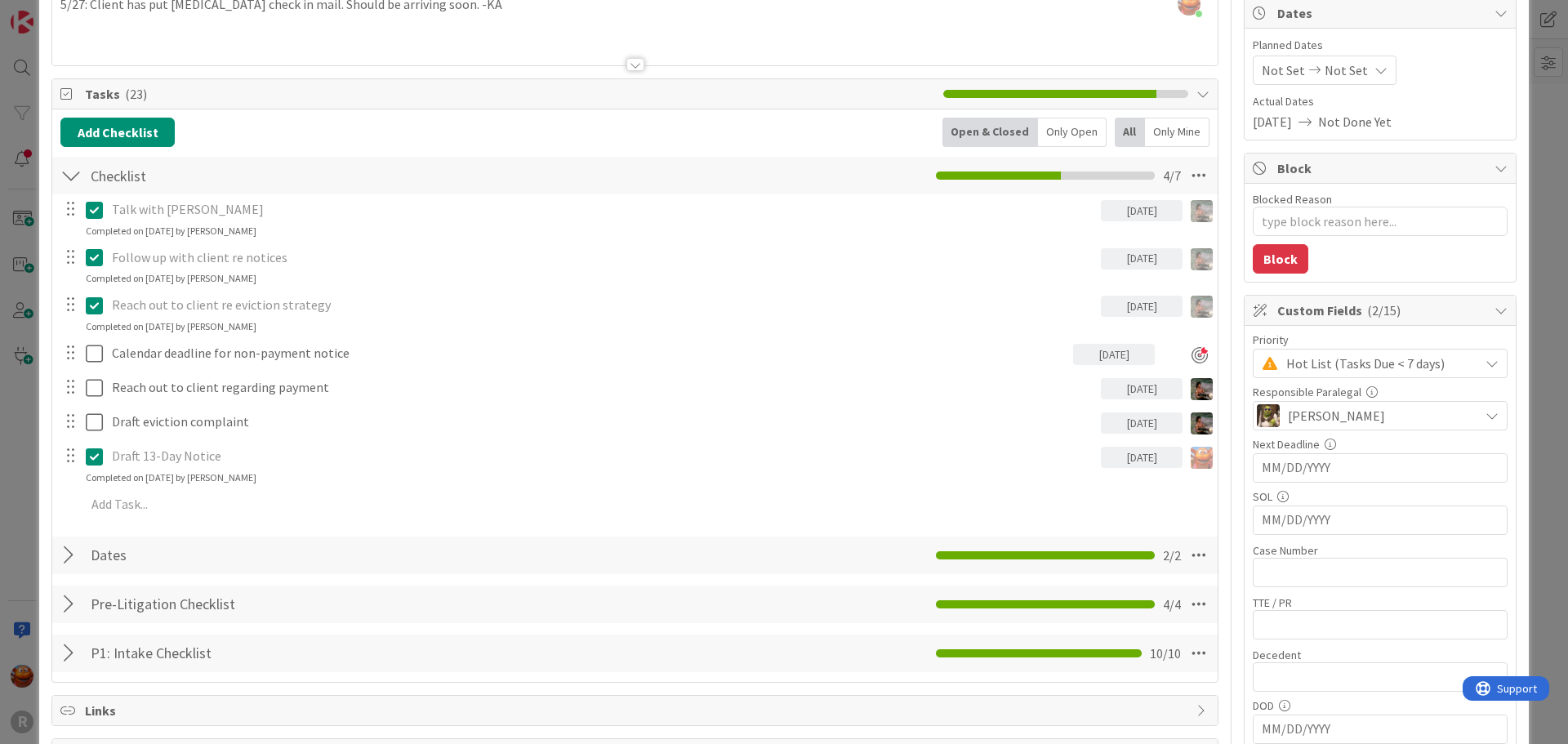
click at [10, 360] on div "ID 1388 Litigation Matter Workflow (FL2) Pleadings In Progress Title 14 / 128 […" at bounding box center [784, 372] width 1568 height 744
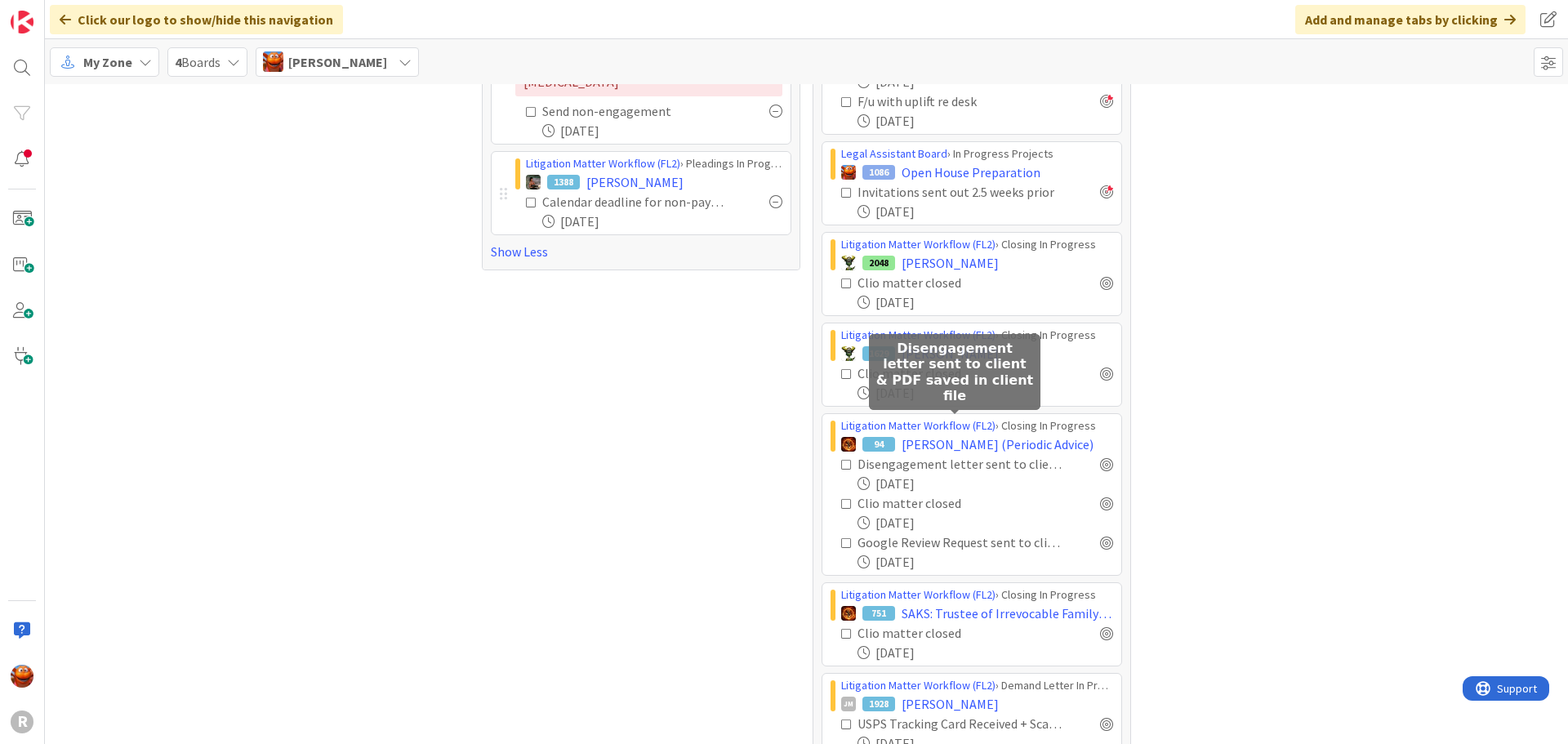
scroll to position [868, 0]
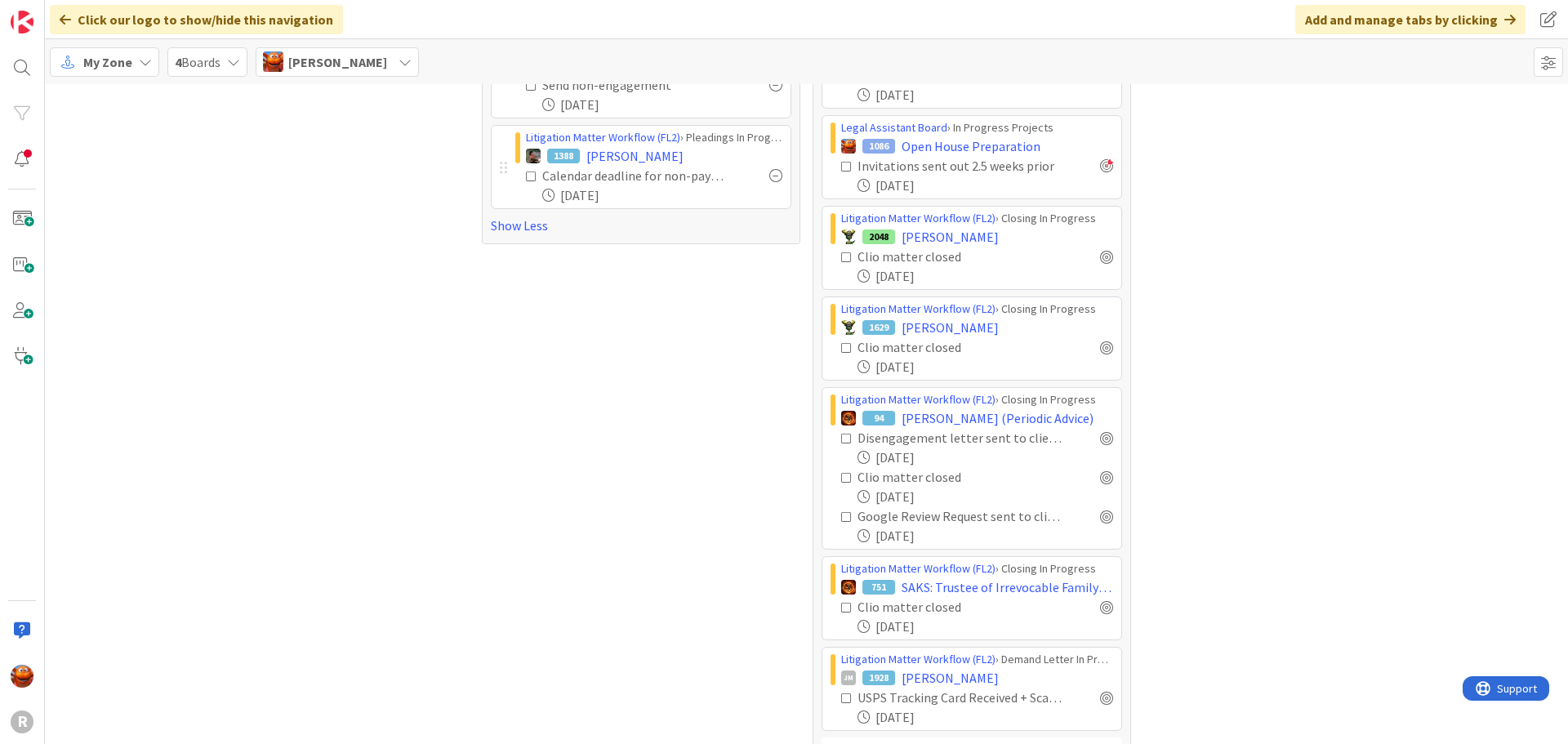
click at [857, 740] on b "No Due Dates" at bounding box center [870, 749] width 77 height 19
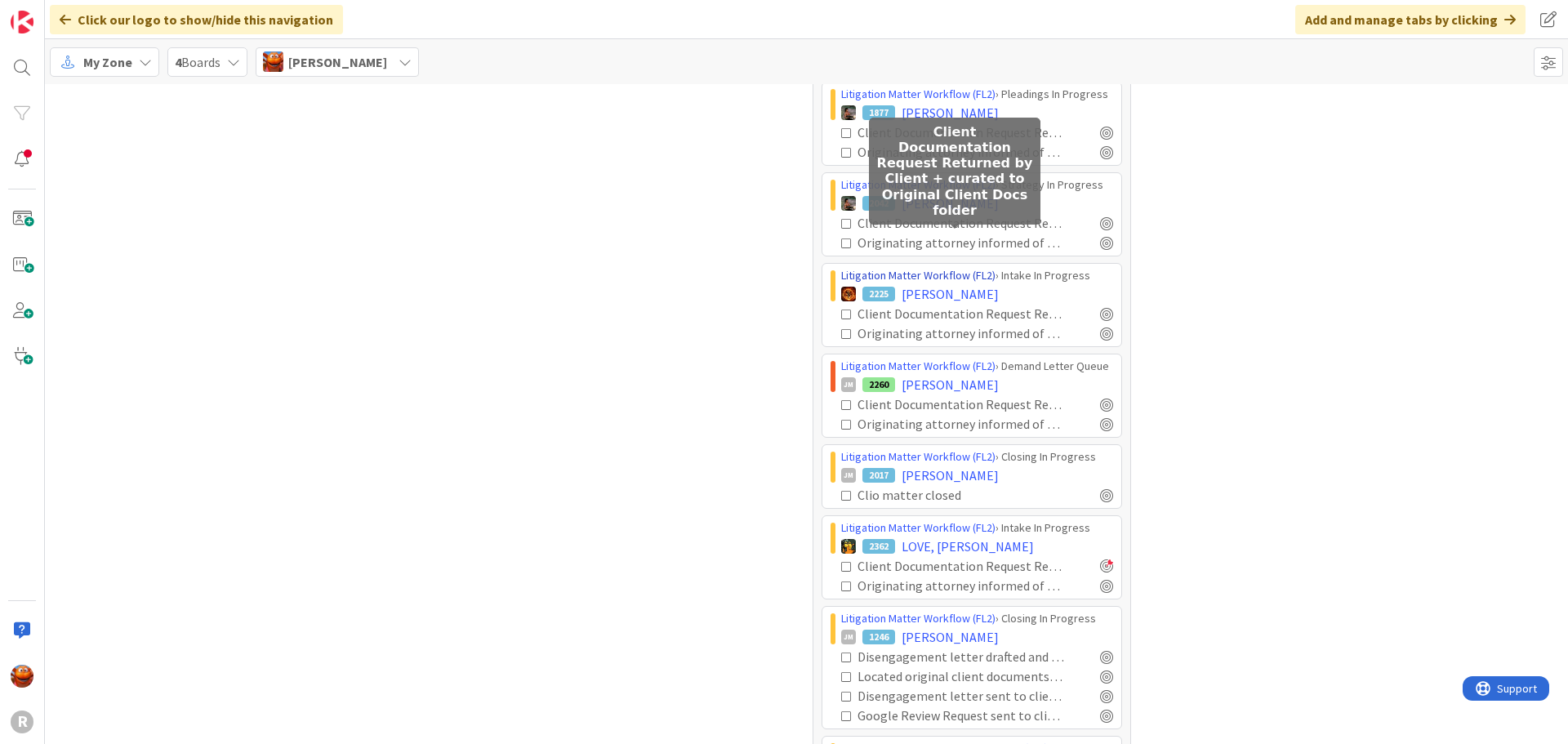
scroll to position [2011, 0]
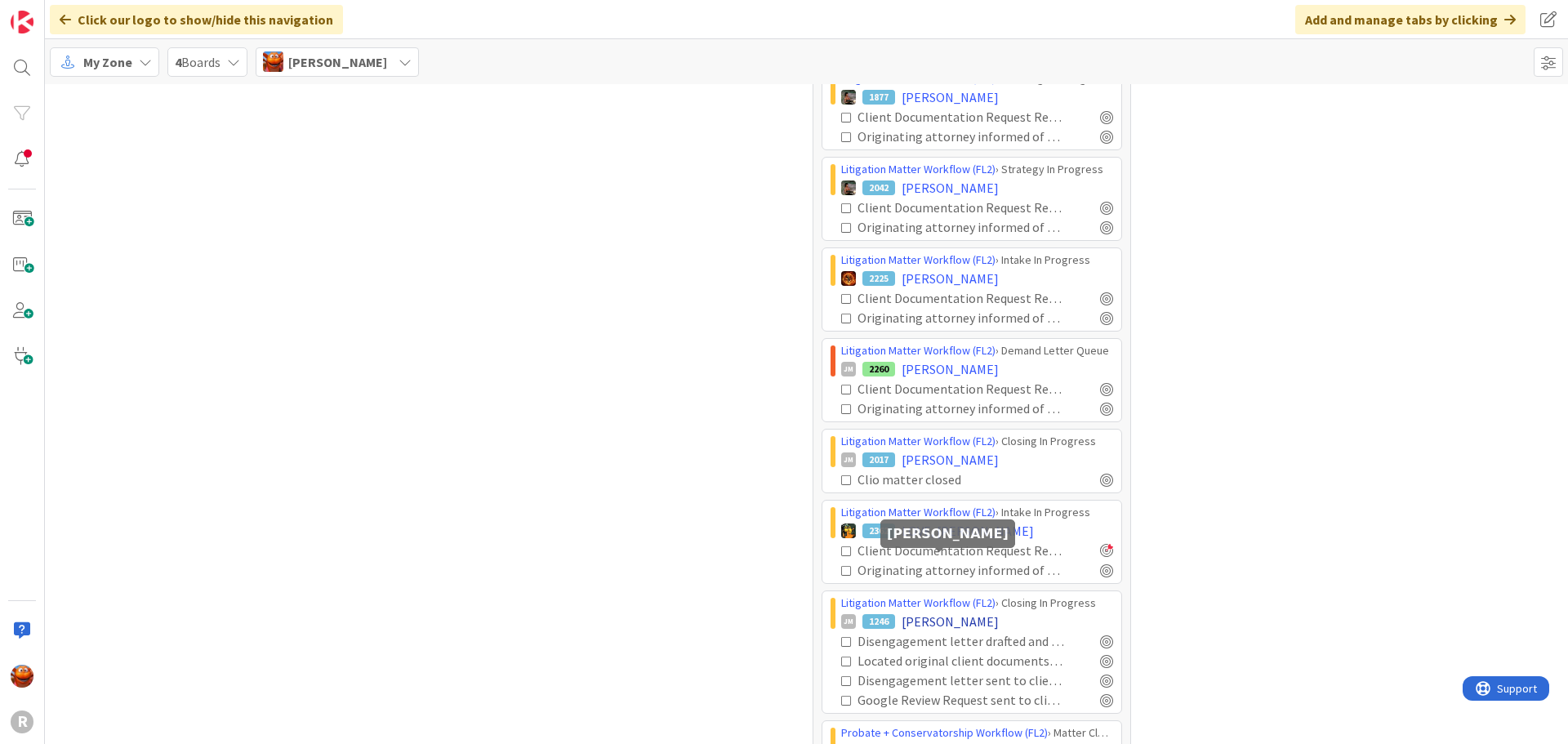
click at [957, 611] on span "[PERSON_NAME]" at bounding box center [950, 620] width 97 height 19
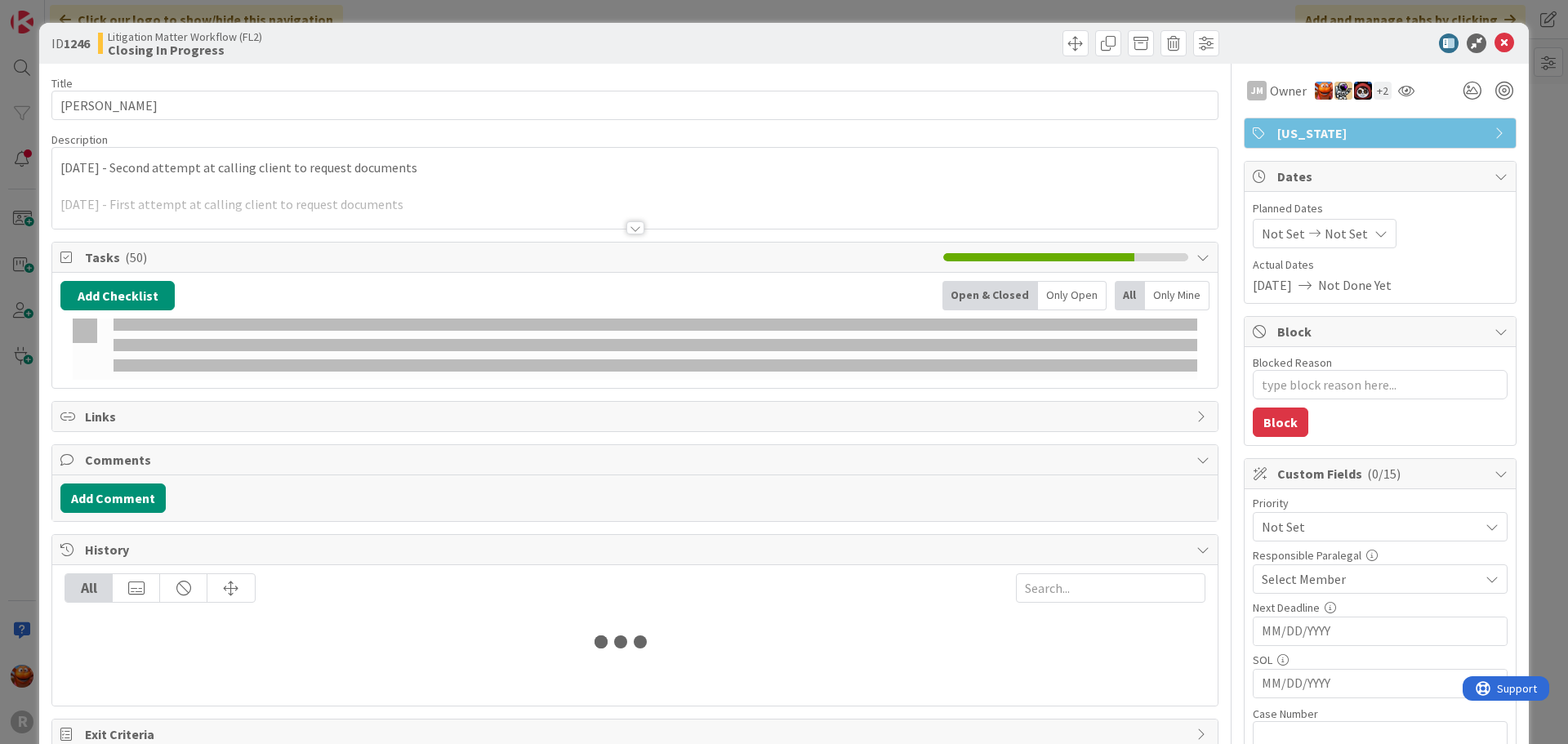
type textarea "x"
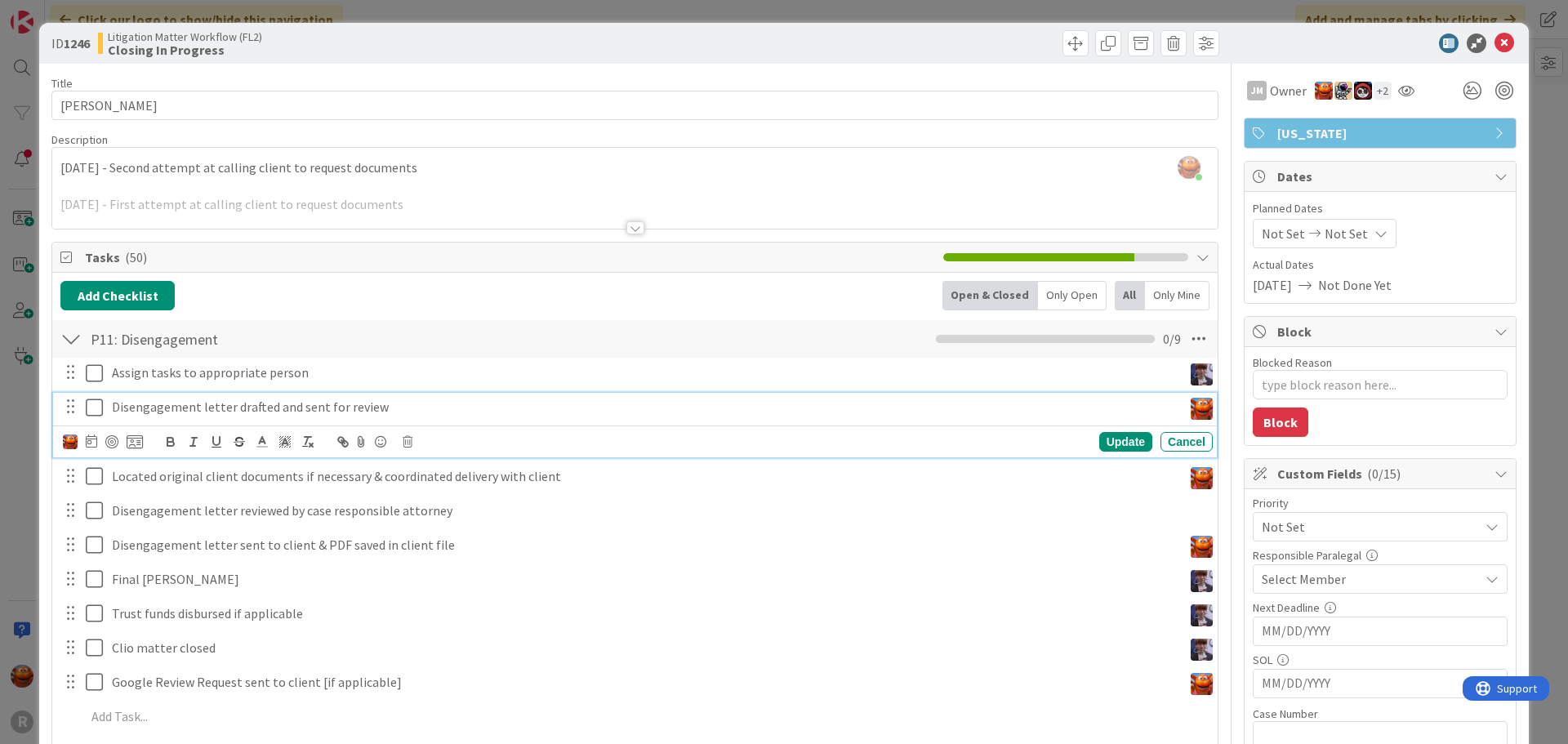
click at [195, 404] on p "Disengagement letter drafted and sent for review" at bounding box center [643, 406] width 1064 height 19
click at [92, 441] on icon at bounding box center [92, 441] width 11 height 13
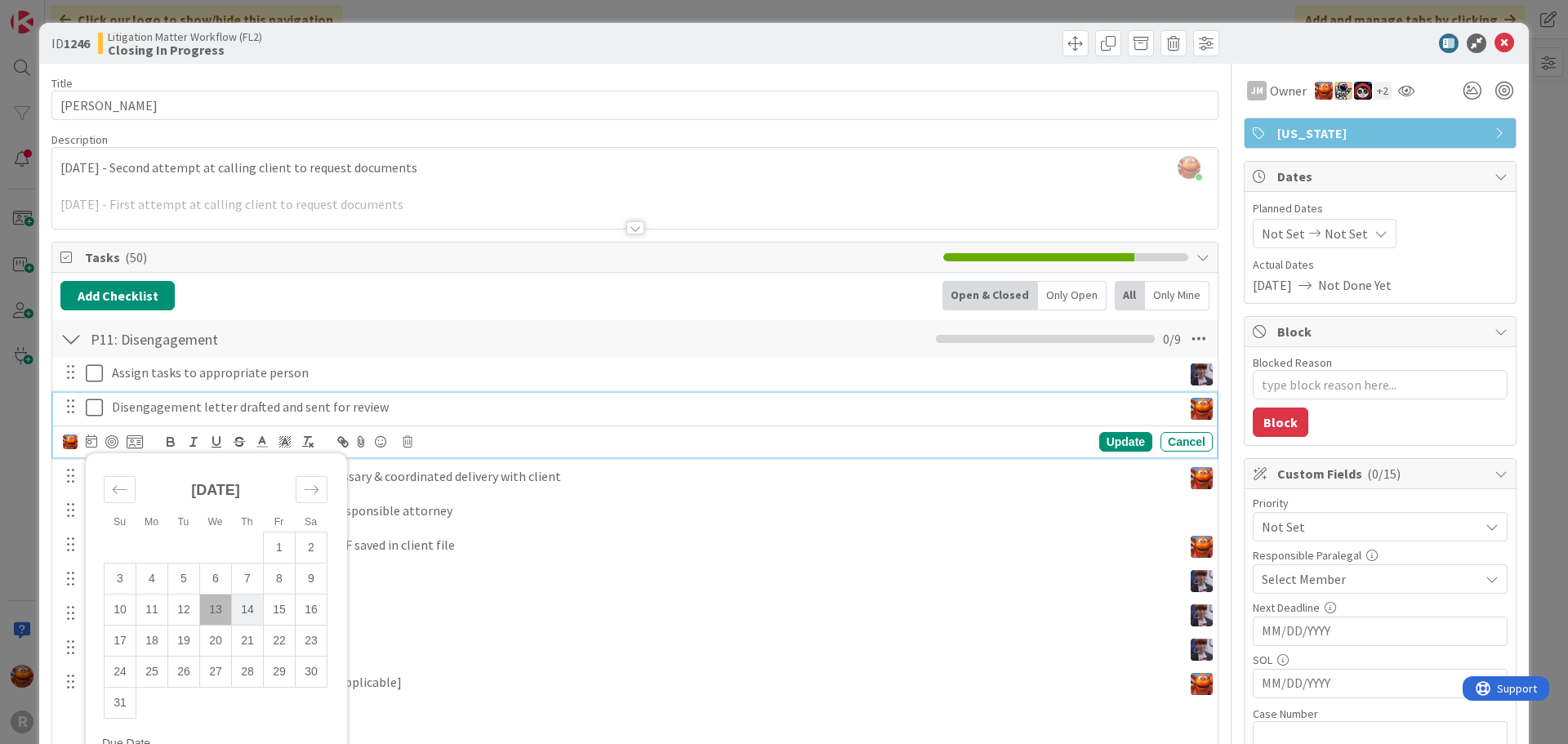
click at [242, 611] on td "14" at bounding box center [247, 609] width 32 height 31
type input "[DATE]"
click at [115, 442] on div at bounding box center [112, 441] width 13 height 13
type textarea "x"
click at [1108, 442] on div "Update" at bounding box center [1126, 442] width 53 height 19
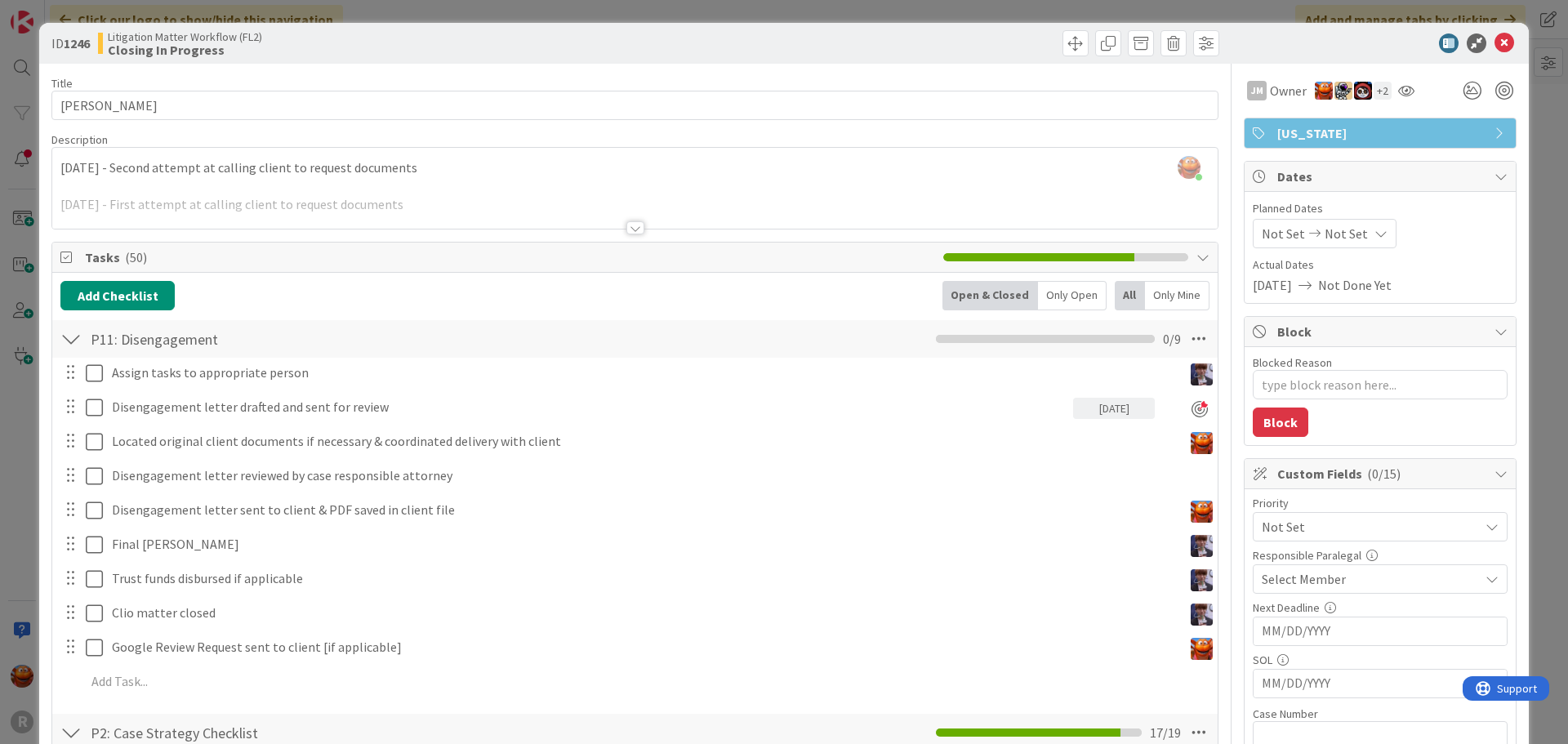
click at [19, 399] on div "ID 1246 Litigation Matter Workflow (FL2) Closing In Progress Title 13 / 128 [PE…" at bounding box center [784, 372] width 1568 height 744
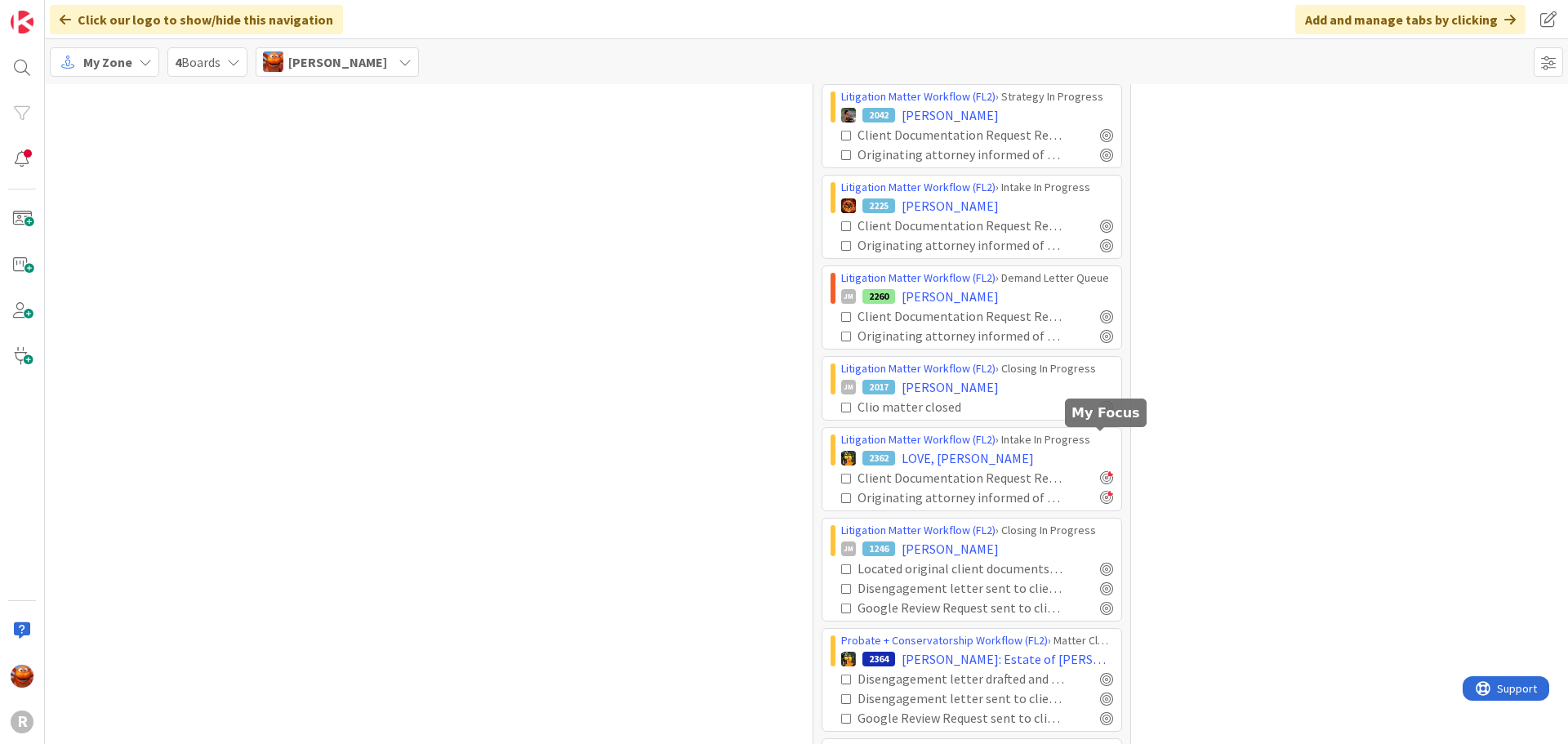
click at [1100, 491] on div at bounding box center [1107, 497] width 13 height 13
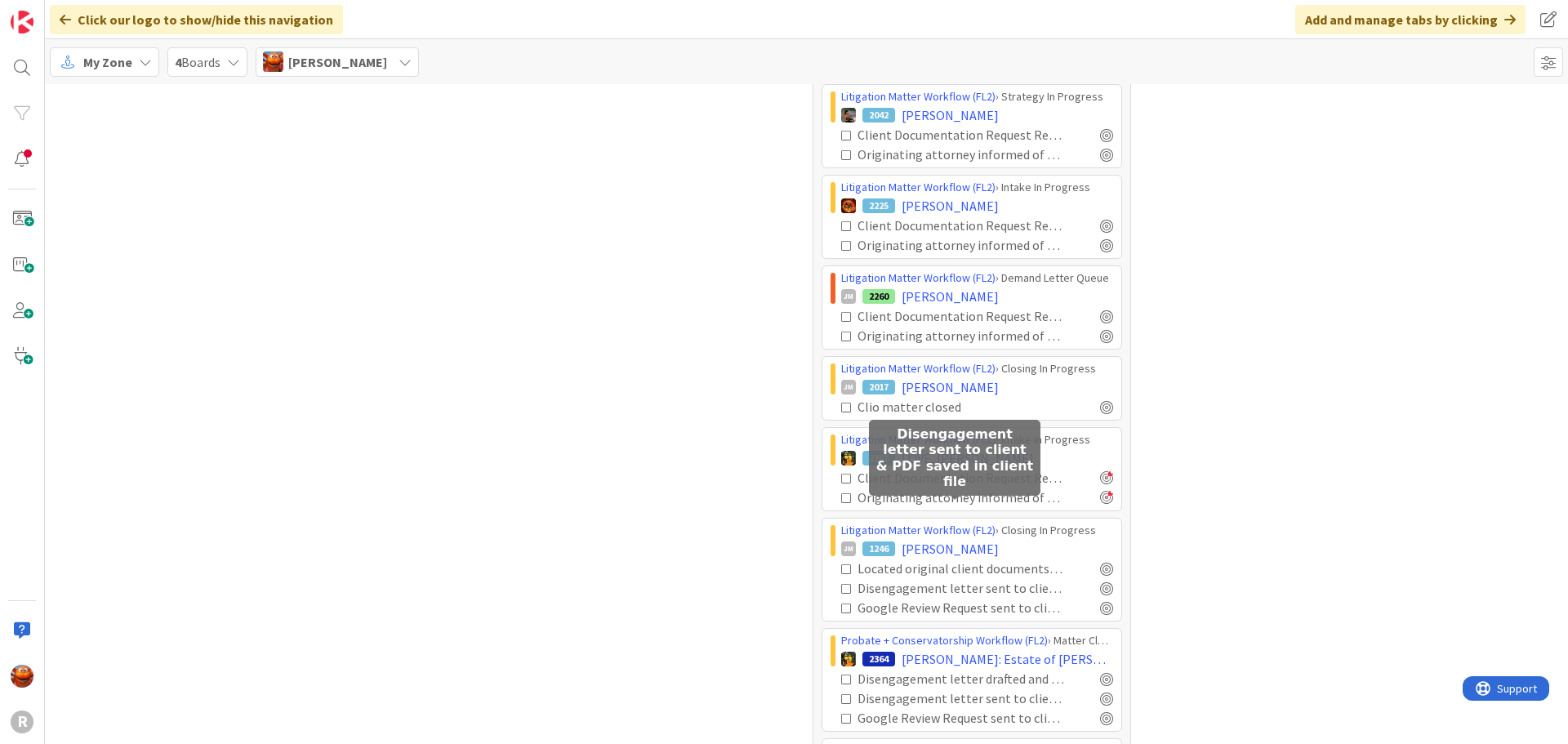
scroll to position [2257, 0]
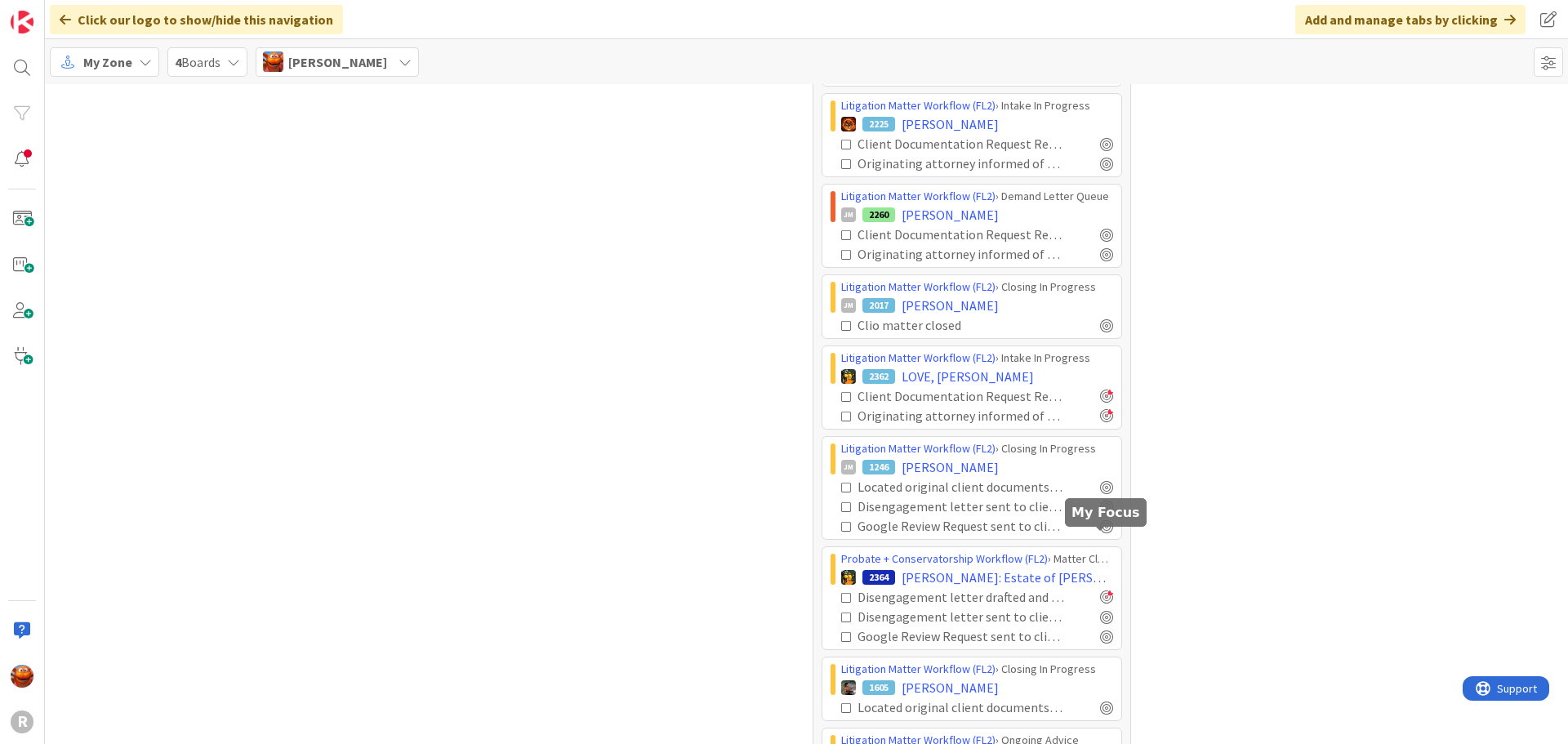
click at [1105, 590] on div at bounding box center [1107, 597] width 13 height 13
click at [1100, 609] on div at bounding box center [1107, 616] width 13 height 13
click at [1100, 630] on div at bounding box center [1107, 636] width 13 height 13
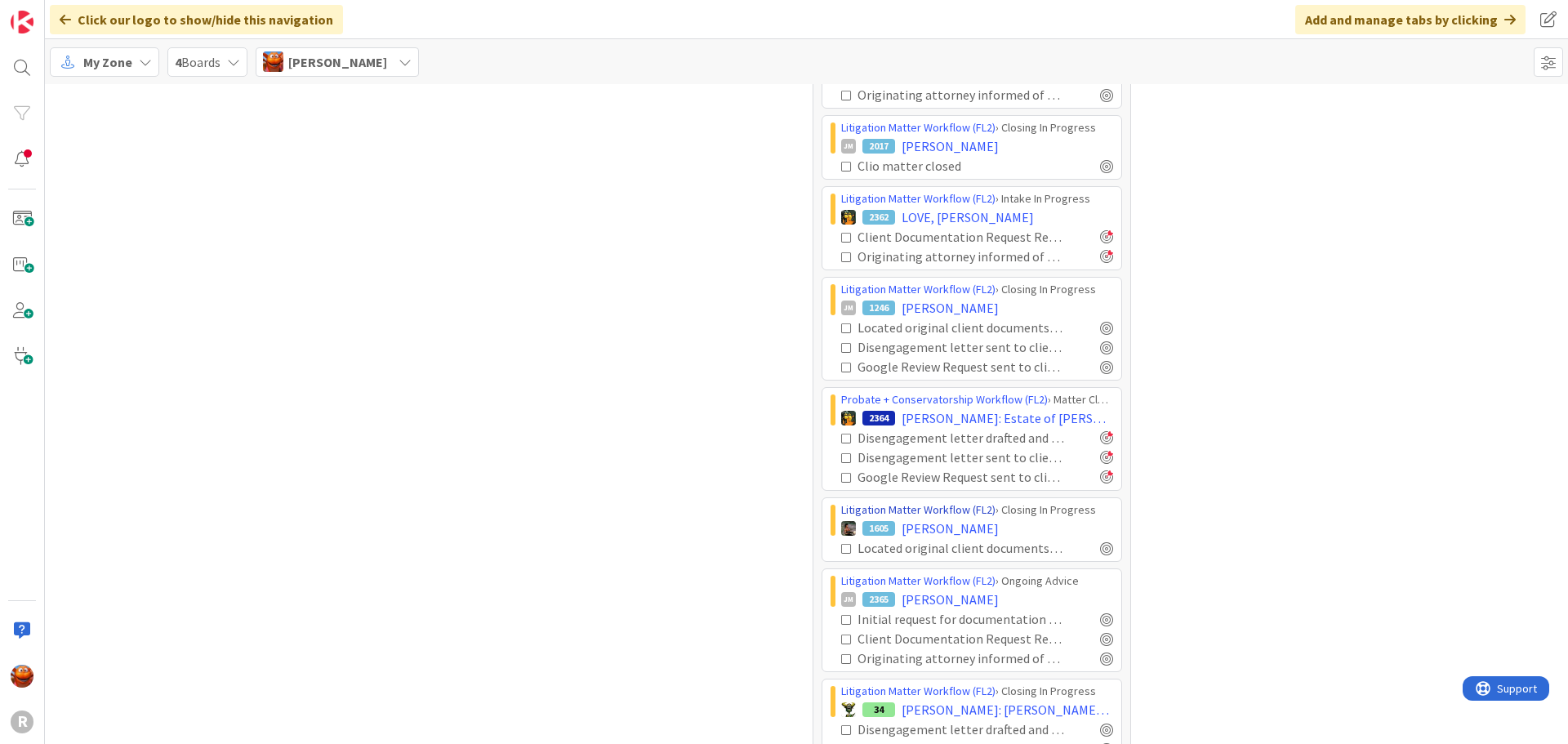
scroll to position [2417, 0]
click at [1100, 541] on div at bounding box center [1107, 547] width 13 height 13
click at [1100, 722] on div at bounding box center [1107, 728] width 13 height 13
click at [1104, 741] on div at bounding box center [1107, 748] width 13 height 13
click at [1101, 702] on body "R Click our logo to show/hide this navigation Add and manage tabs by clicking M…" at bounding box center [784, 372] width 1568 height 744
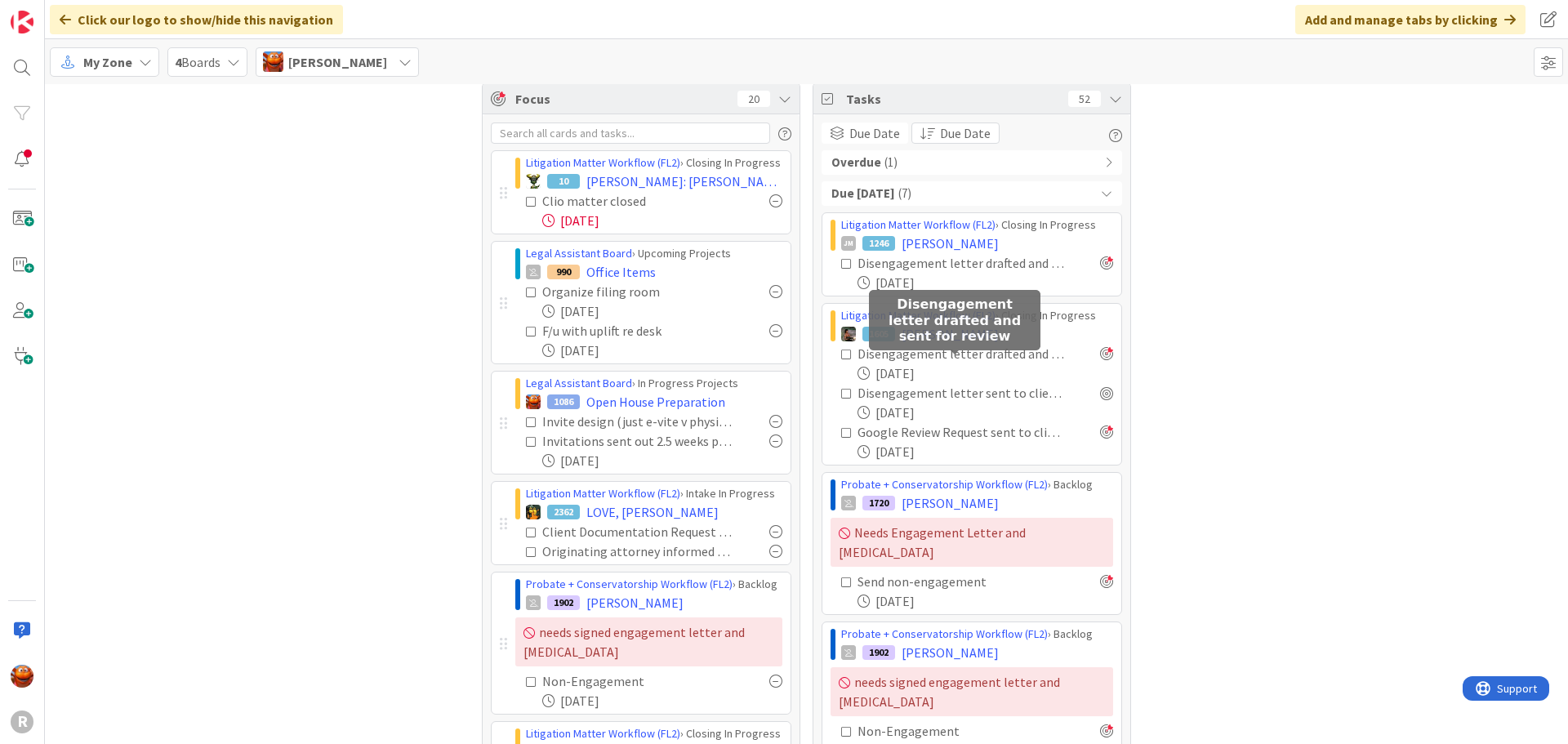
scroll to position [0, 0]
